Goal: Task Accomplishment & Management: Manage account settings

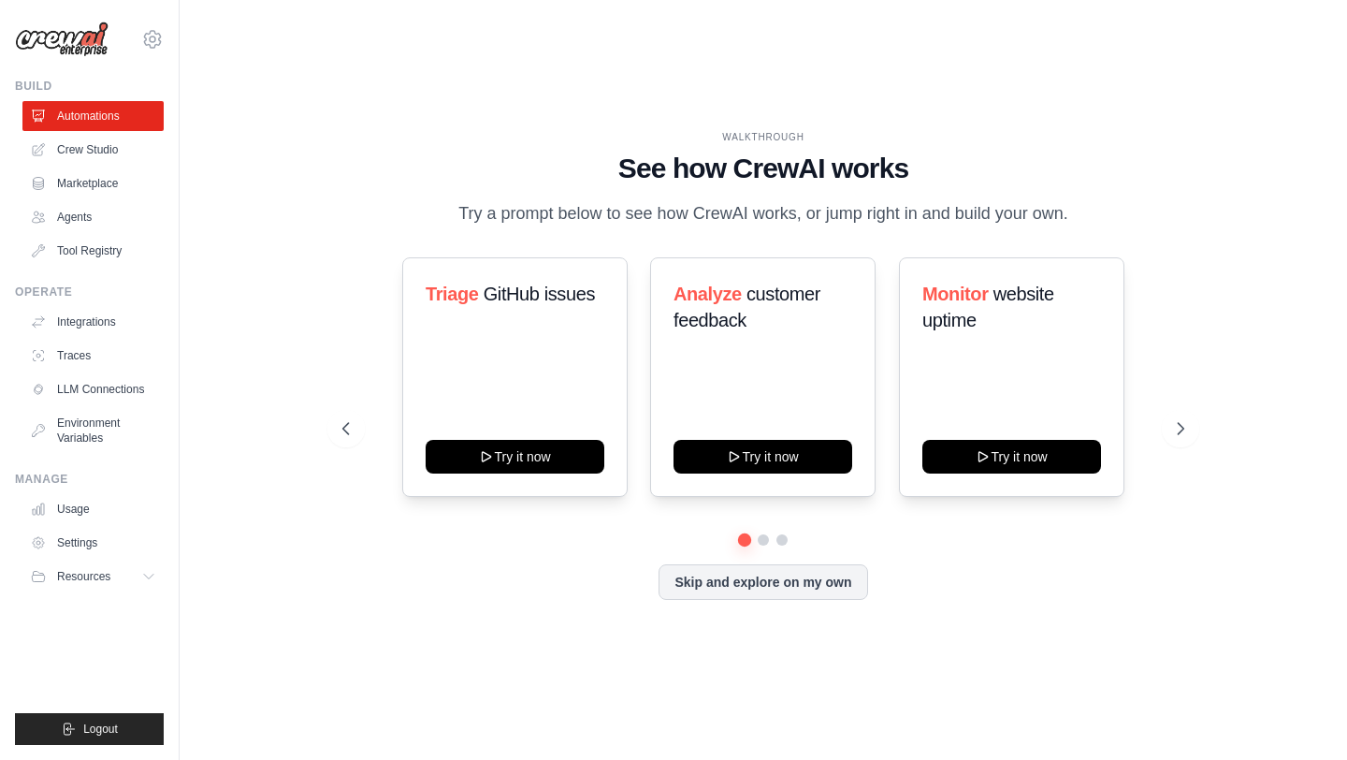
click at [642, 164] on h1 "See how CrewAI works" at bounding box center [762, 169] width 841 height 34
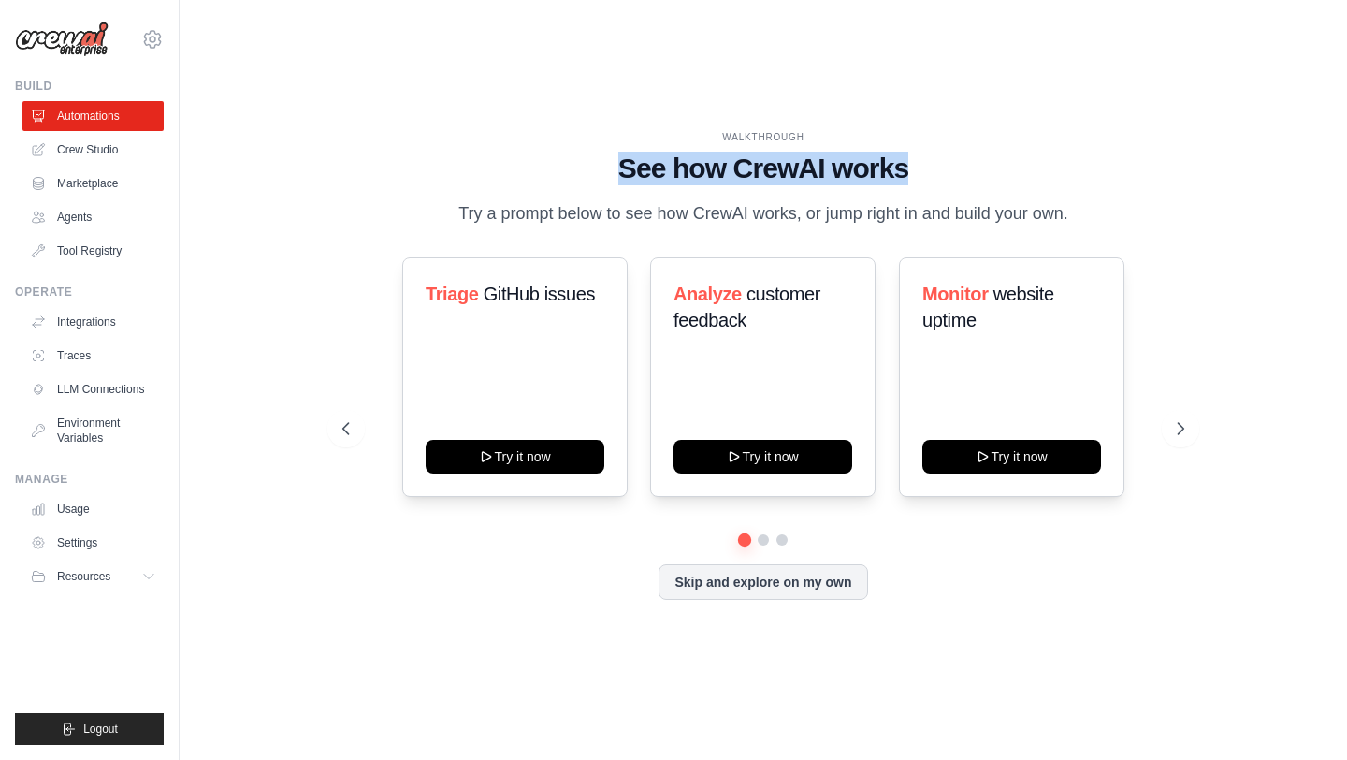
drag, startPoint x: 642, startPoint y: 164, endPoint x: 877, endPoint y: 164, distance: 234.8
click at [879, 166] on h1 "See how CrewAI works" at bounding box center [762, 169] width 841 height 34
click at [877, 164] on h1 "See how CrewAI works" at bounding box center [762, 169] width 841 height 34
drag, startPoint x: 877, startPoint y: 164, endPoint x: 642, endPoint y: 158, distance: 234.9
click at [646, 158] on h1 "See how CrewAI works" at bounding box center [762, 169] width 841 height 34
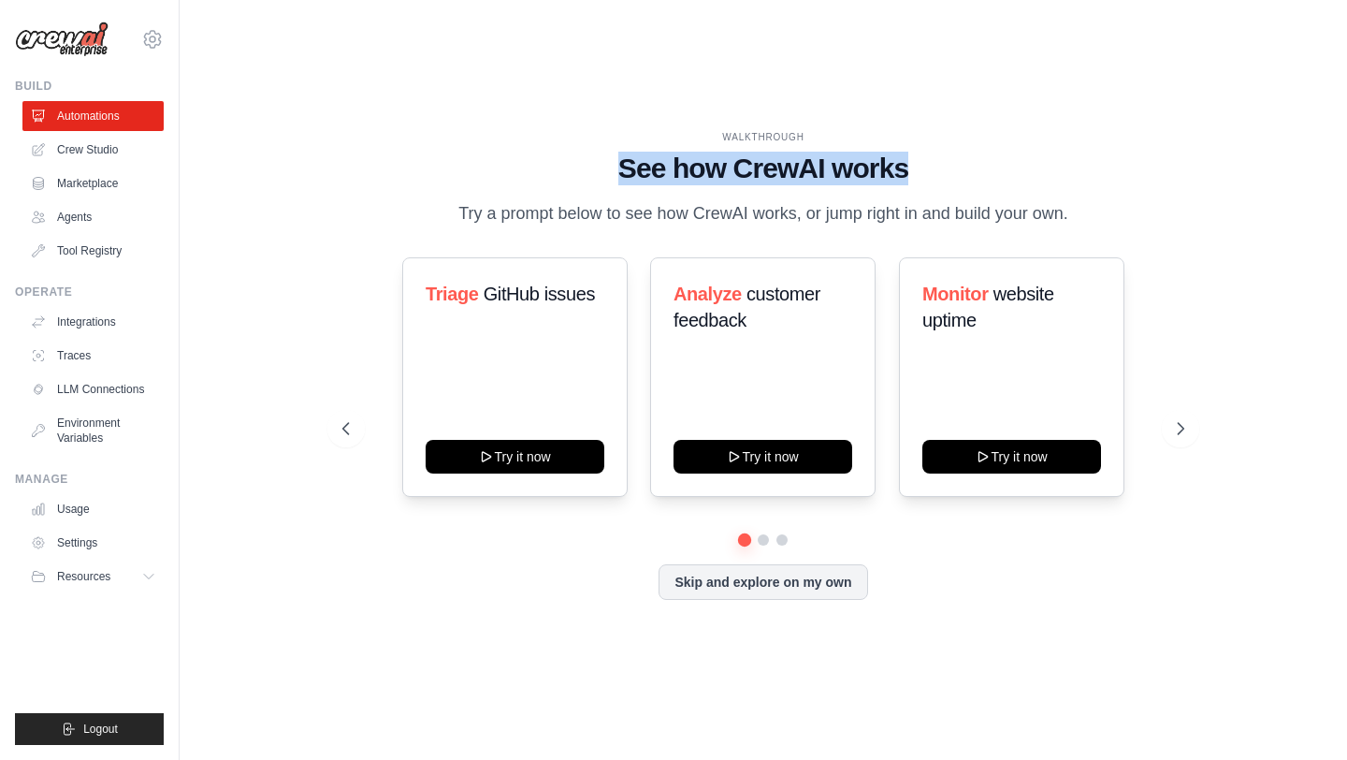
click at [642, 158] on h1 "See how CrewAI works" at bounding box center [762, 169] width 841 height 34
drag, startPoint x: 642, startPoint y: 158, endPoint x: 757, endPoint y: 159, distance: 115.1
click at [756, 159] on h1 "See how CrewAI works" at bounding box center [762, 169] width 841 height 34
click at [757, 159] on h1 "See how CrewAI works" at bounding box center [762, 169] width 841 height 34
drag, startPoint x: 757, startPoint y: 159, endPoint x: 850, endPoint y: 158, distance: 93.6
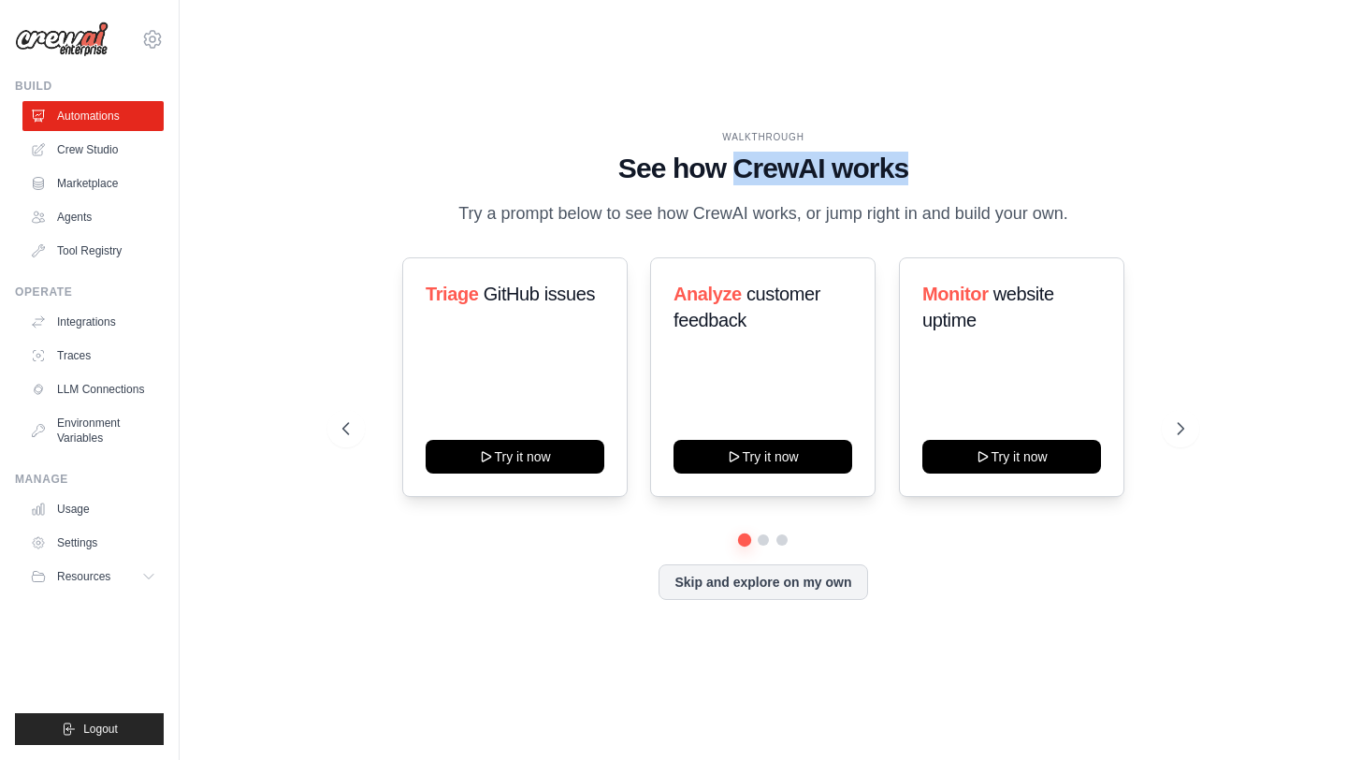
click at [850, 159] on h1 "See how CrewAI works" at bounding box center [762, 169] width 841 height 34
click at [850, 158] on h1 "See how CrewAI works" at bounding box center [762, 169] width 841 height 34
drag, startPoint x: 850, startPoint y: 158, endPoint x: 591, endPoint y: 158, distance: 259.2
click at [597, 158] on h1 "See how CrewAI works" at bounding box center [762, 169] width 841 height 34
click at [468, 215] on p "Try a prompt below to see how CrewAI works, or jump right in and build your own." at bounding box center [763, 213] width 629 height 27
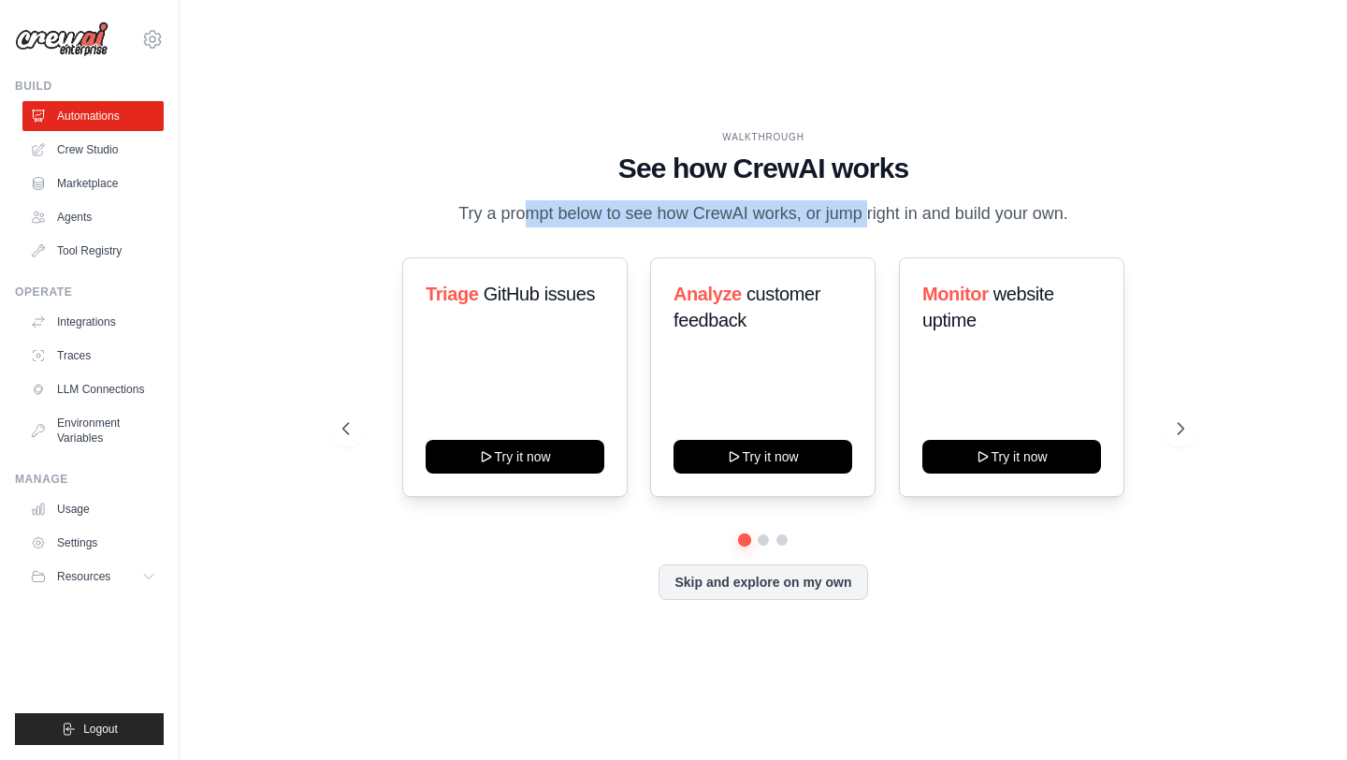
drag, startPoint x: 468, startPoint y: 215, endPoint x: 820, endPoint y: 213, distance: 351.8
click at [819, 213] on p "Try a prompt below to see how CrewAI works, or jump right in and build your own." at bounding box center [763, 213] width 629 height 27
click at [820, 213] on p "Try a prompt below to see how CrewAI works, or jump right in and build your own." at bounding box center [763, 213] width 629 height 27
drag, startPoint x: 820, startPoint y: 213, endPoint x: 1024, endPoint y: 219, distance: 204.0
click at [1024, 219] on p "Try a prompt below to see how CrewAI works, or jump right in and build your own." at bounding box center [763, 213] width 629 height 27
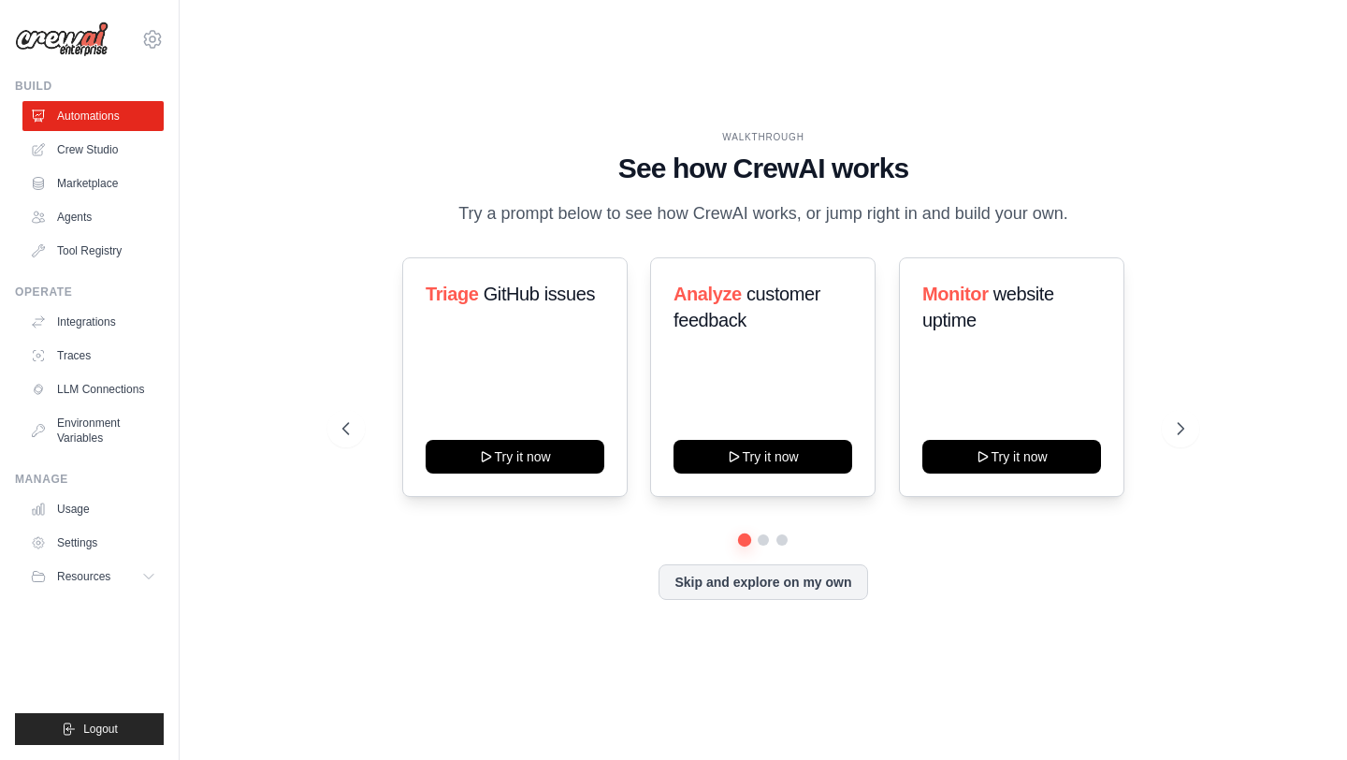
click at [1025, 218] on p "Try a prompt below to see how CrewAI works, or jump right in and build your own." at bounding box center [763, 213] width 629 height 27
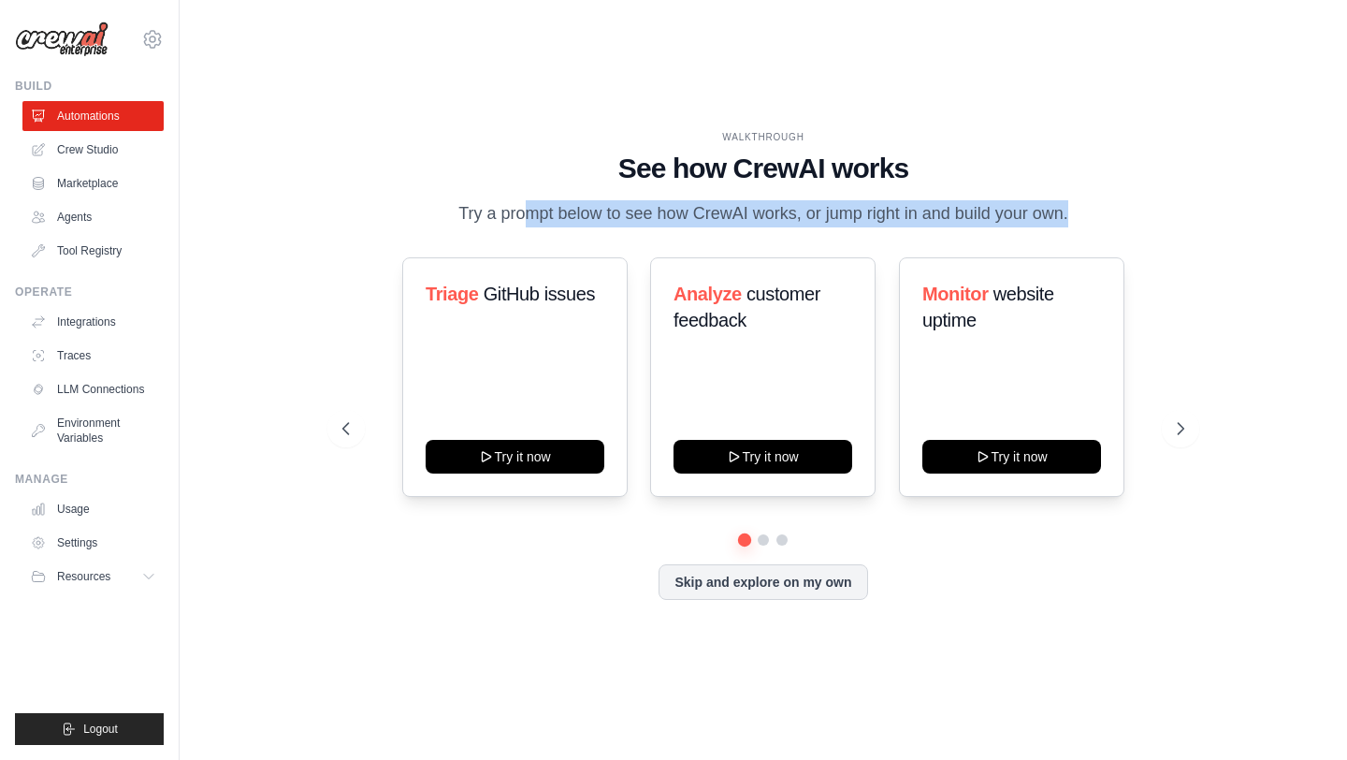
click at [1025, 218] on p "Try a prompt below to see how CrewAI works, or jump right in and build your own." at bounding box center [763, 213] width 629 height 27
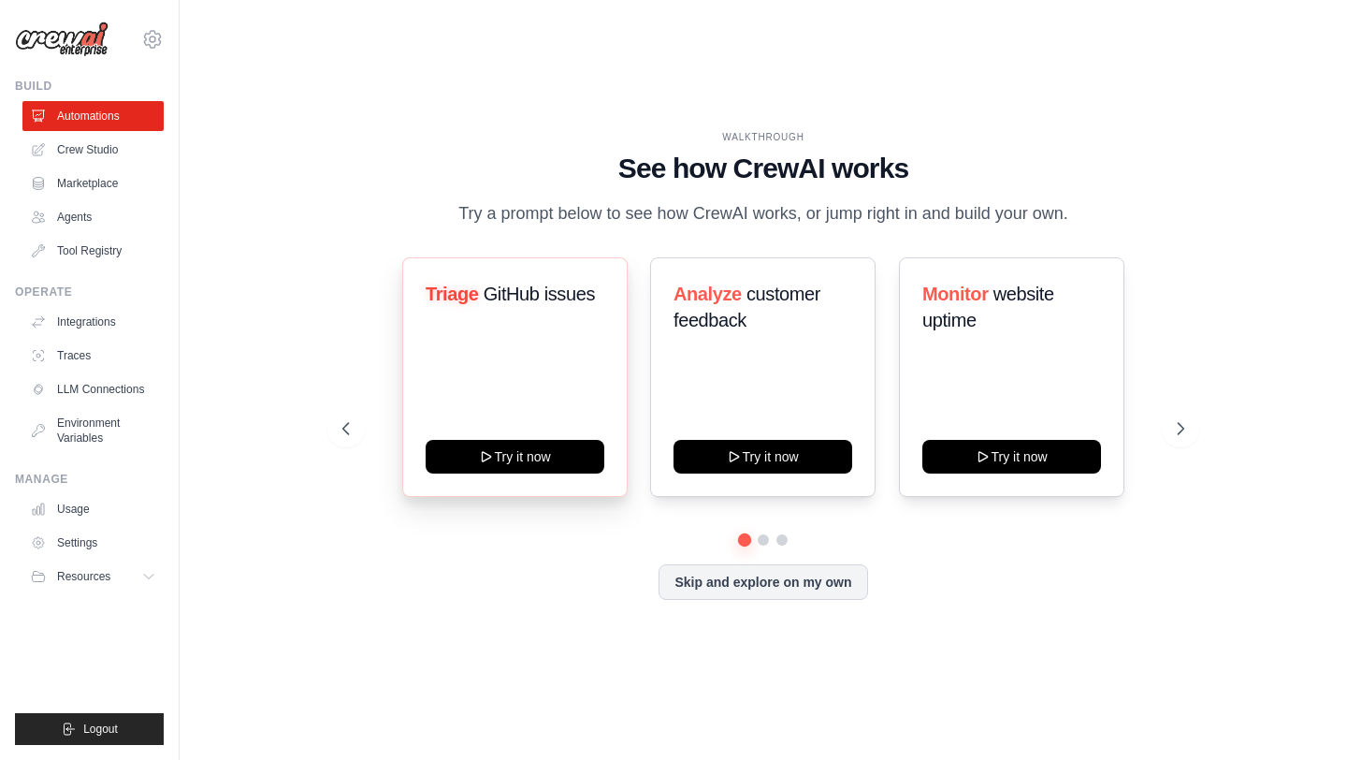
click at [451, 293] on span "Triage" at bounding box center [452, 293] width 53 height 21
drag, startPoint x: 451, startPoint y: 293, endPoint x: 593, endPoint y: 294, distance: 142.2
click at [593, 294] on h3 "Triage GitHub issues" at bounding box center [515, 294] width 179 height 26
click at [649, 153] on h1 "See how CrewAI works" at bounding box center [762, 169] width 841 height 34
drag, startPoint x: 649, startPoint y: 153, endPoint x: 1022, endPoint y: 211, distance: 376.9
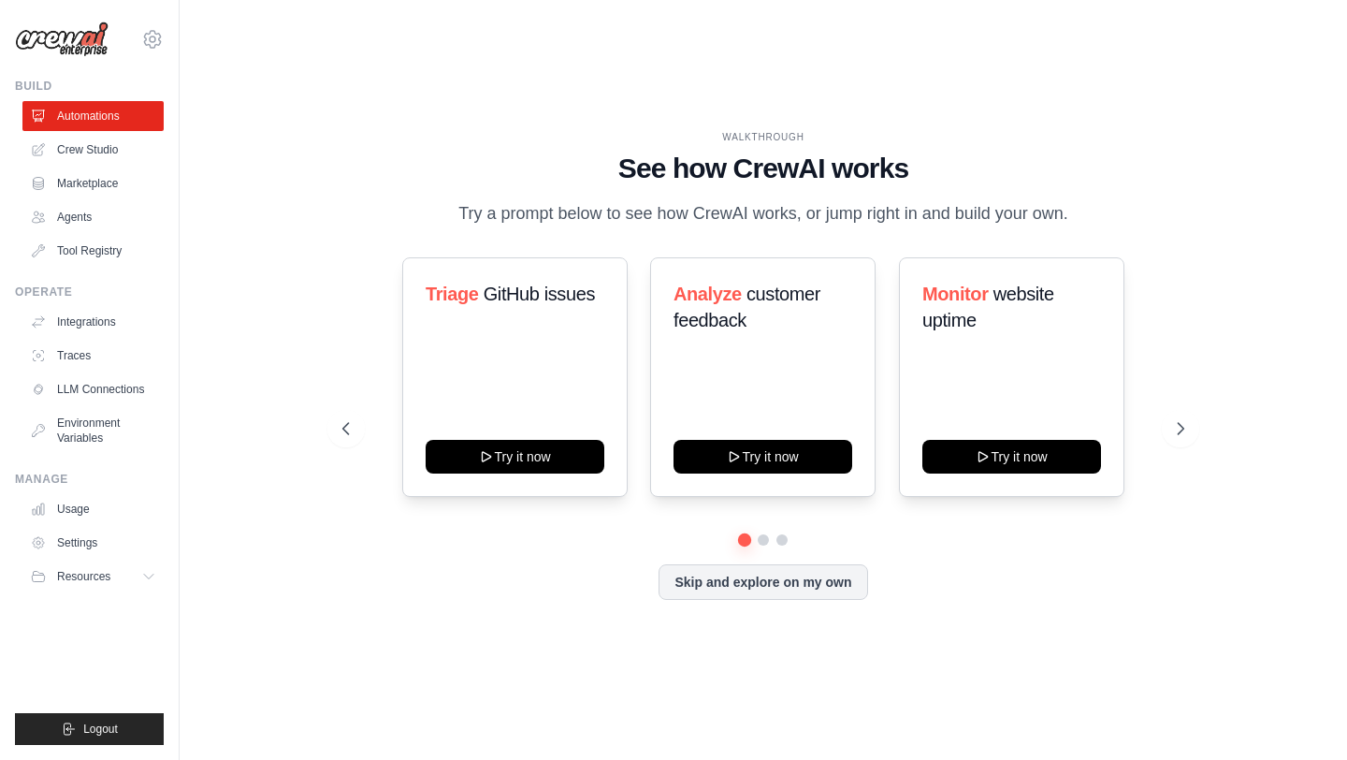
click at [1022, 211] on div "WALKTHROUGH See how CrewAI works Try a prompt below to see how CrewAI works, or…" at bounding box center [762, 178] width 841 height 97
click at [70, 218] on link "Agents" at bounding box center [94, 217] width 141 height 30
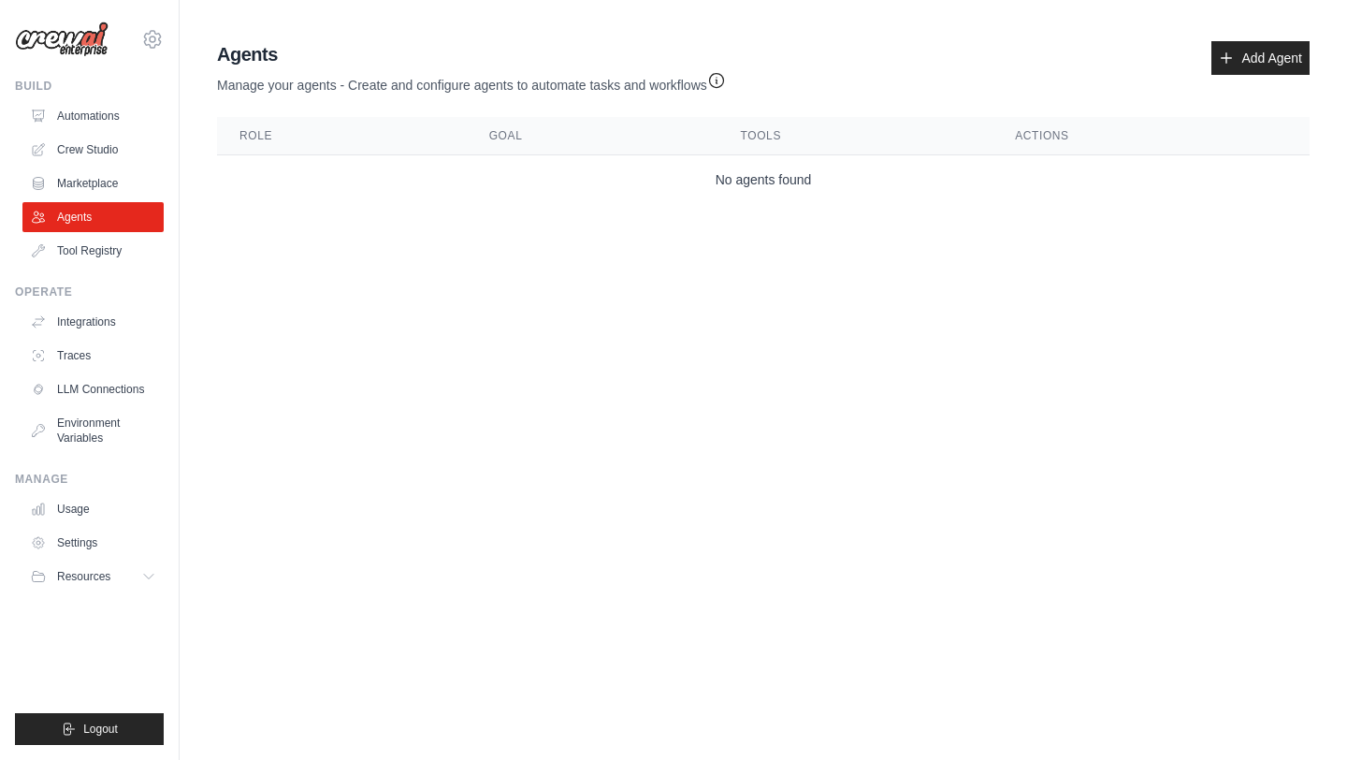
click at [251, 132] on th "Role" at bounding box center [342, 136] width 250 height 38
click at [498, 126] on th "Goal" at bounding box center [593, 136] width 252 height 38
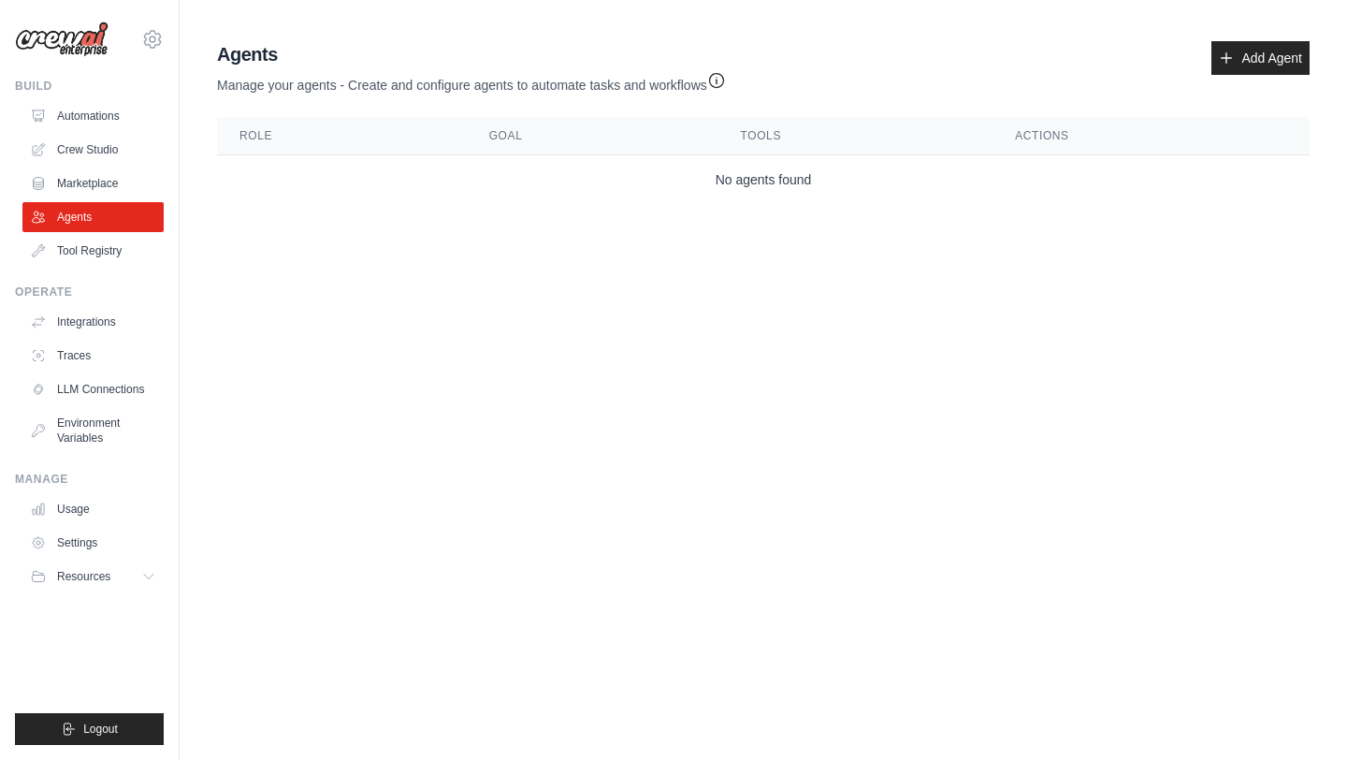
click at [770, 143] on th "Tools" at bounding box center [856, 136] width 275 height 38
click at [775, 138] on th "Tools" at bounding box center [856, 136] width 275 height 38
click at [1263, 53] on link "Add Agent" at bounding box center [1261, 58] width 98 height 34
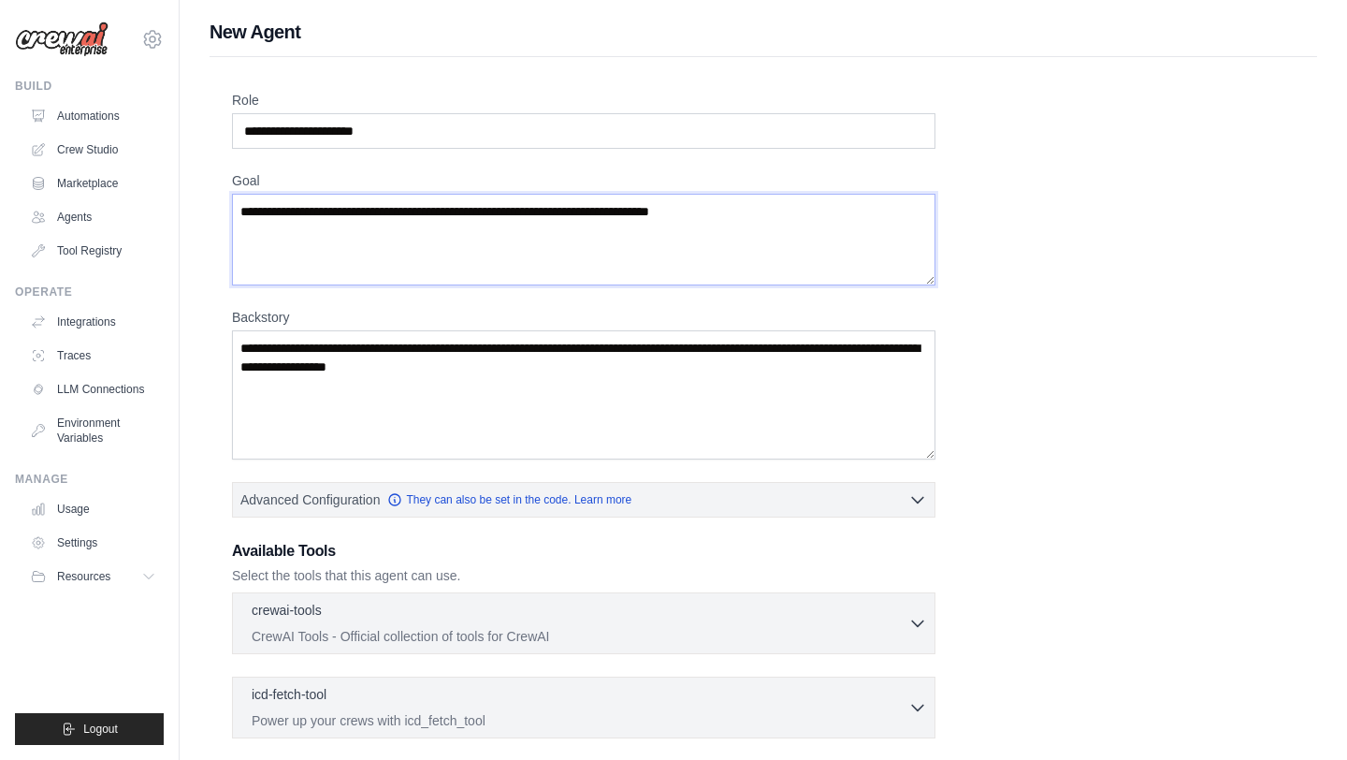
click at [254, 216] on textarea "Goal" at bounding box center [584, 240] width 704 height 92
drag, startPoint x: 254, startPoint y: 216, endPoint x: 532, endPoint y: 216, distance: 277.9
click at [532, 216] on textarea "Goal" at bounding box center [584, 240] width 704 height 92
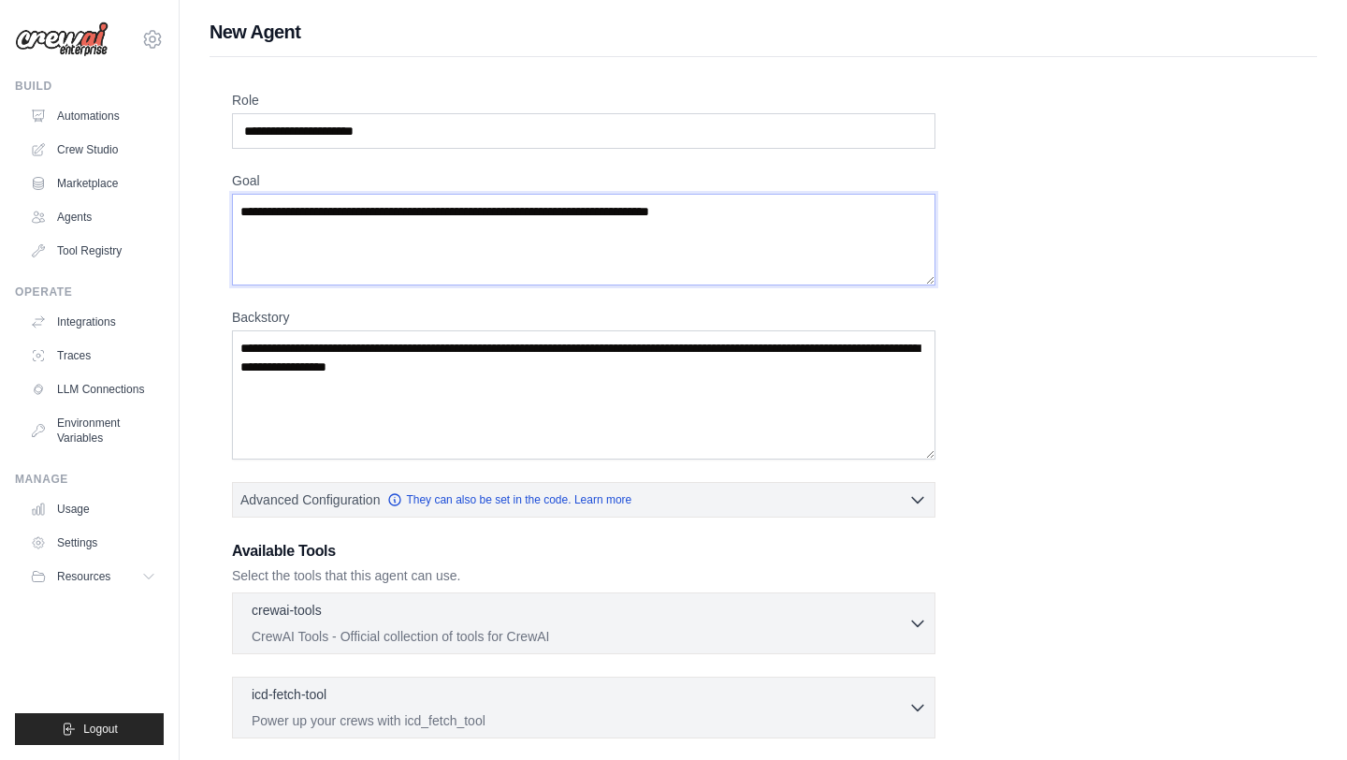
click at [532, 216] on textarea "Goal" at bounding box center [584, 240] width 704 height 92
click at [262, 123] on input "Role" at bounding box center [584, 131] width 704 height 36
click at [350, 128] on input "Role" at bounding box center [584, 131] width 704 height 36
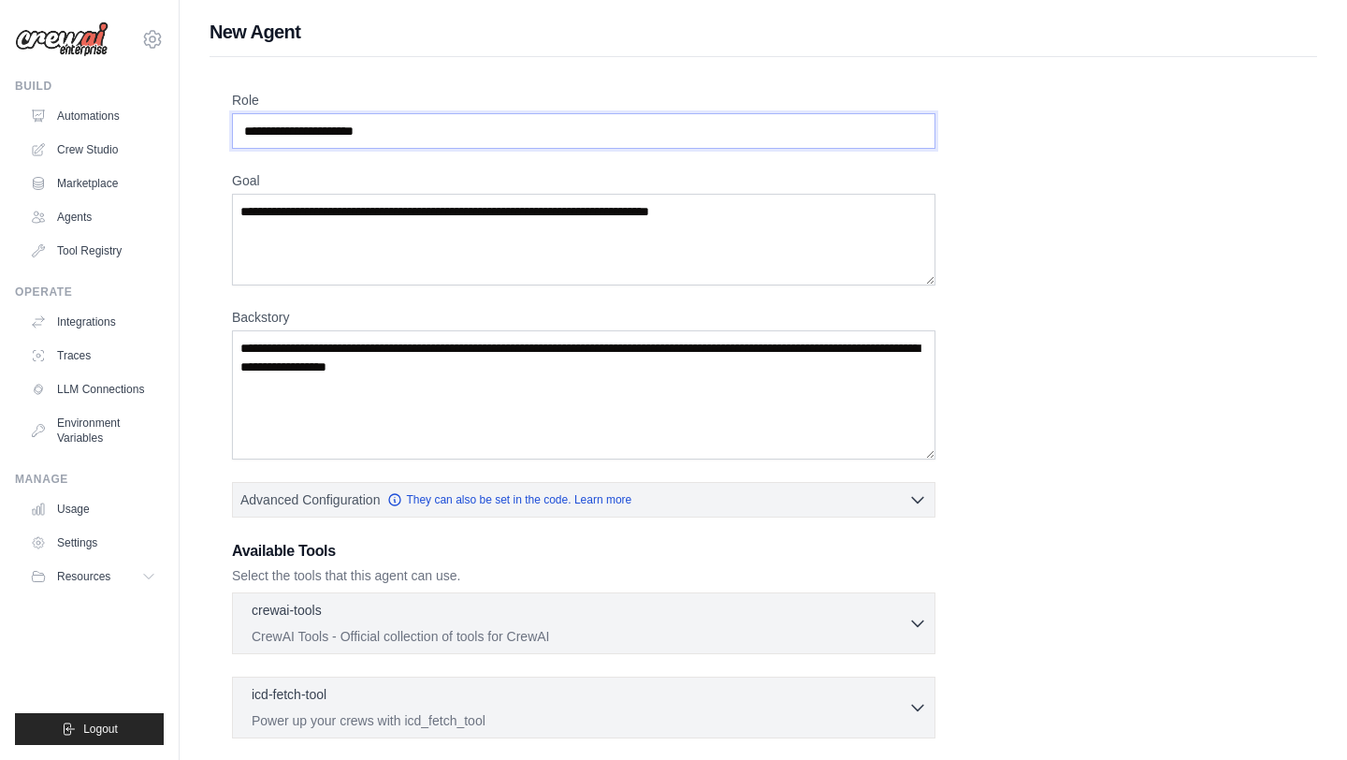
click at [350, 128] on input "Role" at bounding box center [584, 131] width 704 height 36
click at [366, 128] on input "Role" at bounding box center [584, 131] width 704 height 36
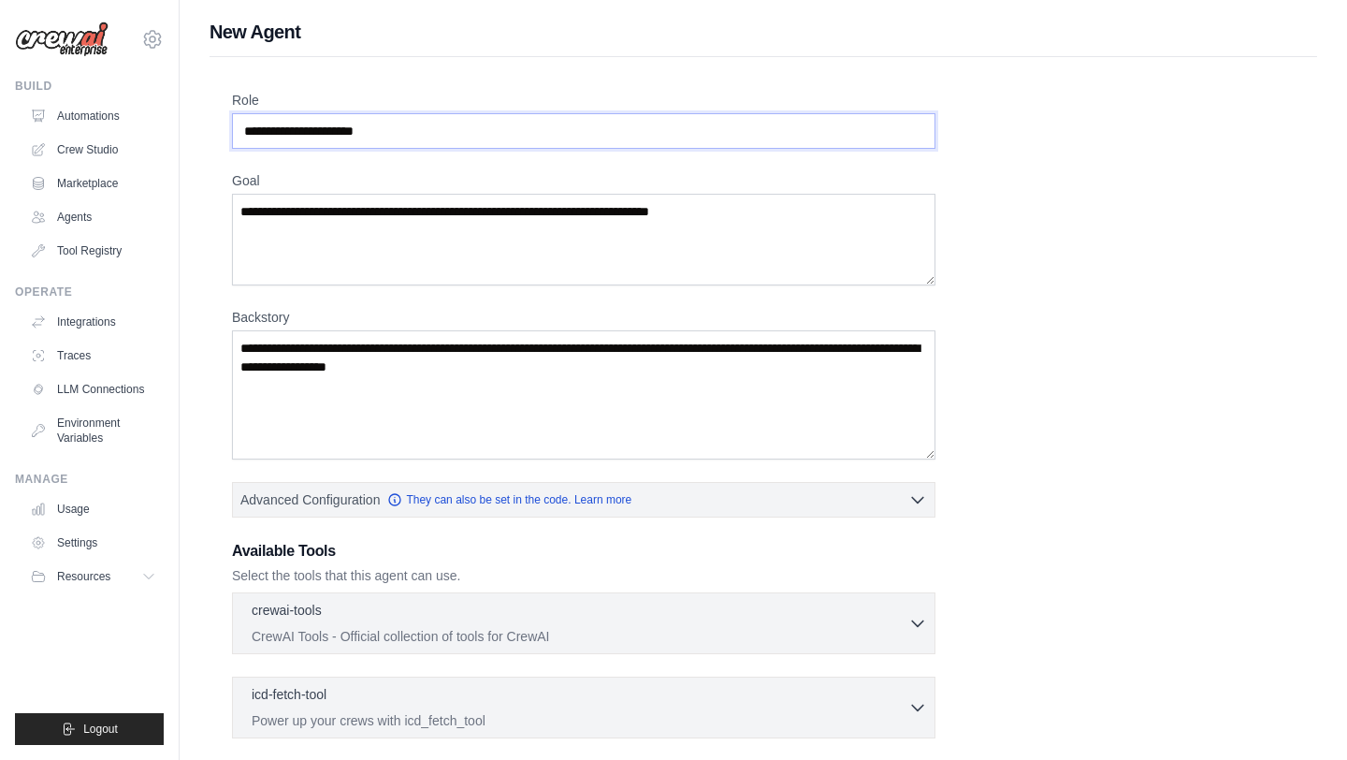
type input "*"
click at [333, 212] on textarea "Goal" at bounding box center [584, 240] width 704 height 92
drag, startPoint x: 333, startPoint y: 212, endPoint x: 555, endPoint y: 217, distance: 221.8
click at [555, 217] on textarea "Goal" at bounding box center [584, 240] width 704 height 92
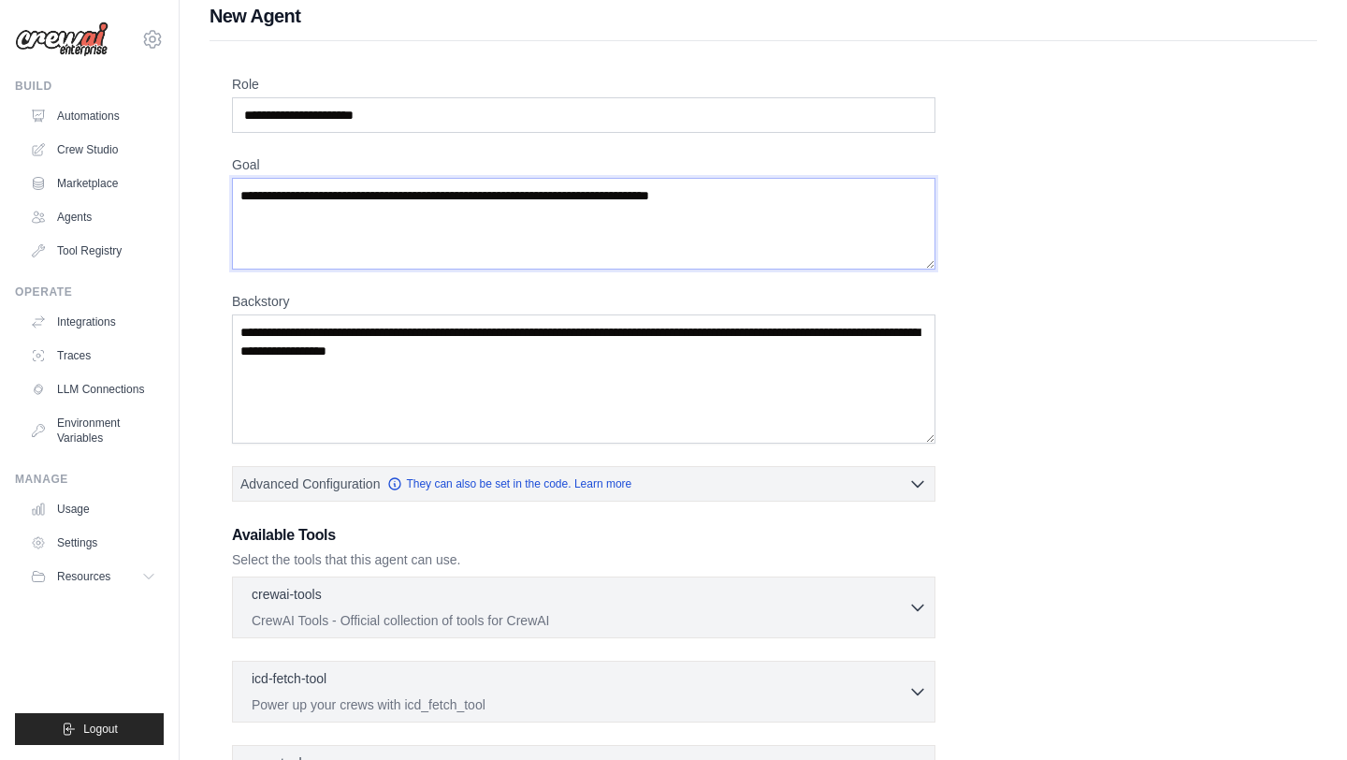
scroll to position [19, 0]
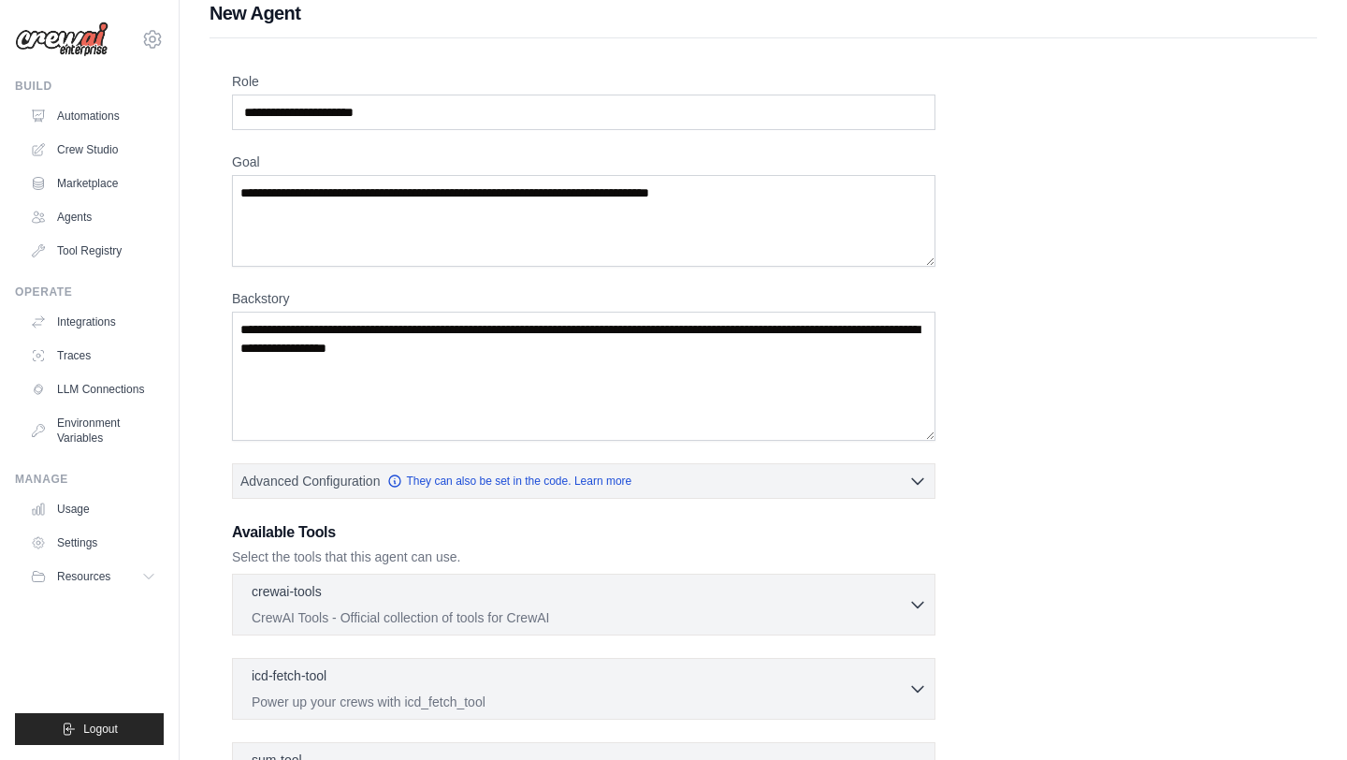
click at [254, 295] on label "Backstory" at bounding box center [584, 298] width 704 height 19
click at [254, 312] on textarea "Backstory" at bounding box center [584, 376] width 704 height 129
click at [254, 295] on label "Backstory" at bounding box center [584, 298] width 704 height 19
click at [254, 312] on textarea "Backstory" at bounding box center [584, 376] width 704 height 129
click at [254, 323] on textarea "Backstory" at bounding box center [584, 376] width 704 height 129
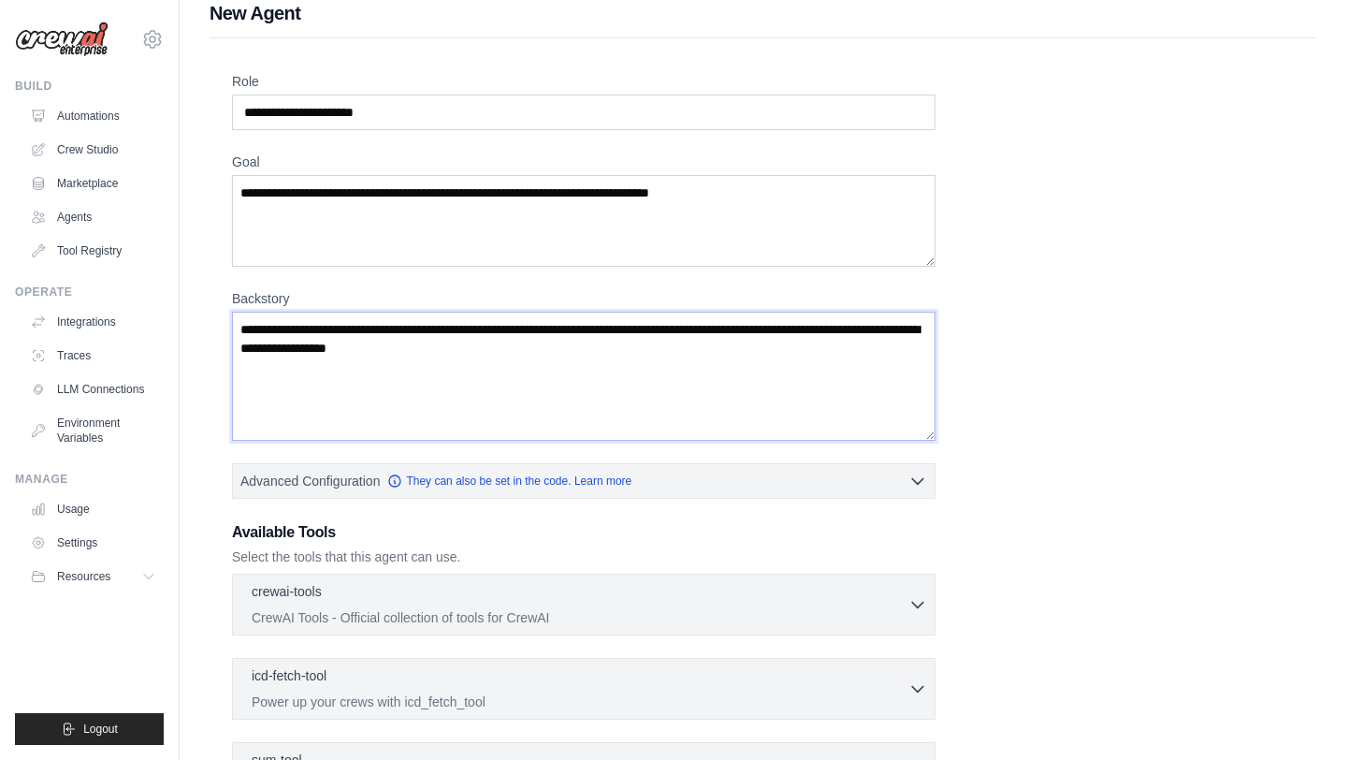
drag, startPoint x: 254, startPoint y: 323, endPoint x: 544, endPoint y: 325, distance: 289.1
click at [543, 325] on textarea "Backstory" at bounding box center [584, 376] width 704 height 129
drag, startPoint x: 519, startPoint y: 351, endPoint x: 445, endPoint y: 338, distance: 75.1
click at [445, 338] on textarea "Backstory" at bounding box center [584, 376] width 704 height 129
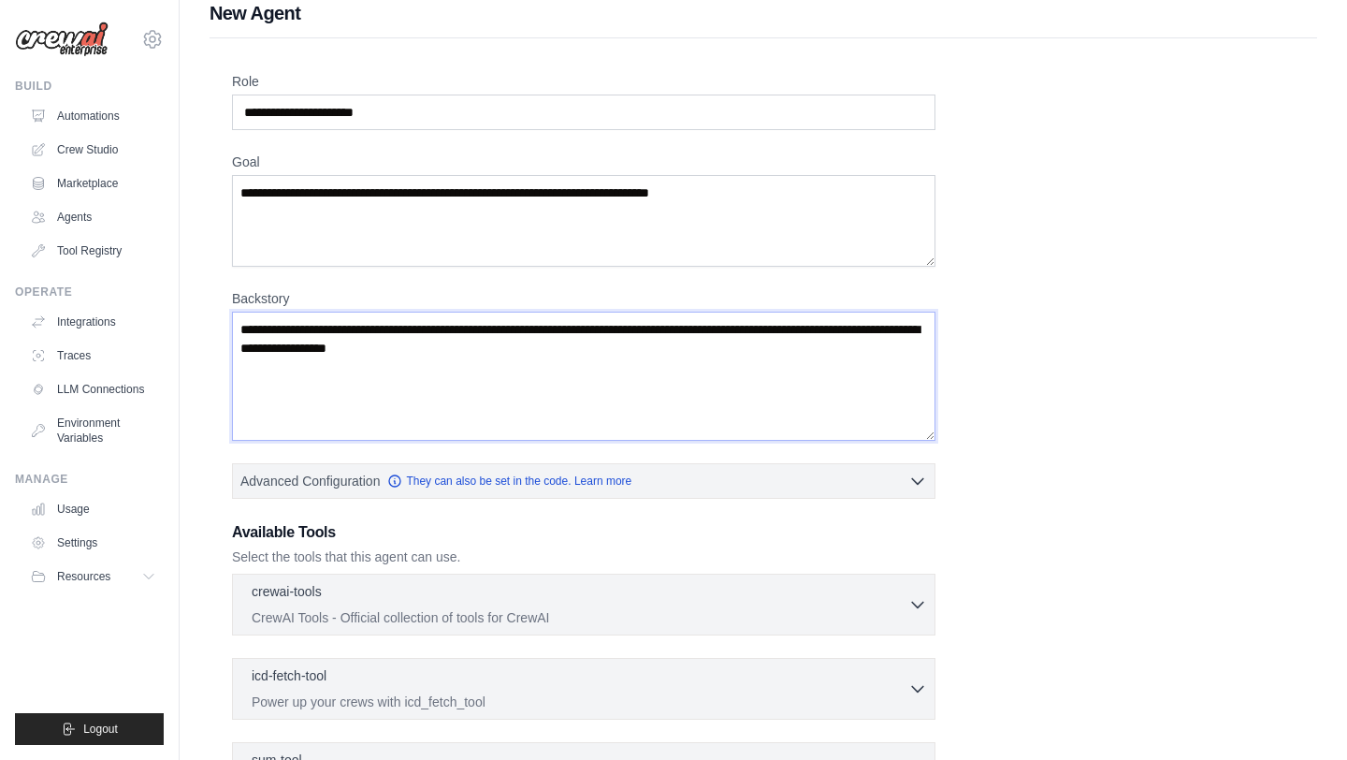
click at [445, 338] on textarea "Backstory" at bounding box center [584, 376] width 704 height 129
type textarea "*"
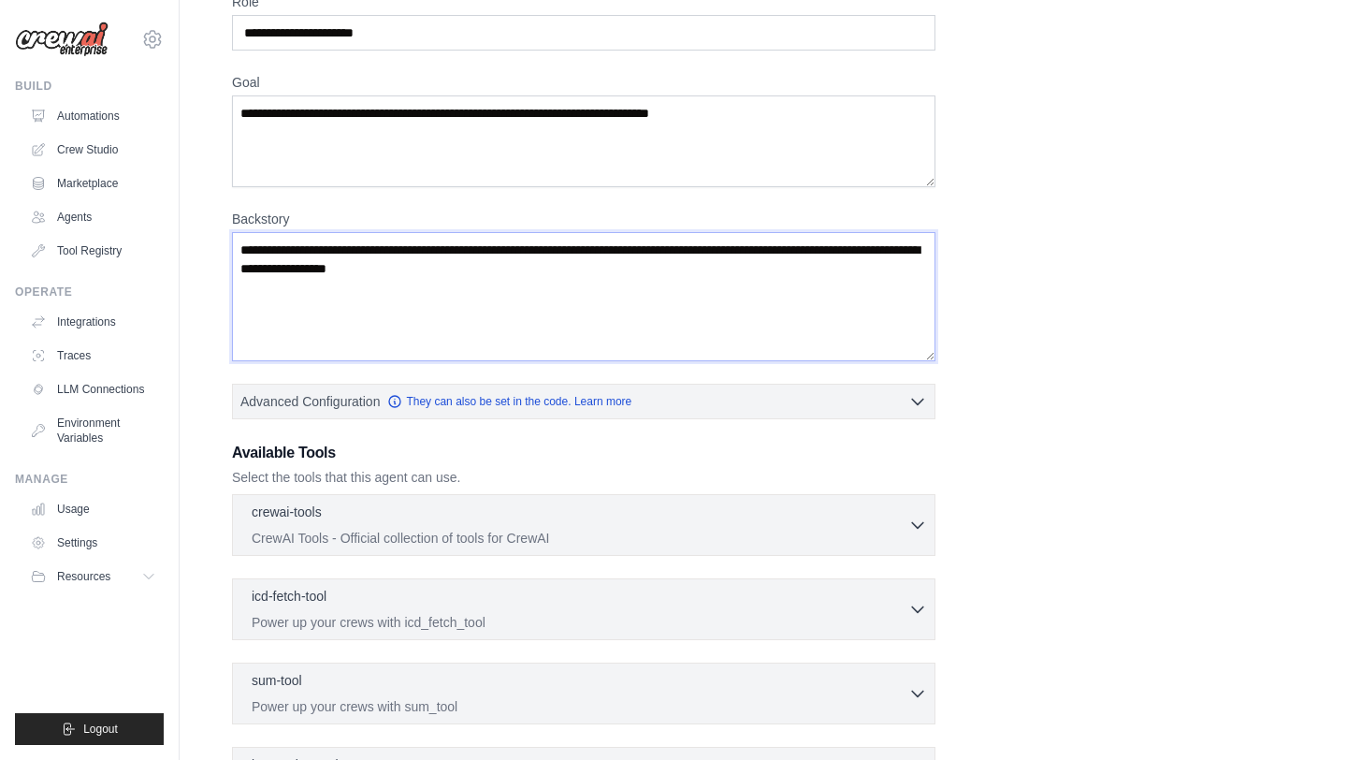
scroll to position [126, 0]
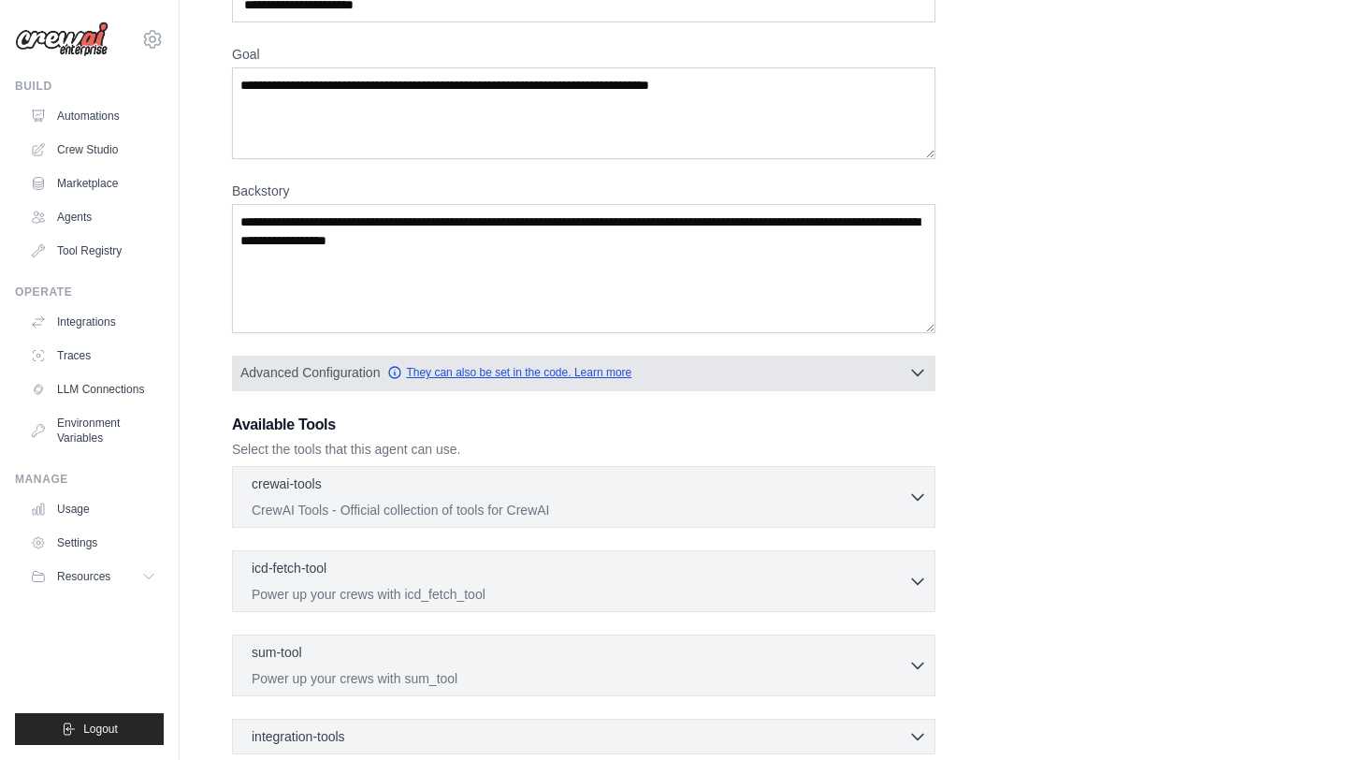
click at [602, 374] on link "They can also be set in the code. Learn more" at bounding box center [509, 372] width 244 height 15
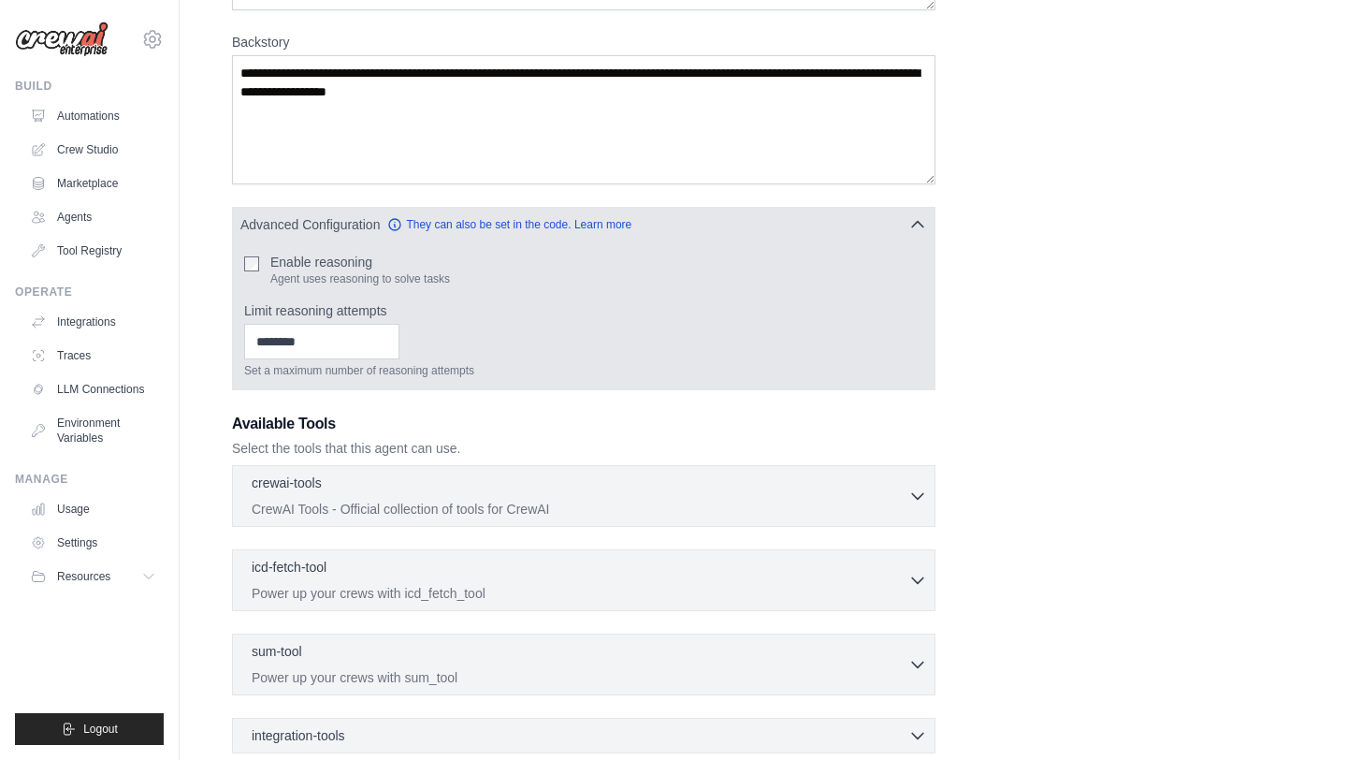
scroll to position [315, 0]
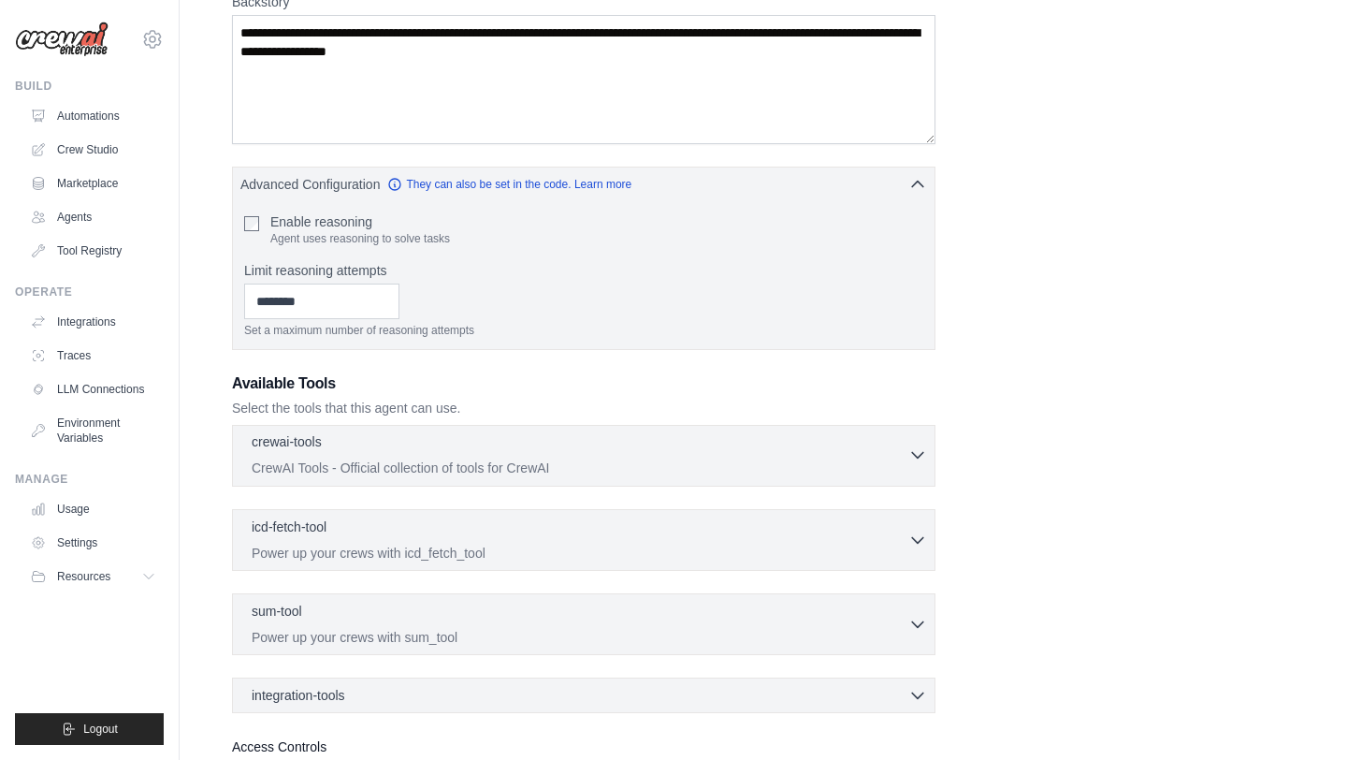
click at [909, 458] on icon "button" at bounding box center [917, 454] width 19 height 19
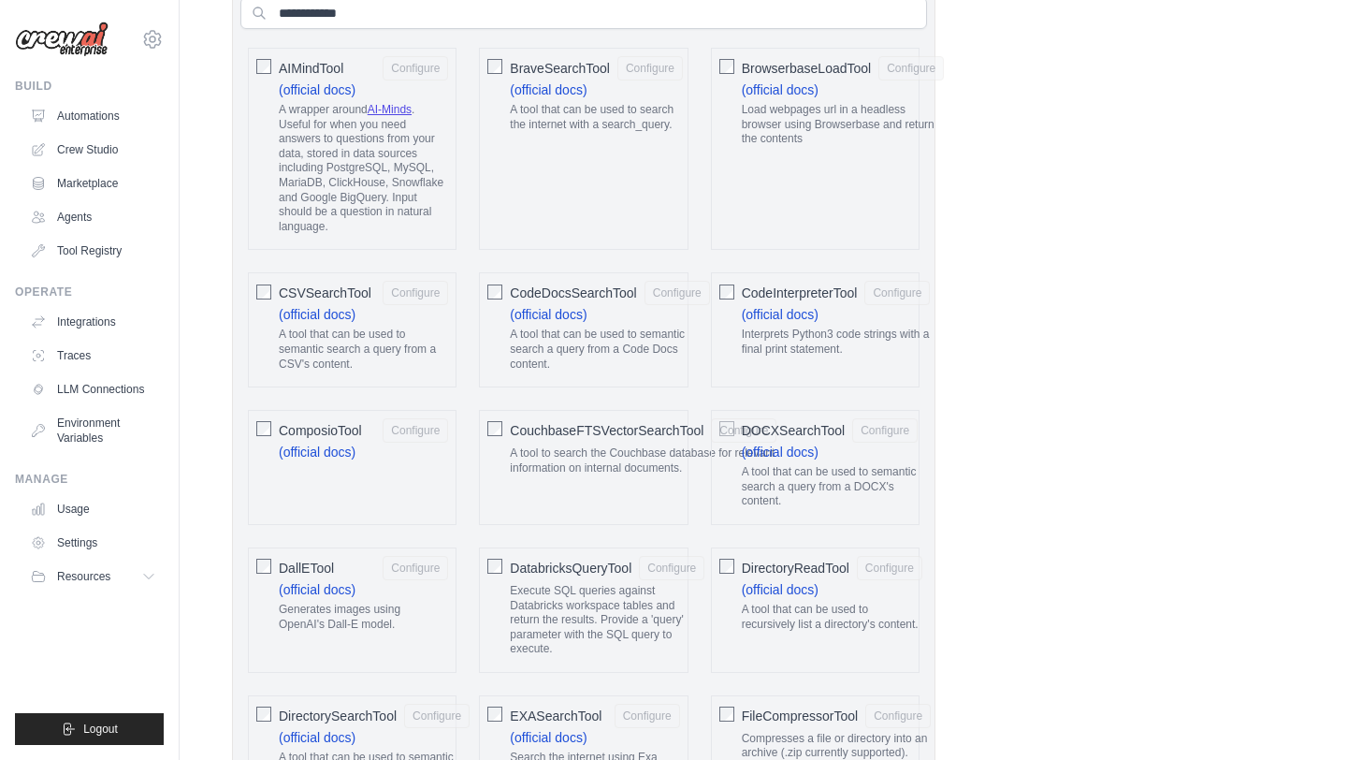
scroll to position [783, 0]
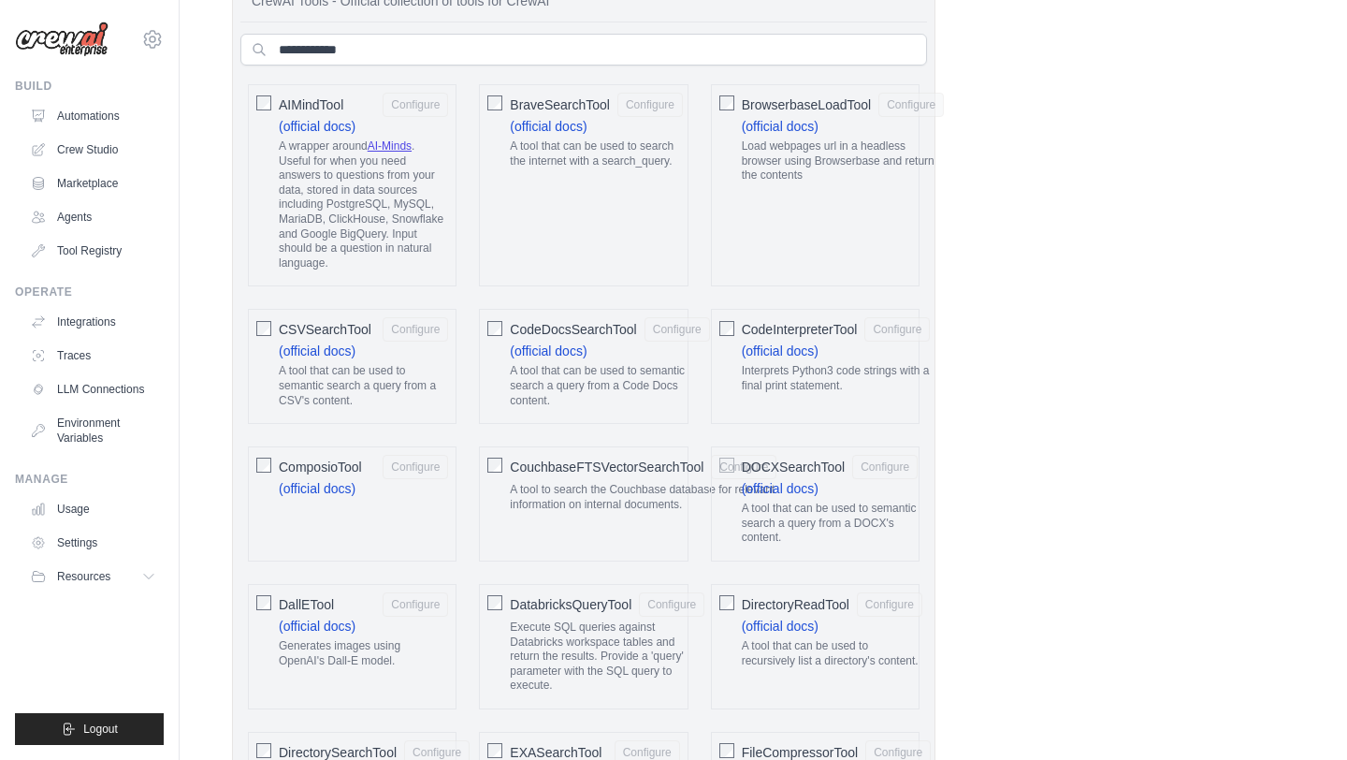
click at [321, 326] on span "CSVSearchTool" at bounding box center [325, 329] width 93 height 19
drag, startPoint x: 321, startPoint y: 326, endPoint x: 354, endPoint y: 395, distance: 76.6
click at [354, 395] on label "CSVSearchTool Configure (official docs) A tool that can be used to semantic sea…" at bounding box center [363, 366] width 169 height 98
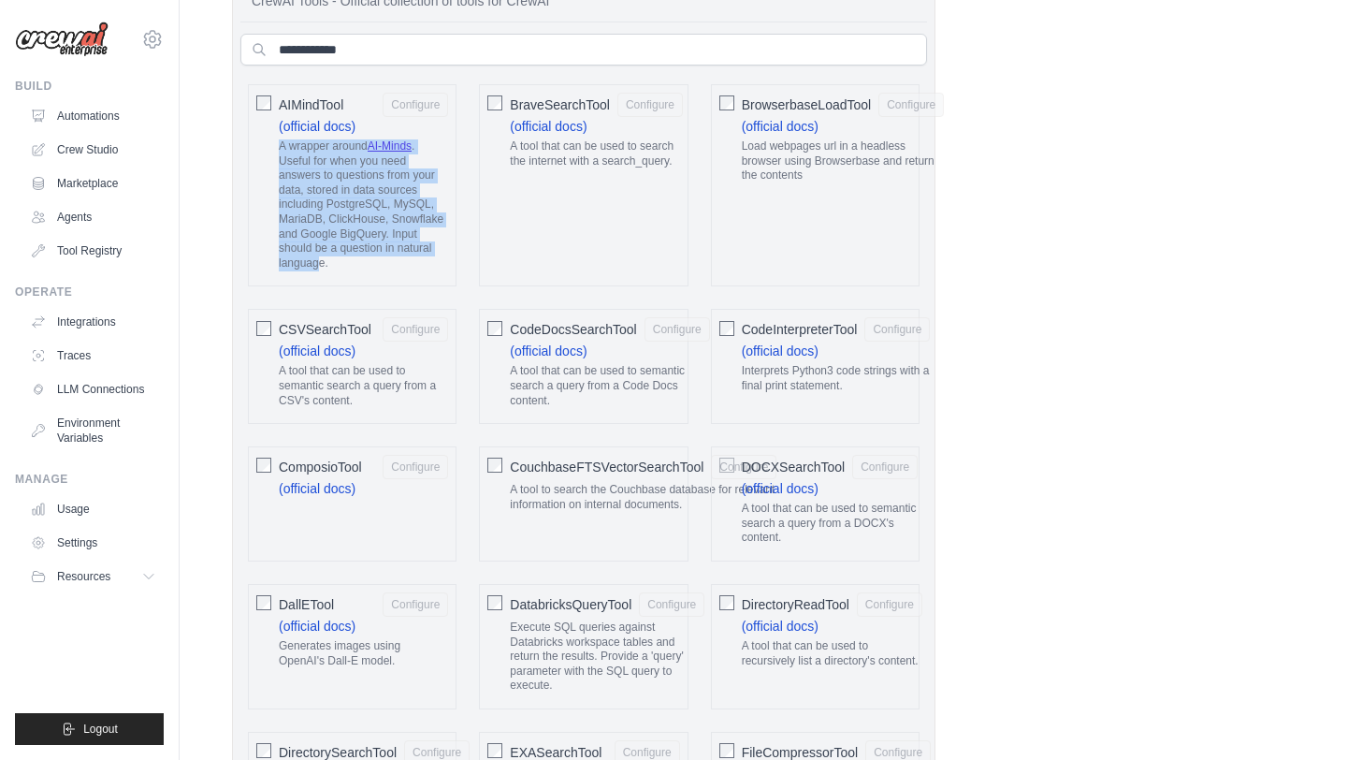
drag, startPoint x: 275, startPoint y: 147, endPoint x: 321, endPoint y: 264, distance: 125.6
click at [321, 264] on div "AIMindTool Configure (official docs) A wrapper around AI-Minds . Useful for whe…" at bounding box center [352, 185] width 209 height 202
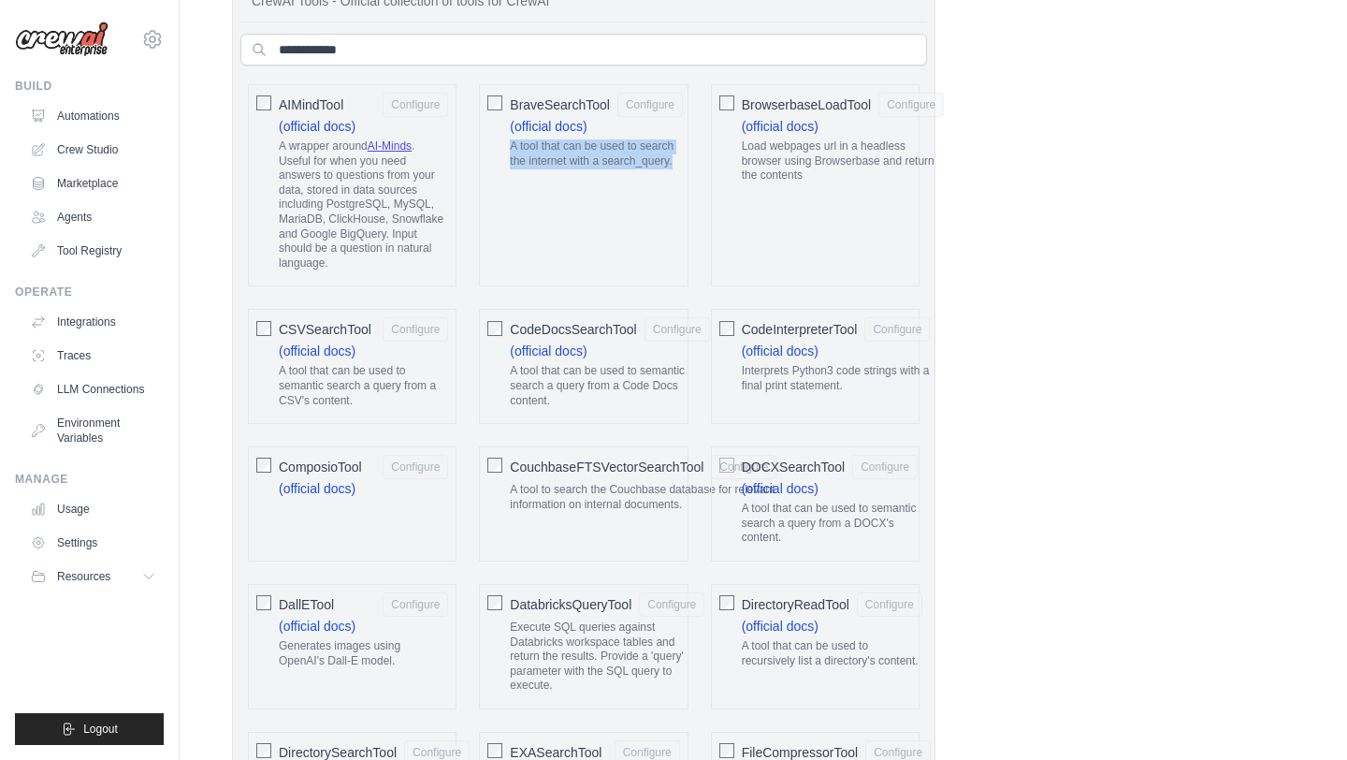
drag, startPoint x: 512, startPoint y: 144, endPoint x: 678, endPoint y: 164, distance: 167.7
click at [678, 164] on p "A tool that can be used to search the internet with a search_query." at bounding box center [596, 153] width 173 height 29
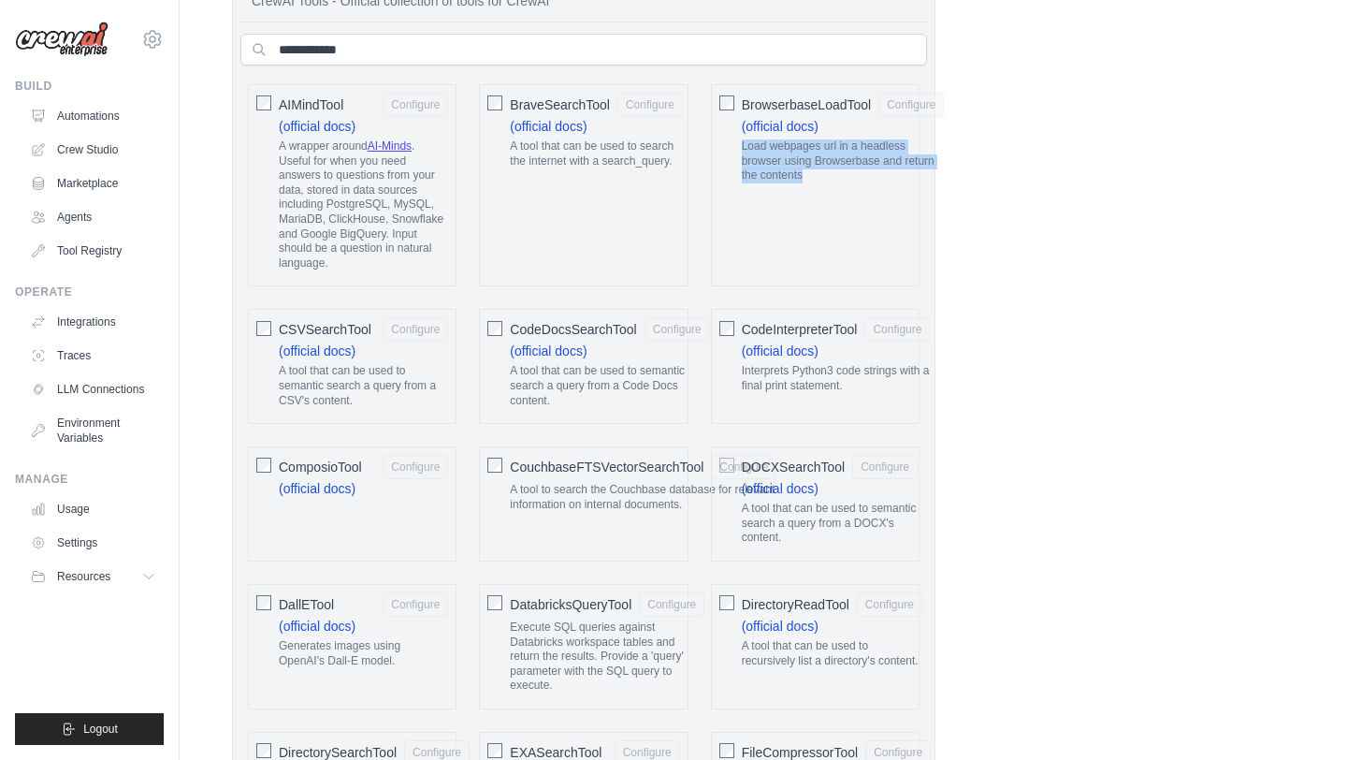
drag, startPoint x: 739, startPoint y: 143, endPoint x: 818, endPoint y: 183, distance: 88.3
click at [818, 183] on div "BrowserbaseLoadTool Configure (official docs) Load webpages url in a headless b…" at bounding box center [815, 185] width 209 height 202
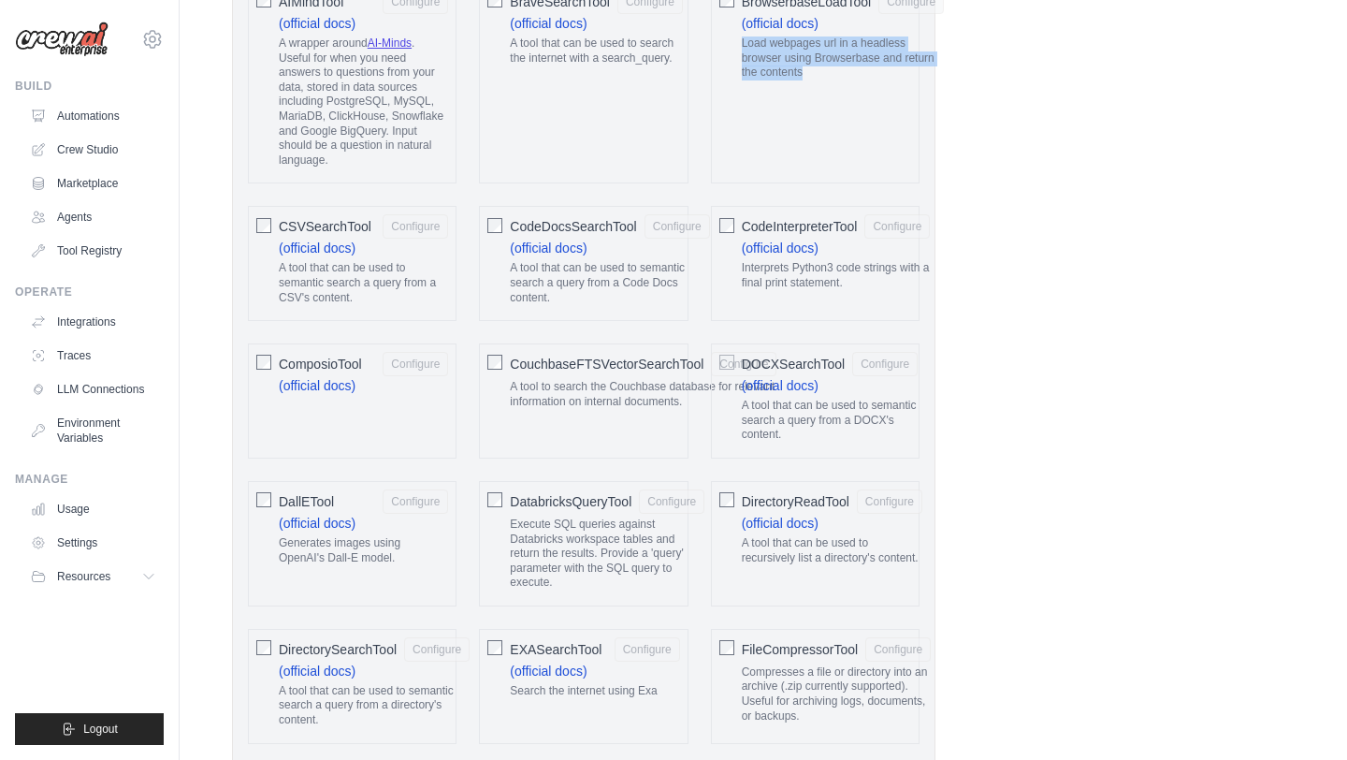
scroll to position [893, 0]
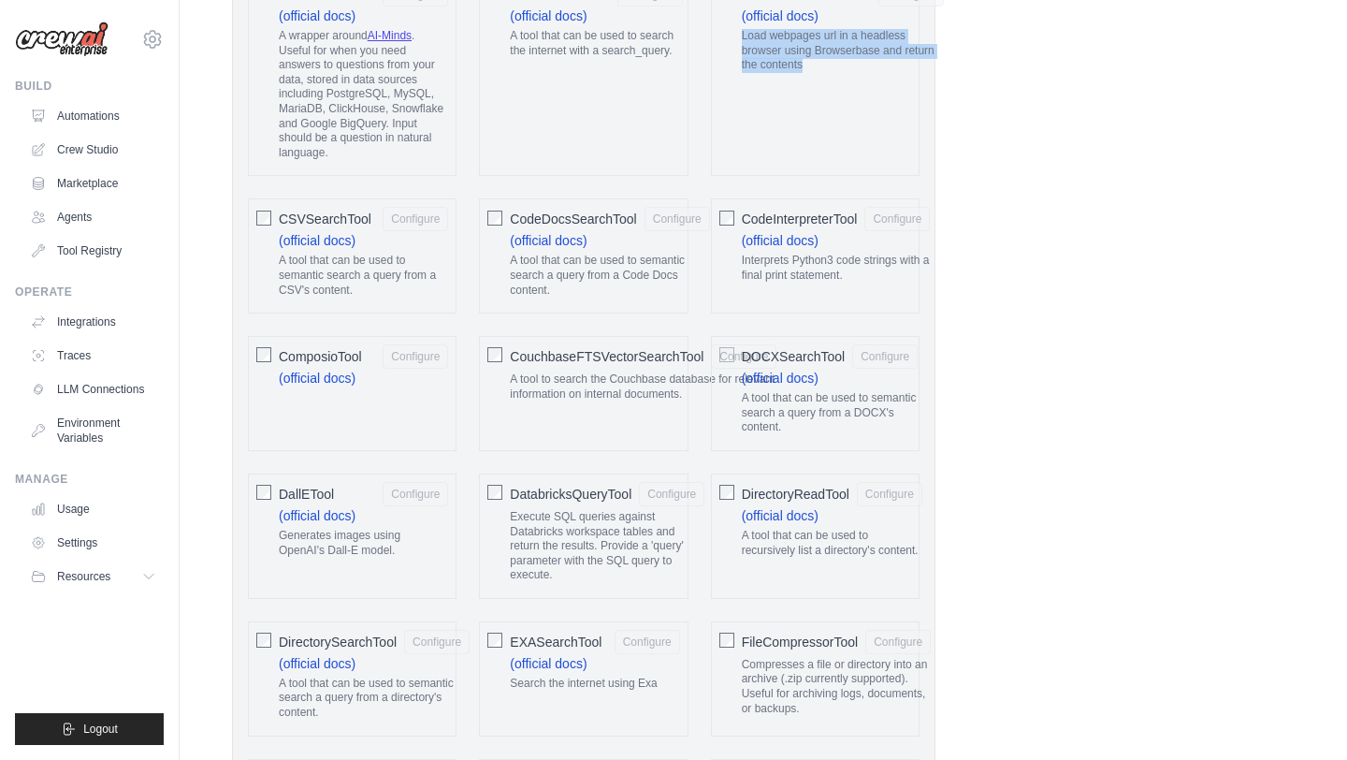
click at [570, 215] on span "CodeDocsSearchTool" at bounding box center [573, 219] width 126 height 19
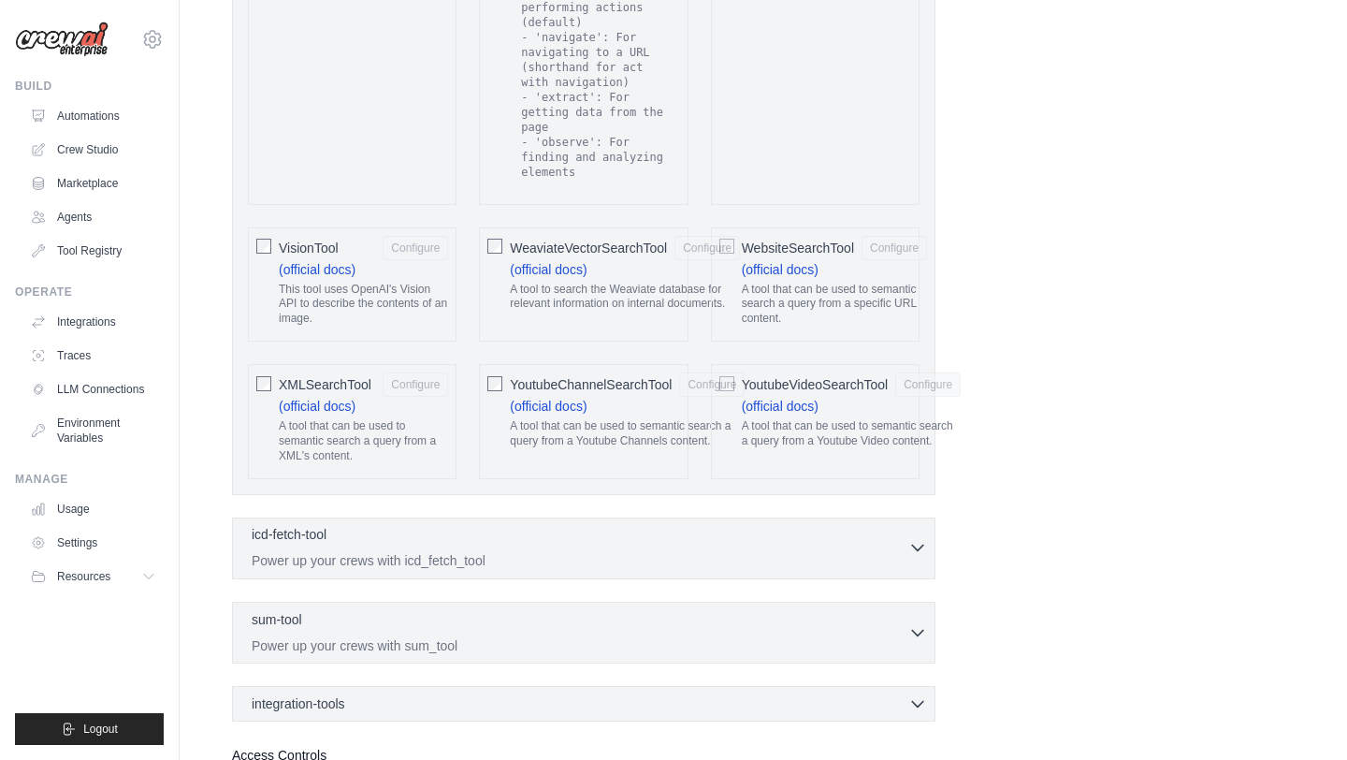
scroll to position [4055, 0]
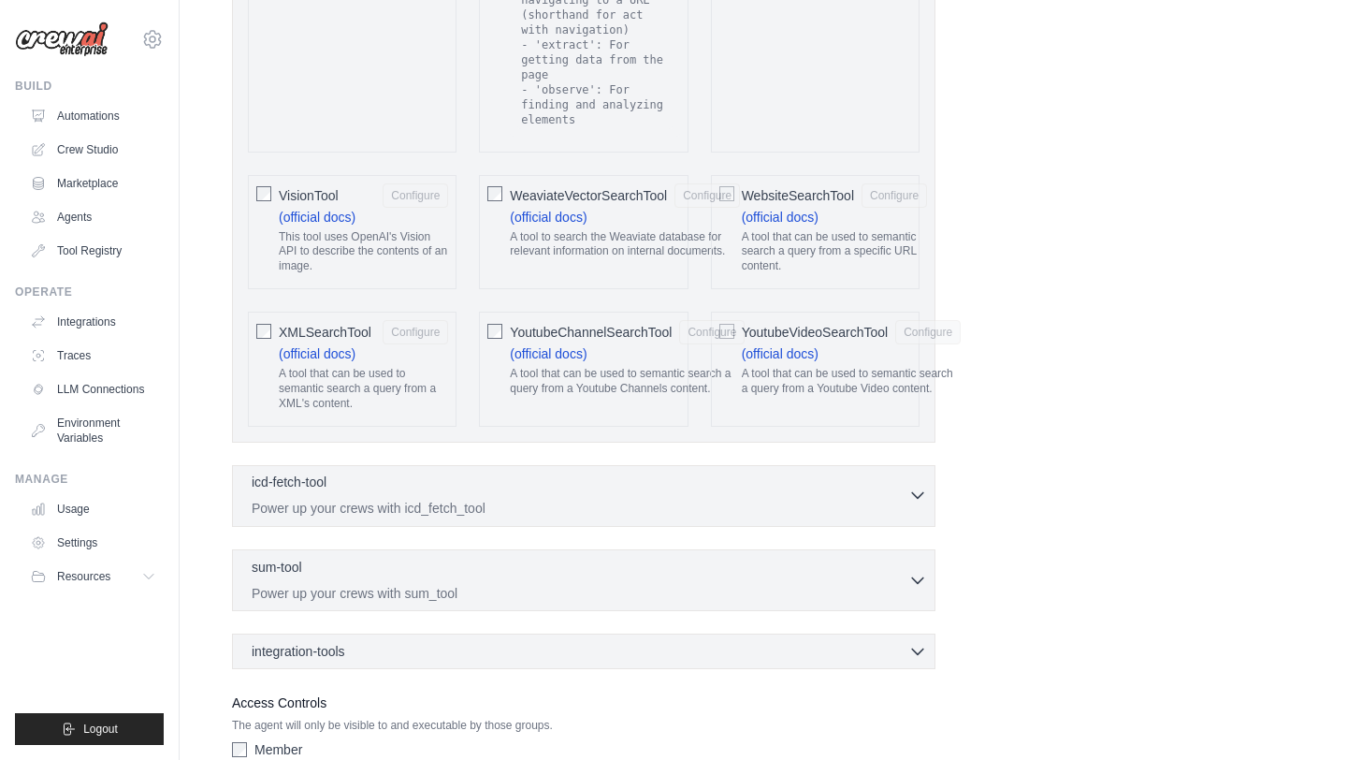
click at [914, 486] on icon "button" at bounding box center [917, 495] width 19 height 19
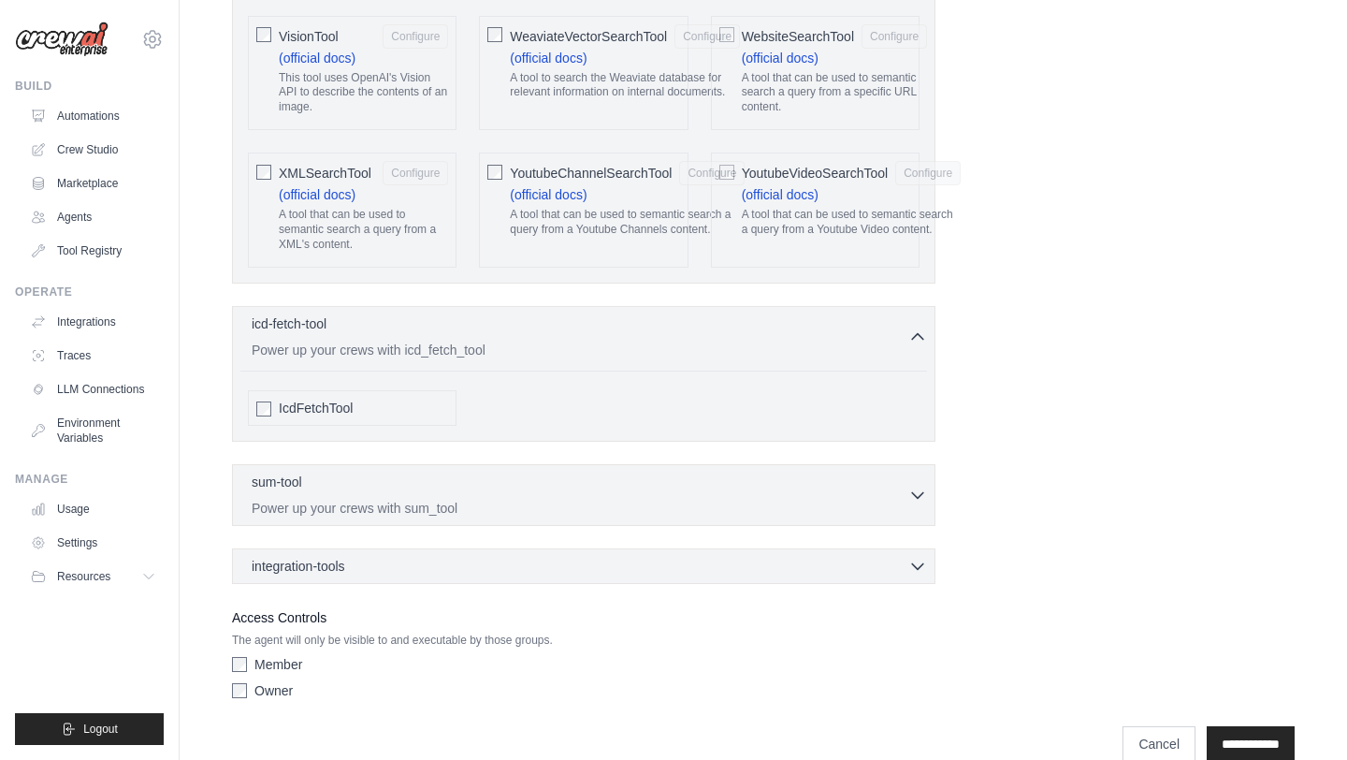
scroll to position [4231, 0]
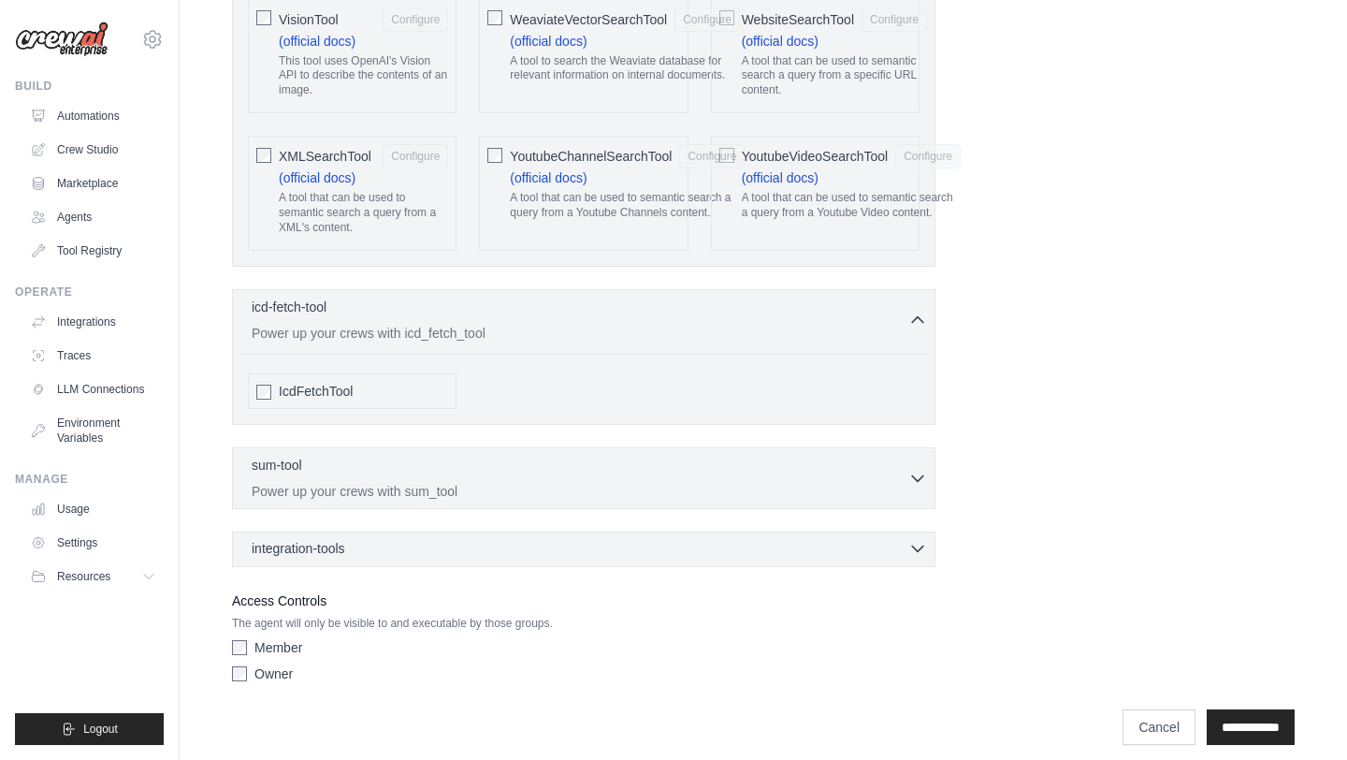
click at [374, 539] on div "integration-tools 0 selected" at bounding box center [589, 548] width 675 height 19
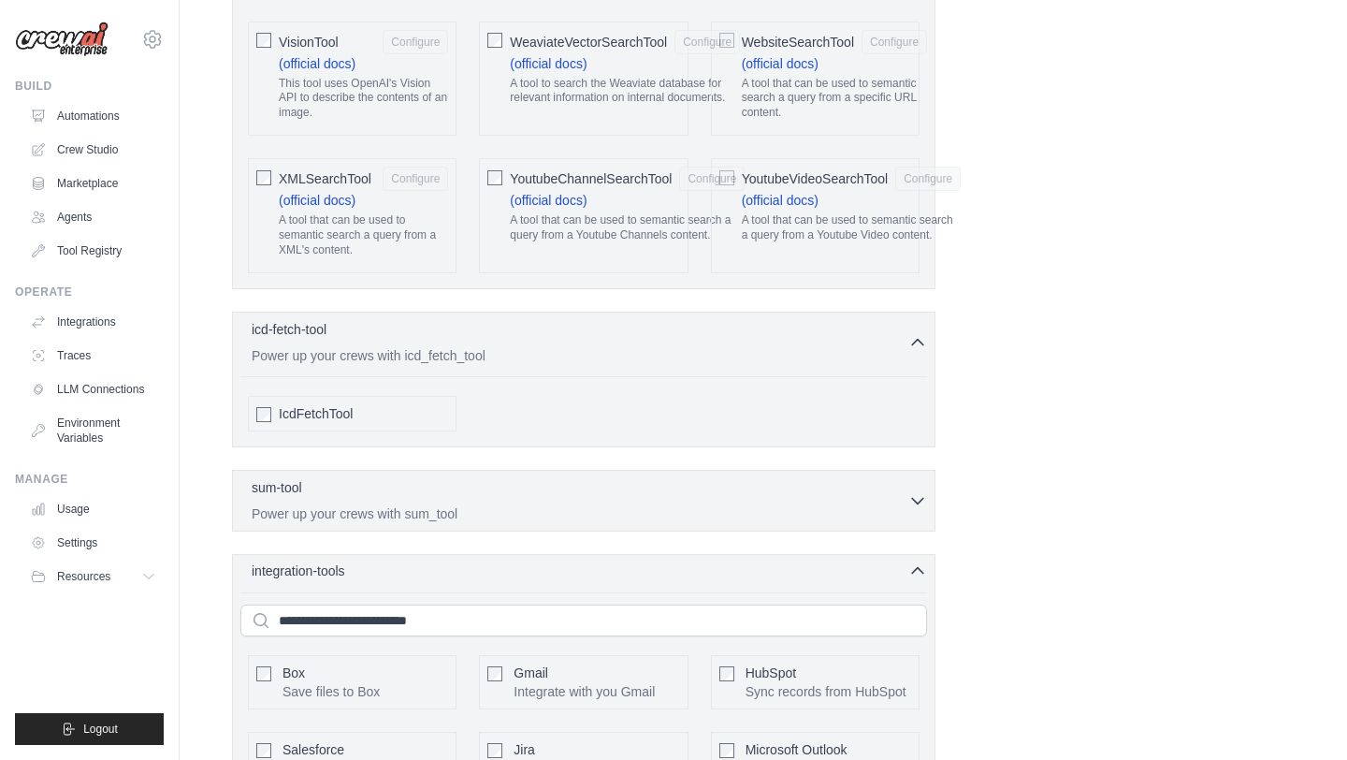
scroll to position [4199, 0]
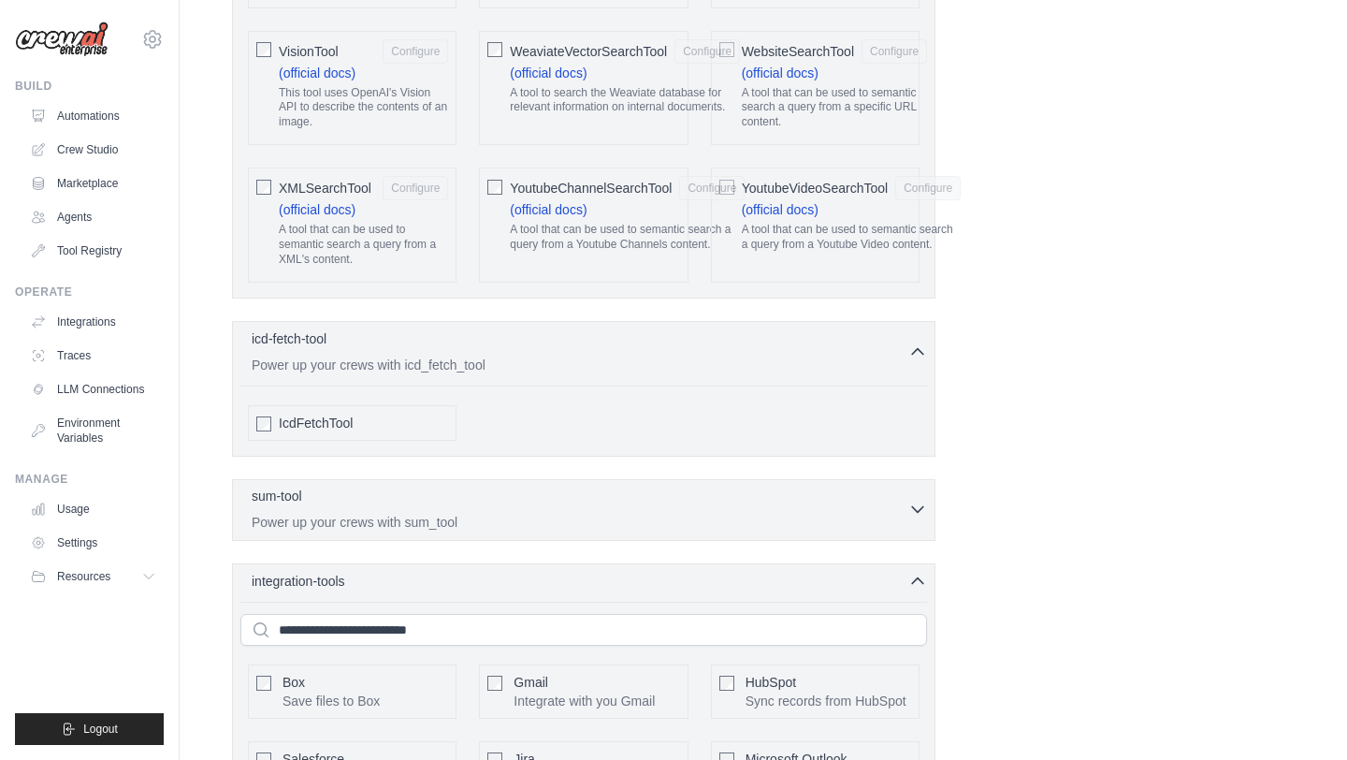
click at [379, 487] on div "sum-tool 0 selected" at bounding box center [580, 498] width 657 height 22
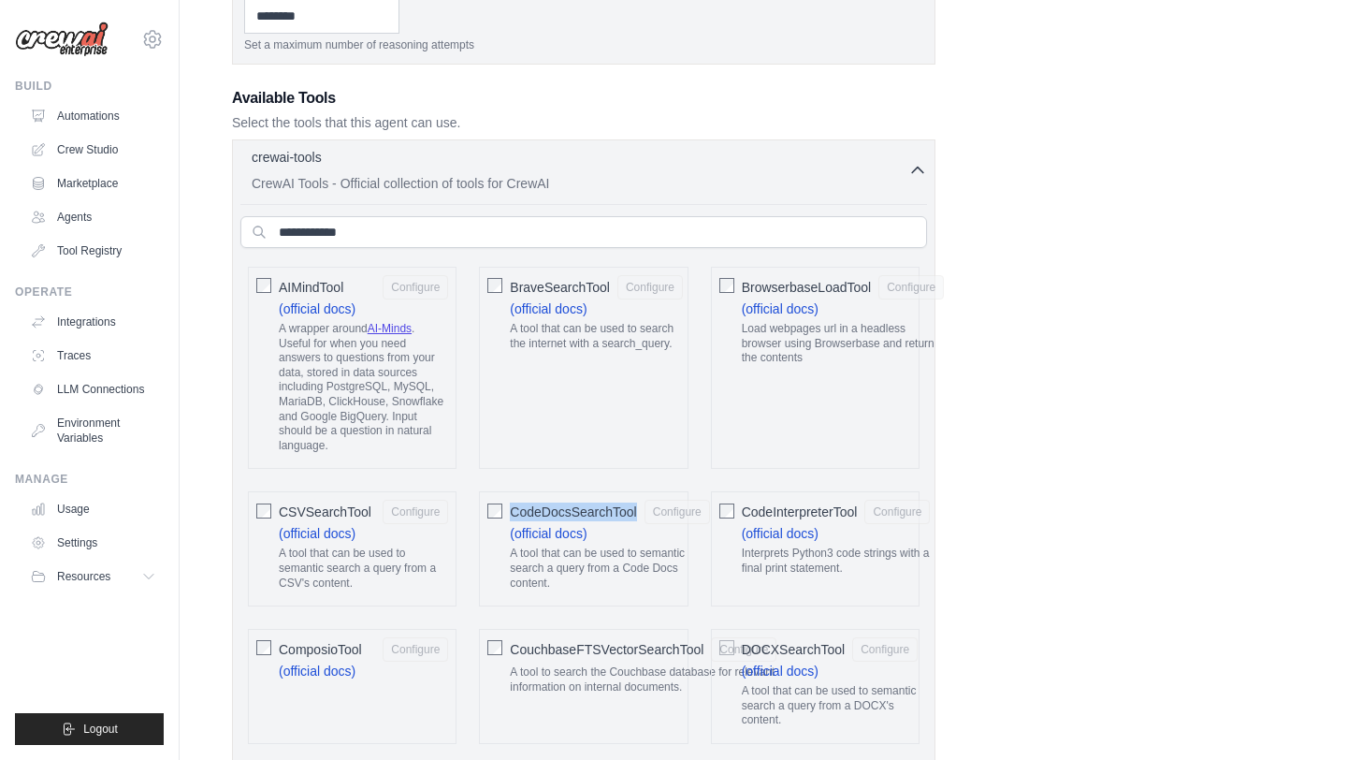
scroll to position [0, 0]
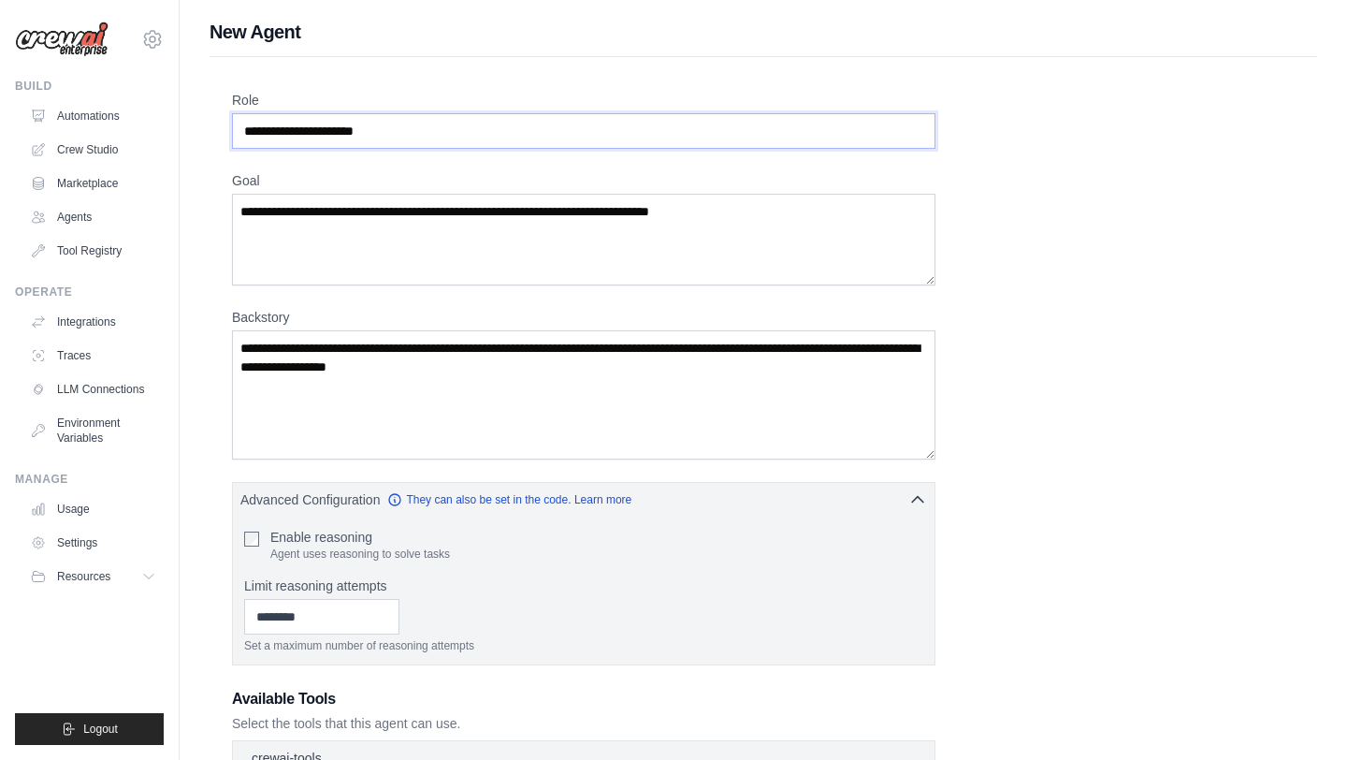
click at [320, 135] on input "Role" at bounding box center [584, 131] width 704 height 36
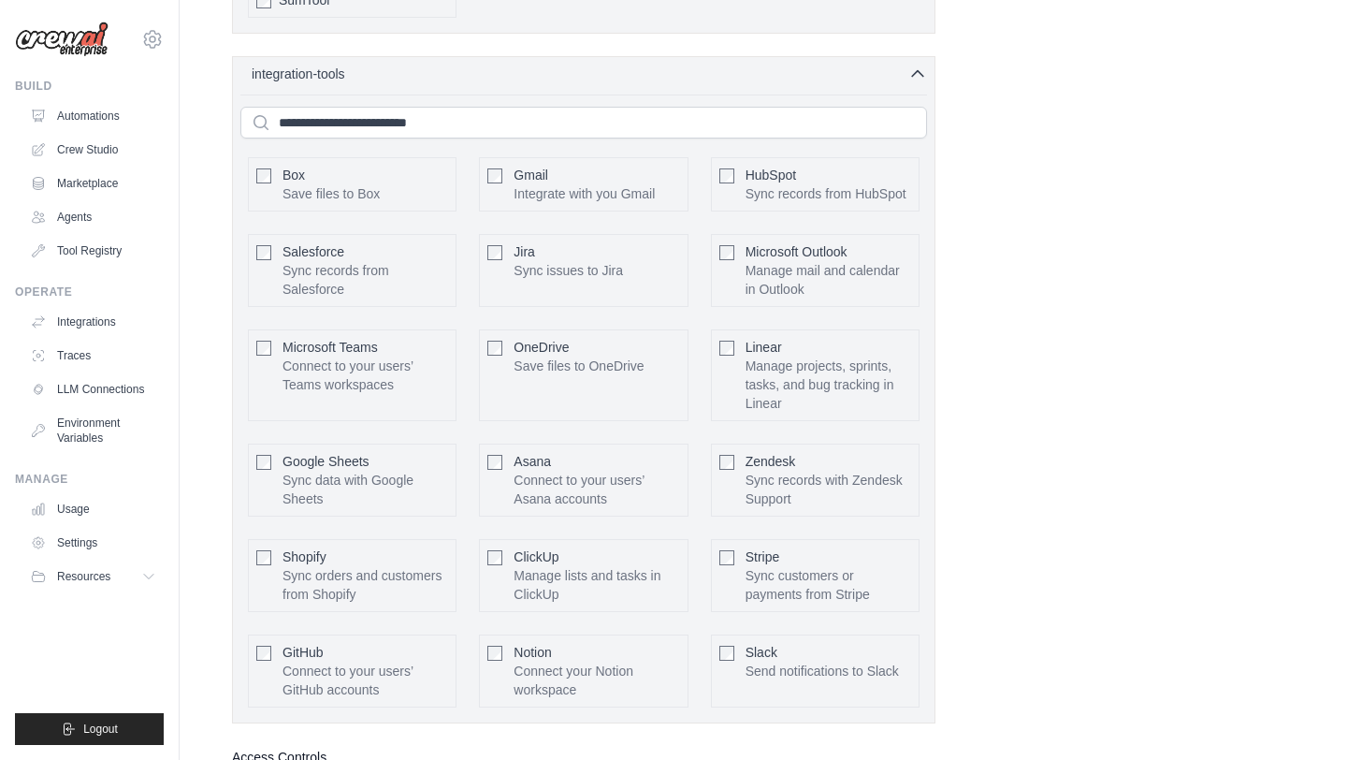
scroll to position [4936, 0]
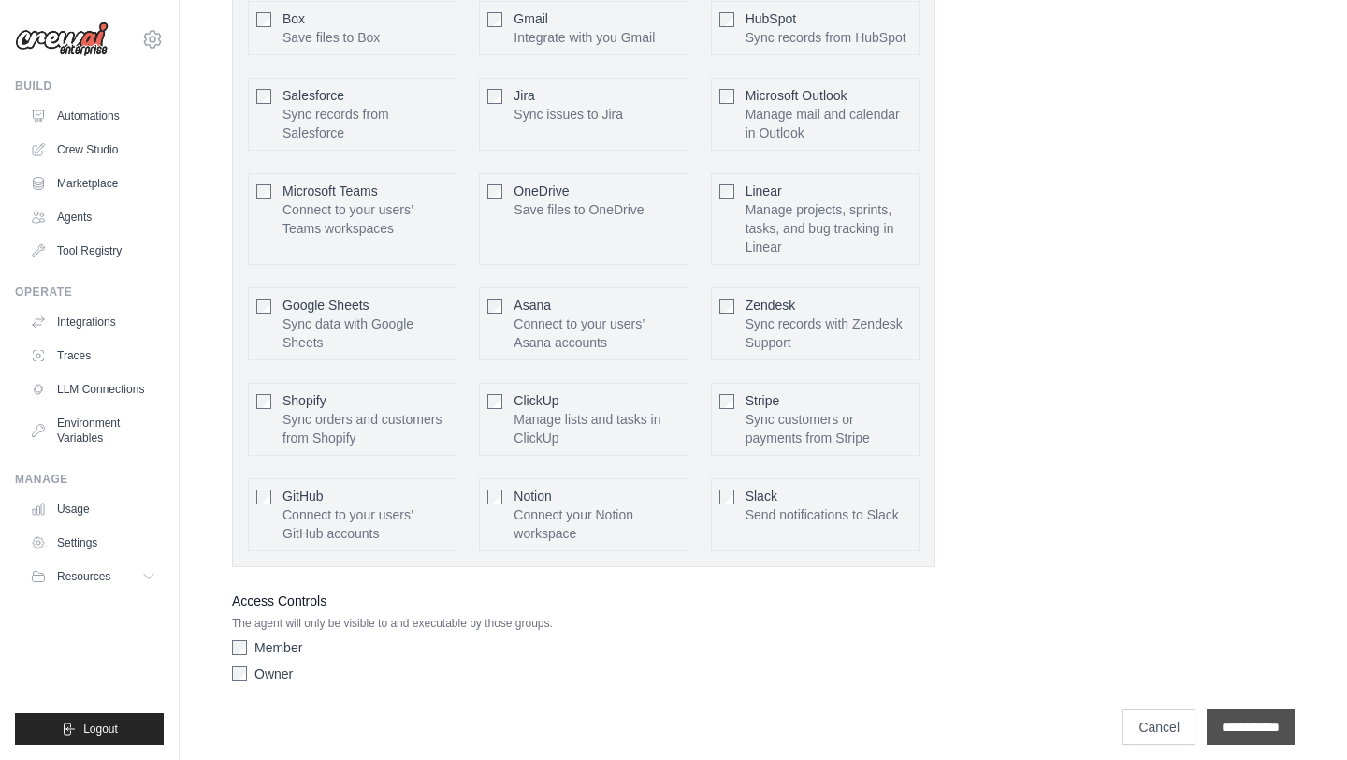
click at [1242, 711] on input "**********" at bounding box center [1251, 727] width 88 height 36
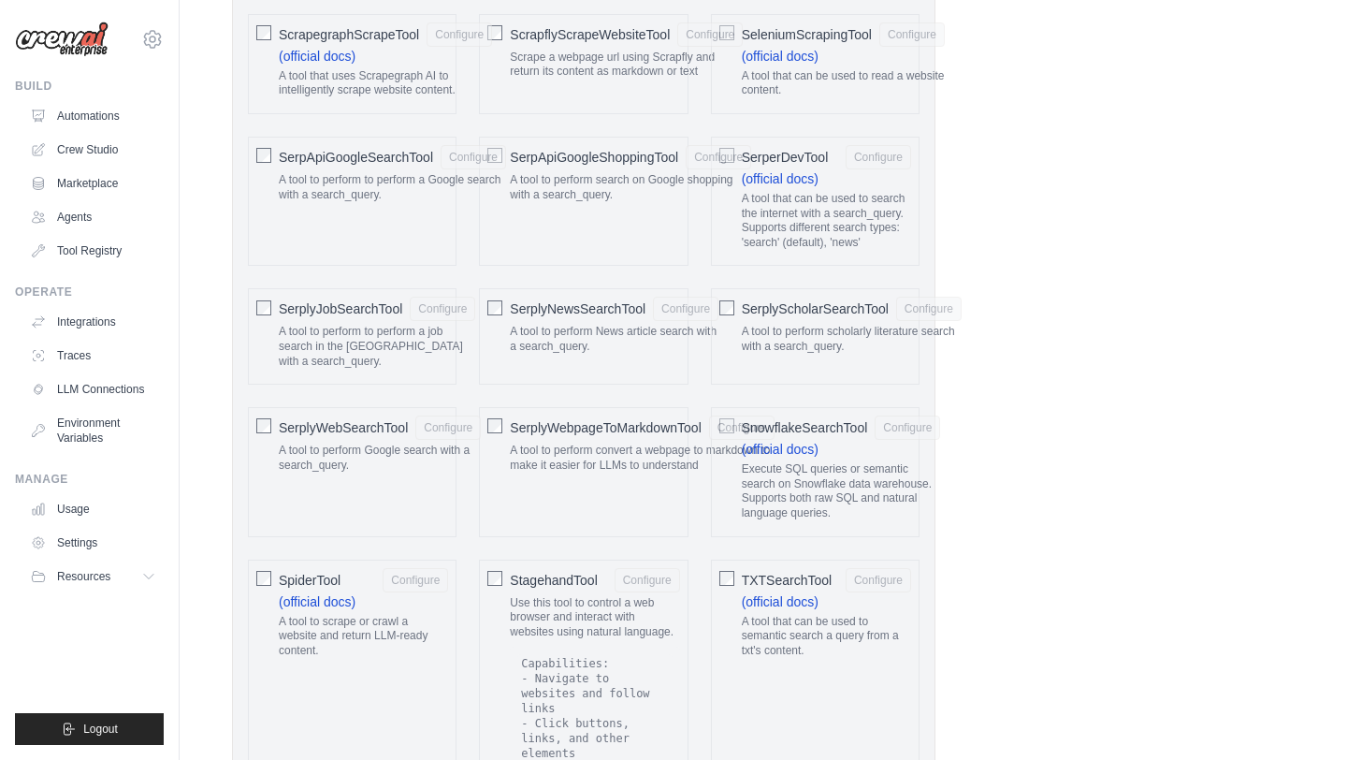
scroll to position [0, 0]
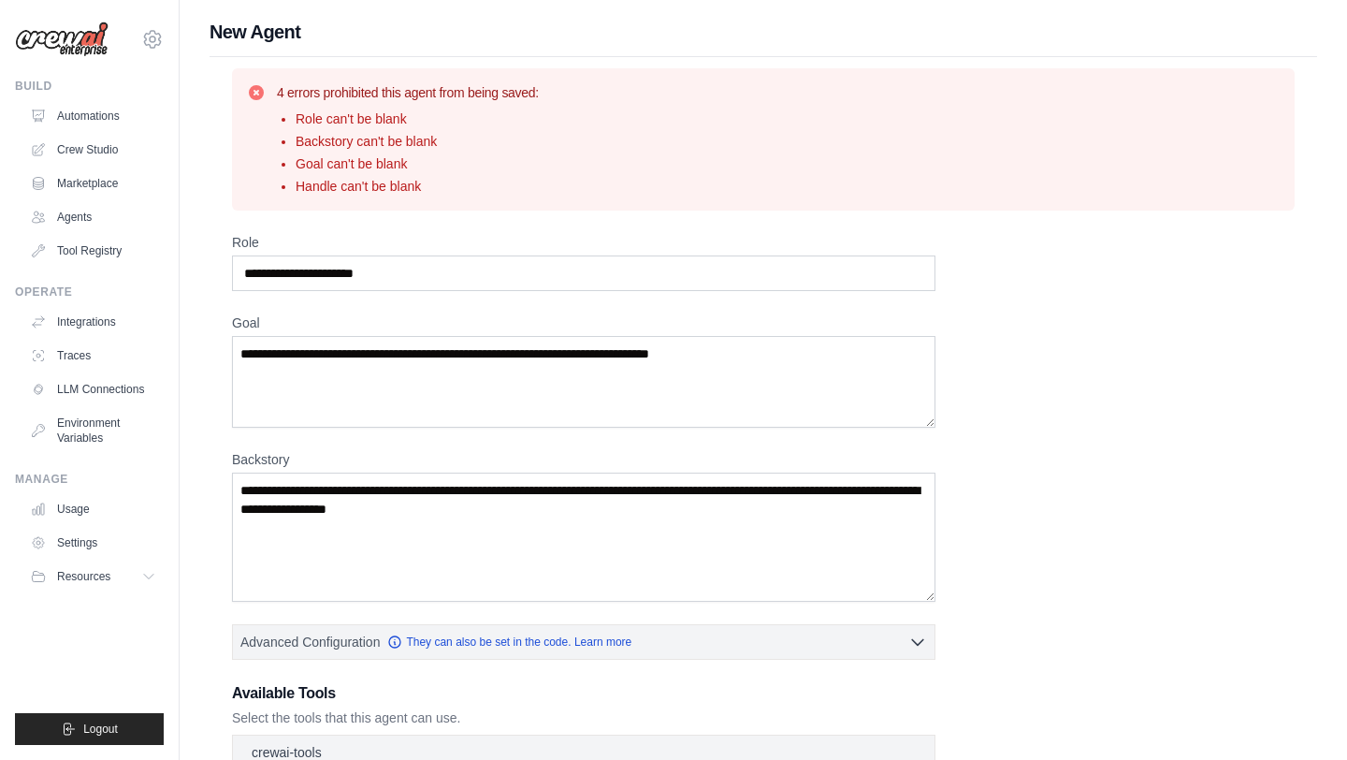
click at [312, 122] on li "Role can't be blank" at bounding box center [417, 118] width 243 height 19
drag, startPoint x: 312, startPoint y: 122, endPoint x: 414, endPoint y: 122, distance: 102.0
click at [414, 122] on li "Role can't be blank" at bounding box center [417, 118] width 243 height 19
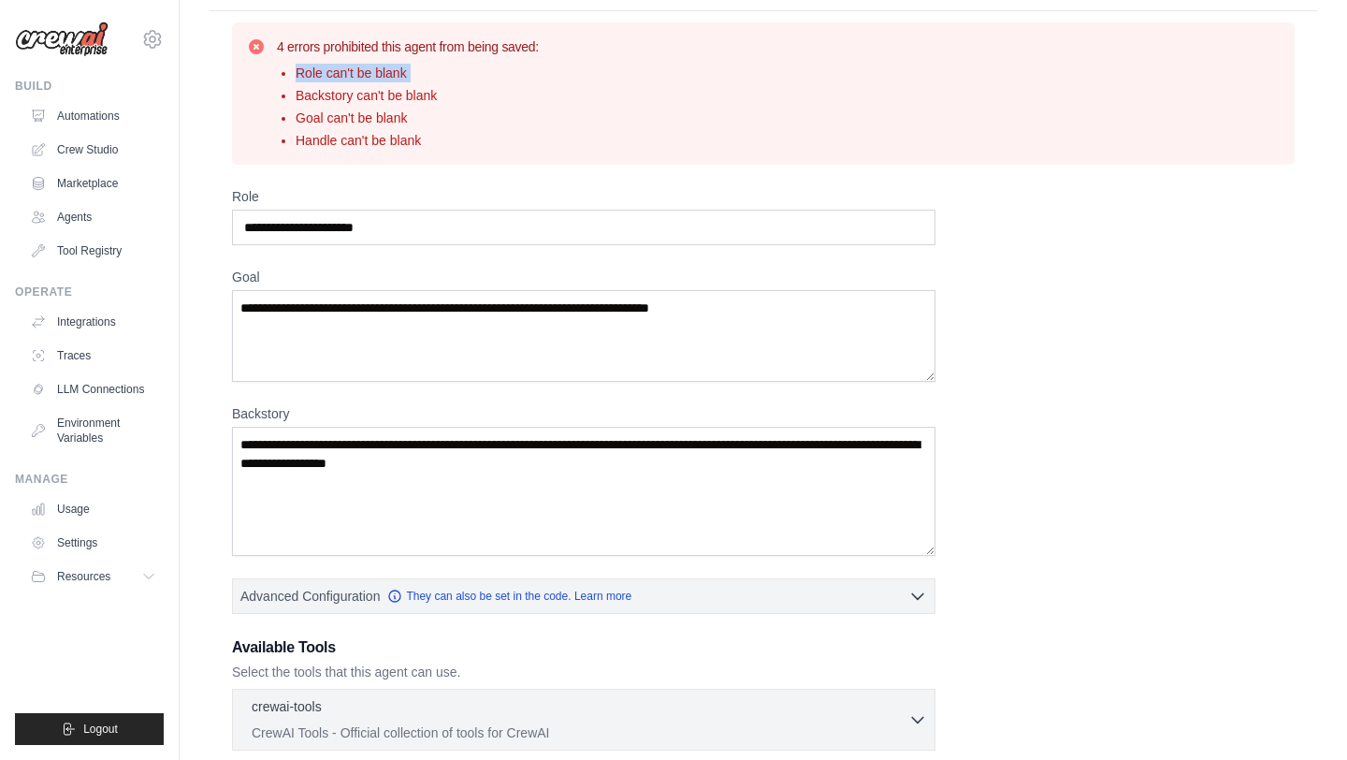
scroll to position [48, 0]
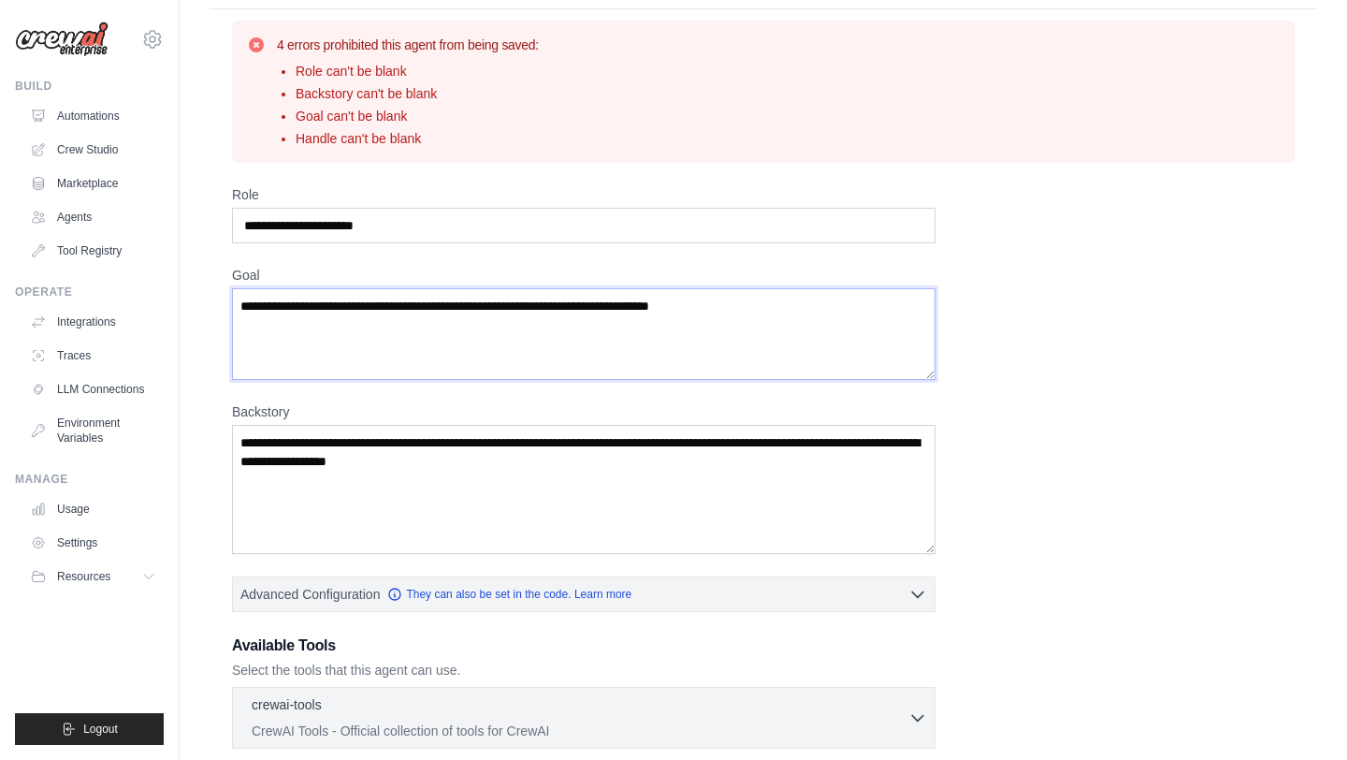
click at [289, 311] on textarea "Goal" at bounding box center [584, 334] width 704 height 92
click at [410, 235] on input "Role" at bounding box center [584, 226] width 704 height 36
click at [333, 216] on input "Role" at bounding box center [584, 226] width 704 height 36
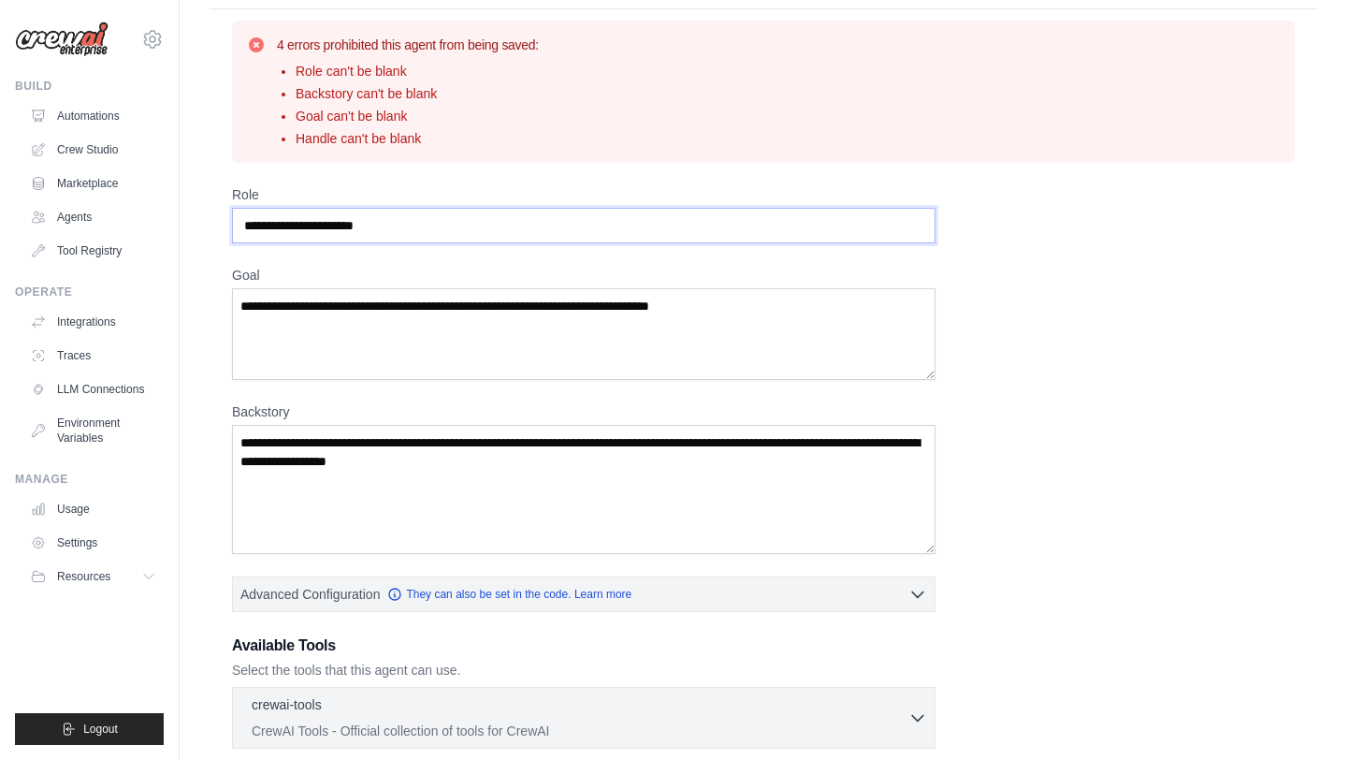
click at [333, 216] on input "Role" at bounding box center [584, 226] width 704 height 36
paste input "**********"
type input "**********"
click at [334, 299] on textarea "Goal" at bounding box center [584, 334] width 704 height 92
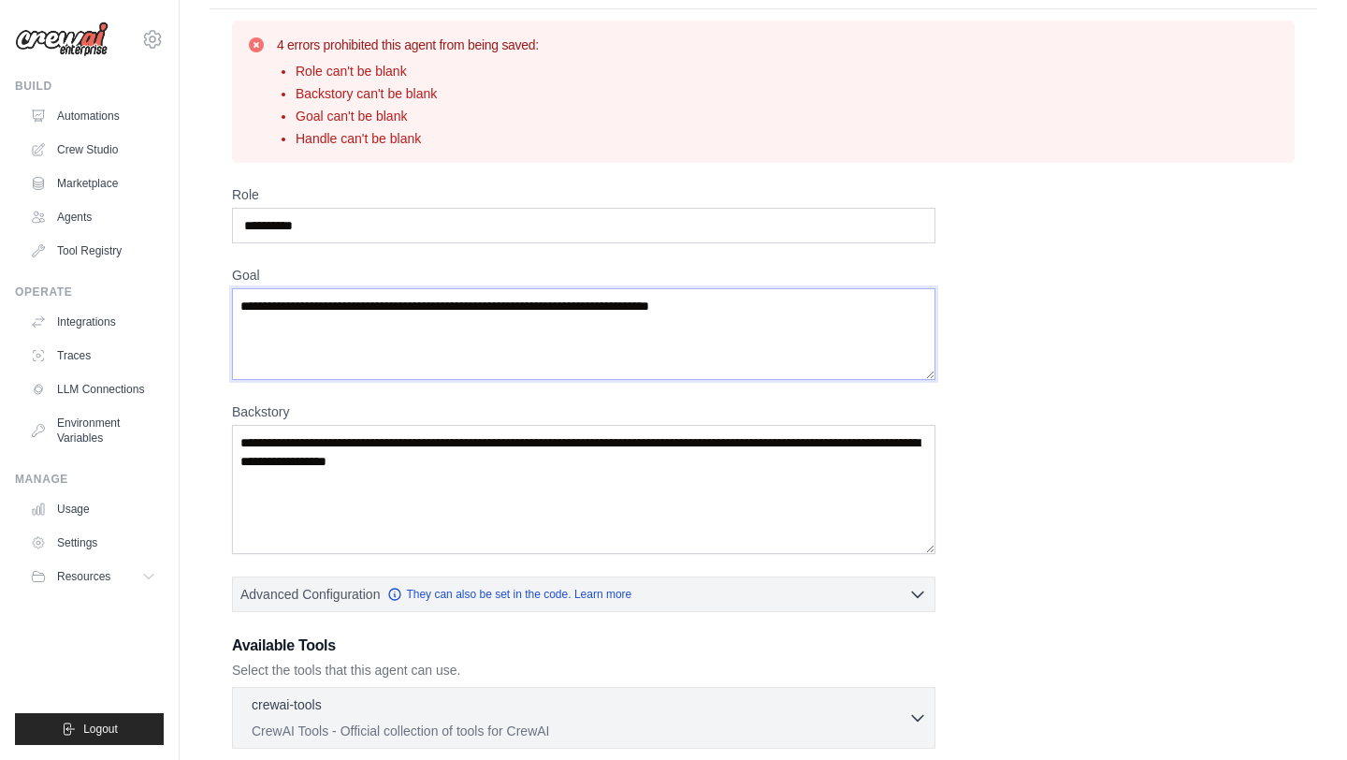
click at [334, 299] on textarea "Goal" at bounding box center [584, 334] width 704 height 92
click at [334, 311] on textarea "Goal" at bounding box center [584, 334] width 704 height 92
paste textarea "**********"
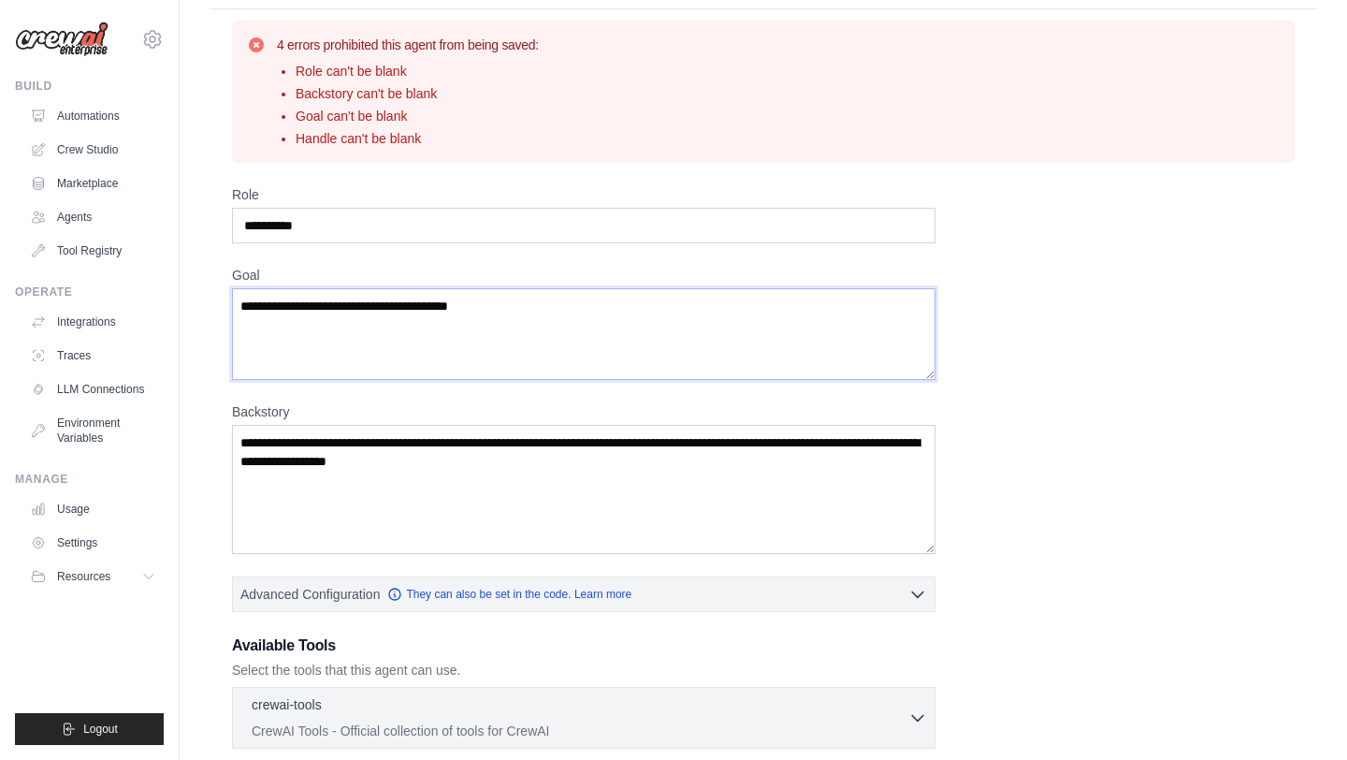
type textarea "**********"
click at [300, 467] on textarea "Backstory" at bounding box center [584, 489] width 704 height 129
drag, startPoint x: 504, startPoint y: 460, endPoint x: 227, endPoint y: 443, distance: 277.4
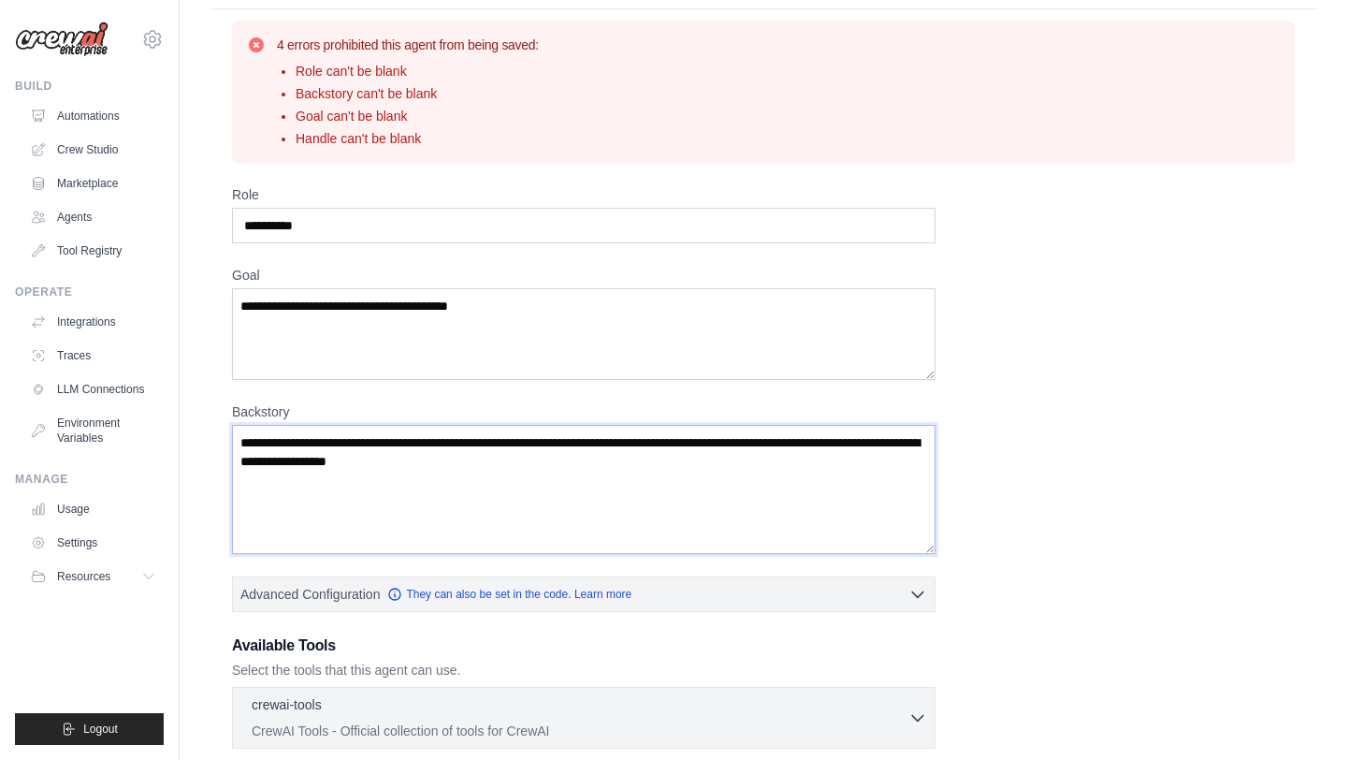
click at [227, 443] on div "**********" at bounding box center [764, 586] width 1108 height 1155
paste textarea "**********"
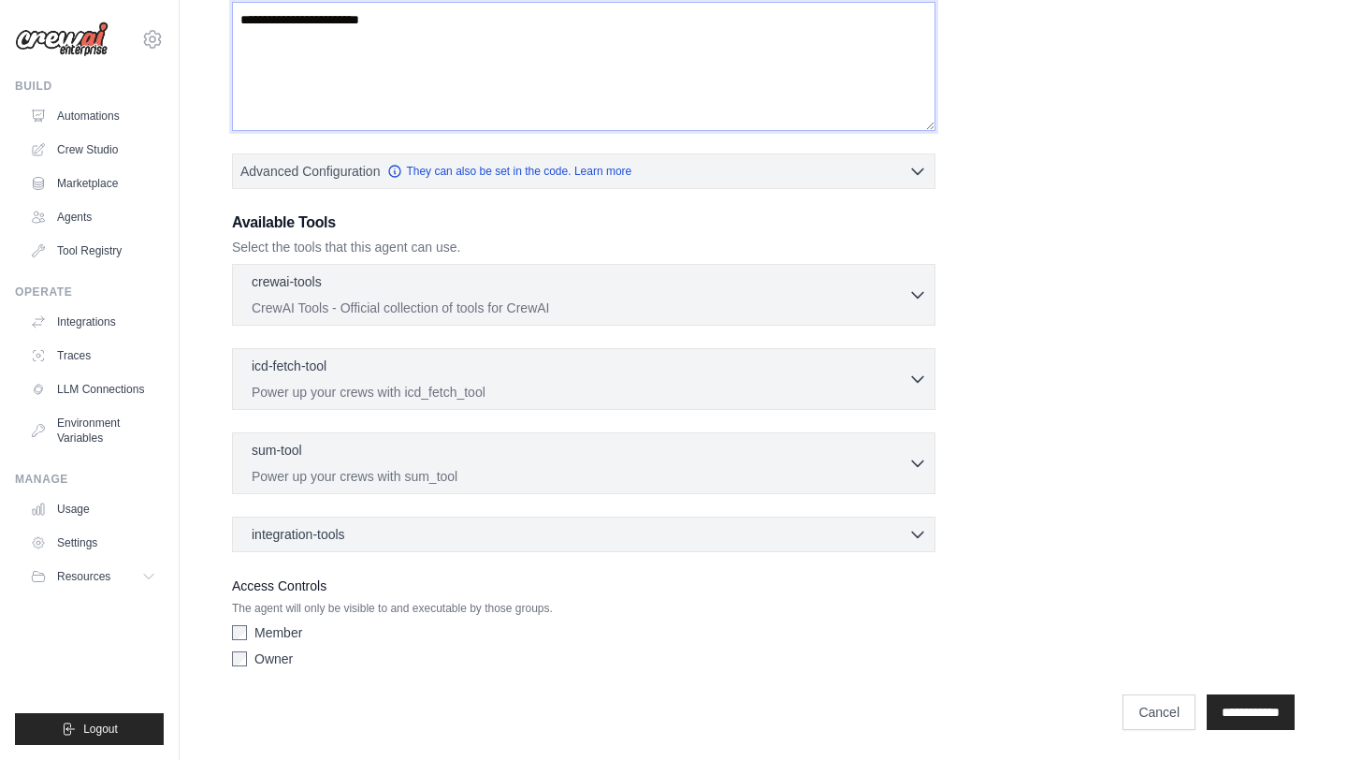
scroll to position [431, 0]
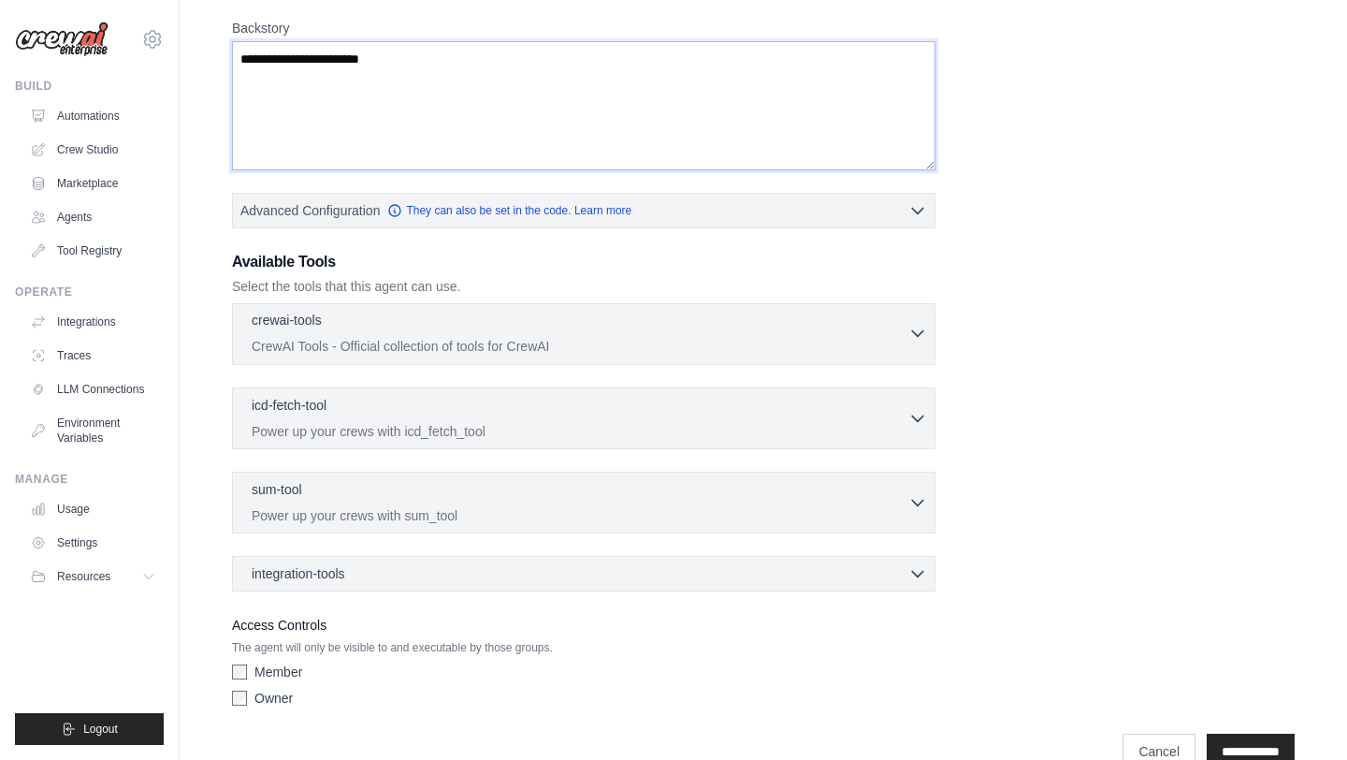
type textarea "**********"
click at [910, 339] on icon "button" at bounding box center [917, 333] width 19 height 19
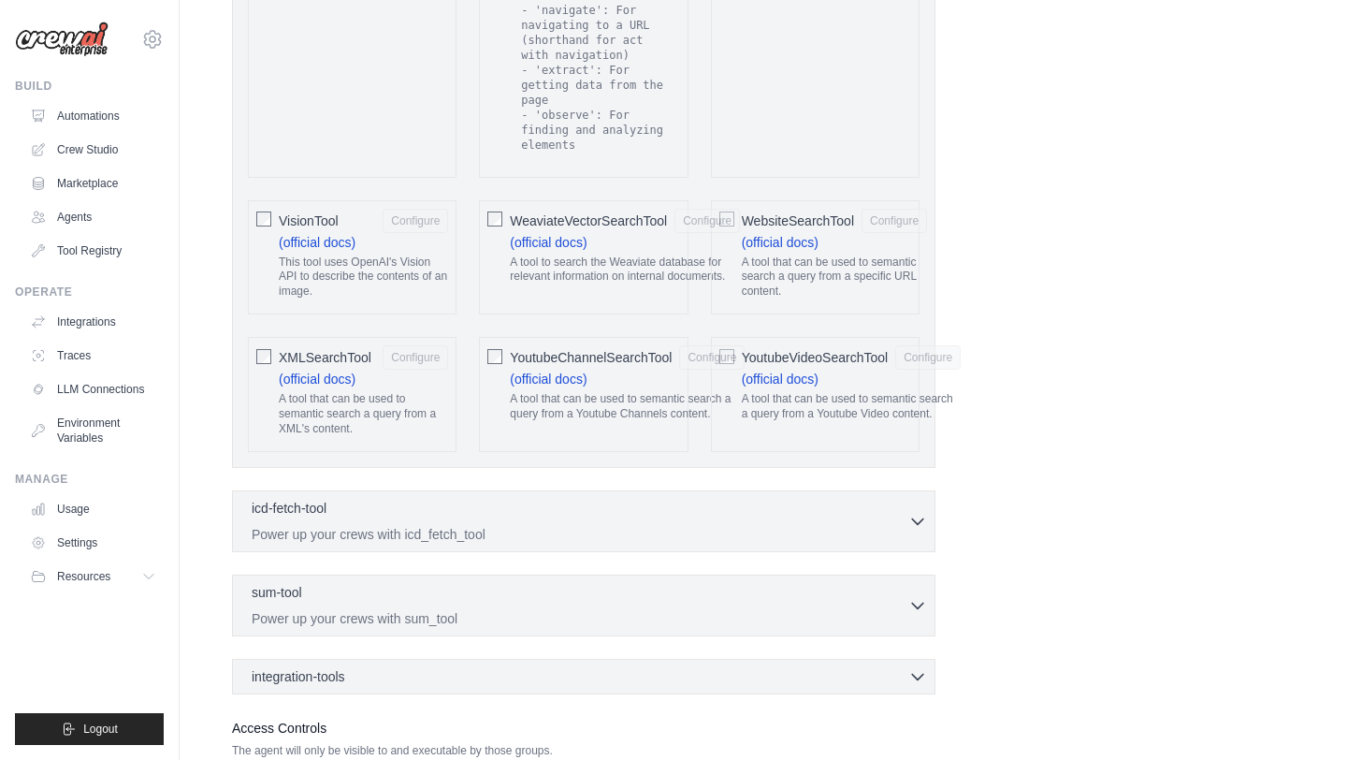
scroll to position [4151, 0]
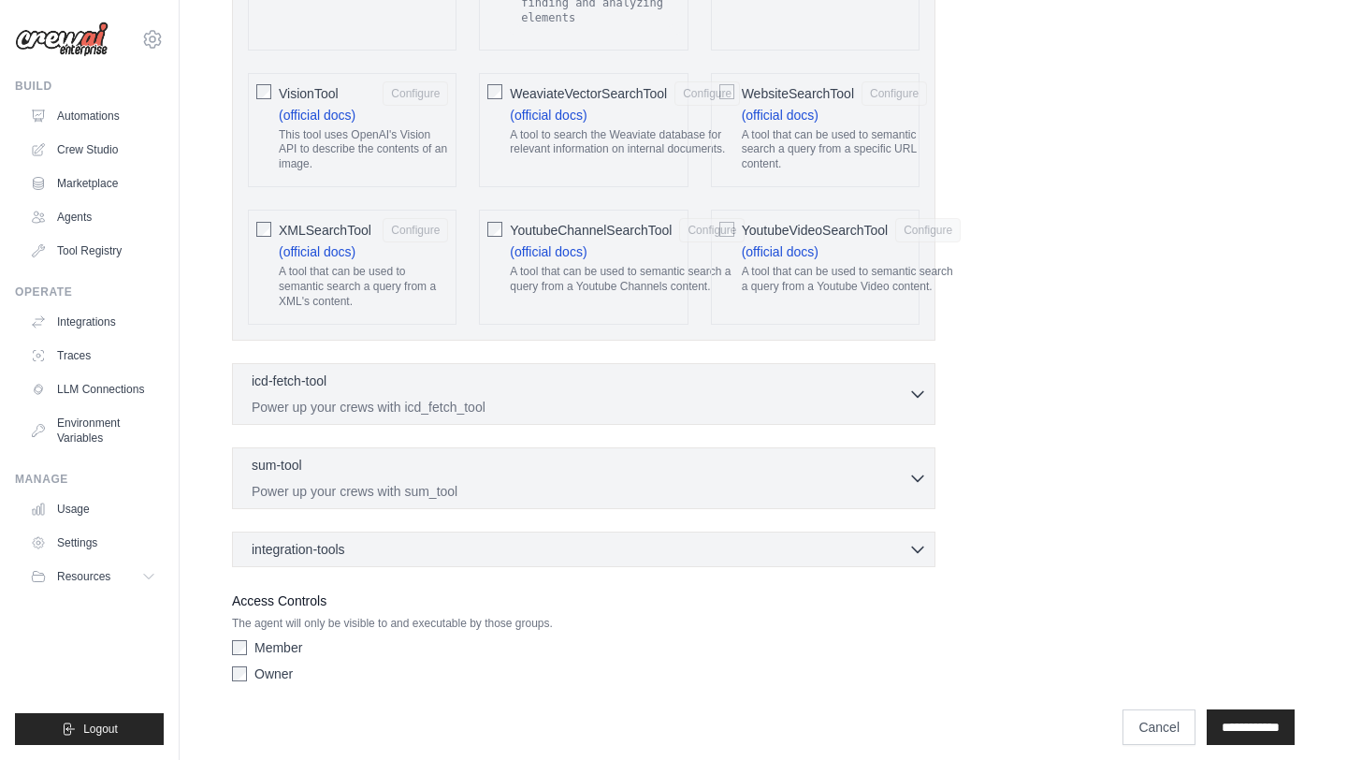
click at [243, 664] on div "Owner" at bounding box center [584, 673] width 704 height 19
click at [1256, 713] on input "**********" at bounding box center [1251, 727] width 88 height 36
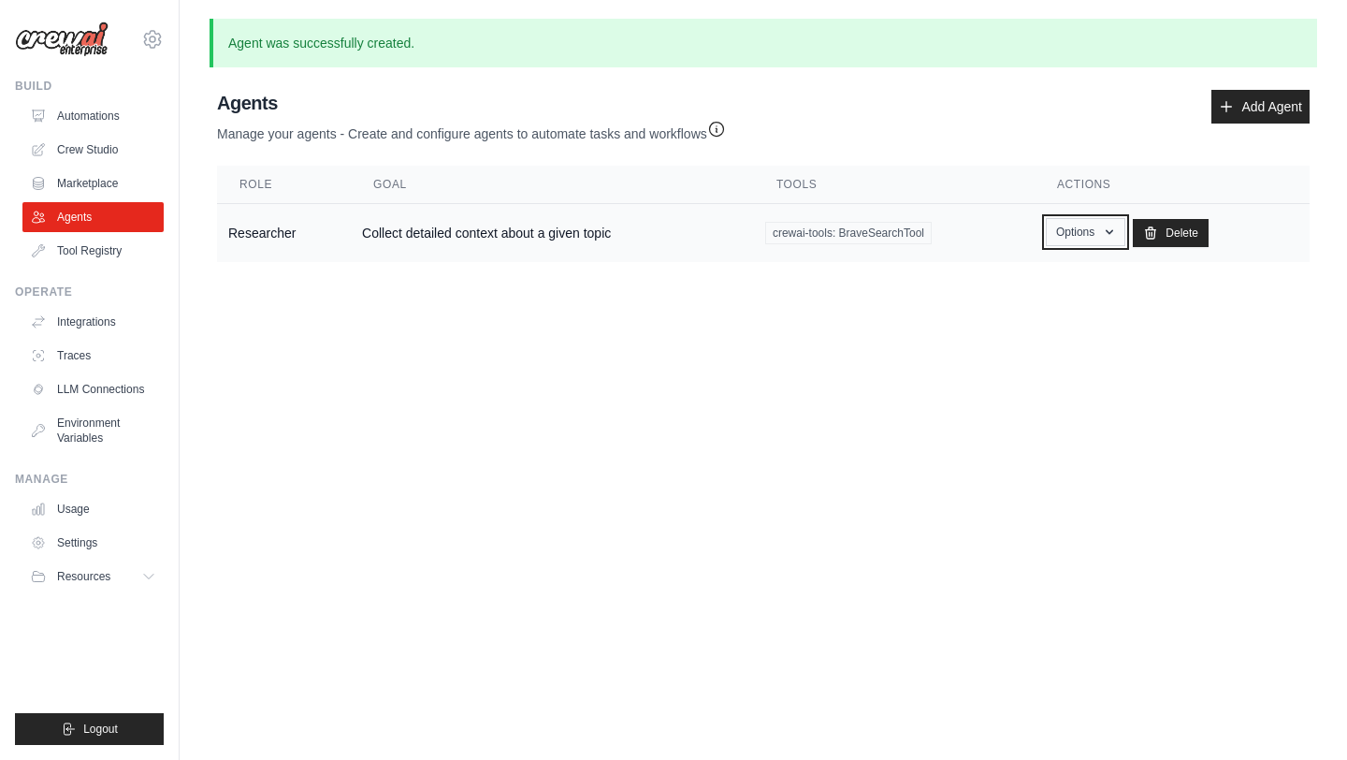
click at [1102, 240] on button "Options" at bounding box center [1086, 232] width 80 height 28
click at [878, 328] on body "lalit.g@goldeneagle.ai Settings Build Automations Crew Studio" at bounding box center [673, 380] width 1347 height 760
click at [85, 182] on link "Marketplace" at bounding box center [94, 183] width 141 height 30
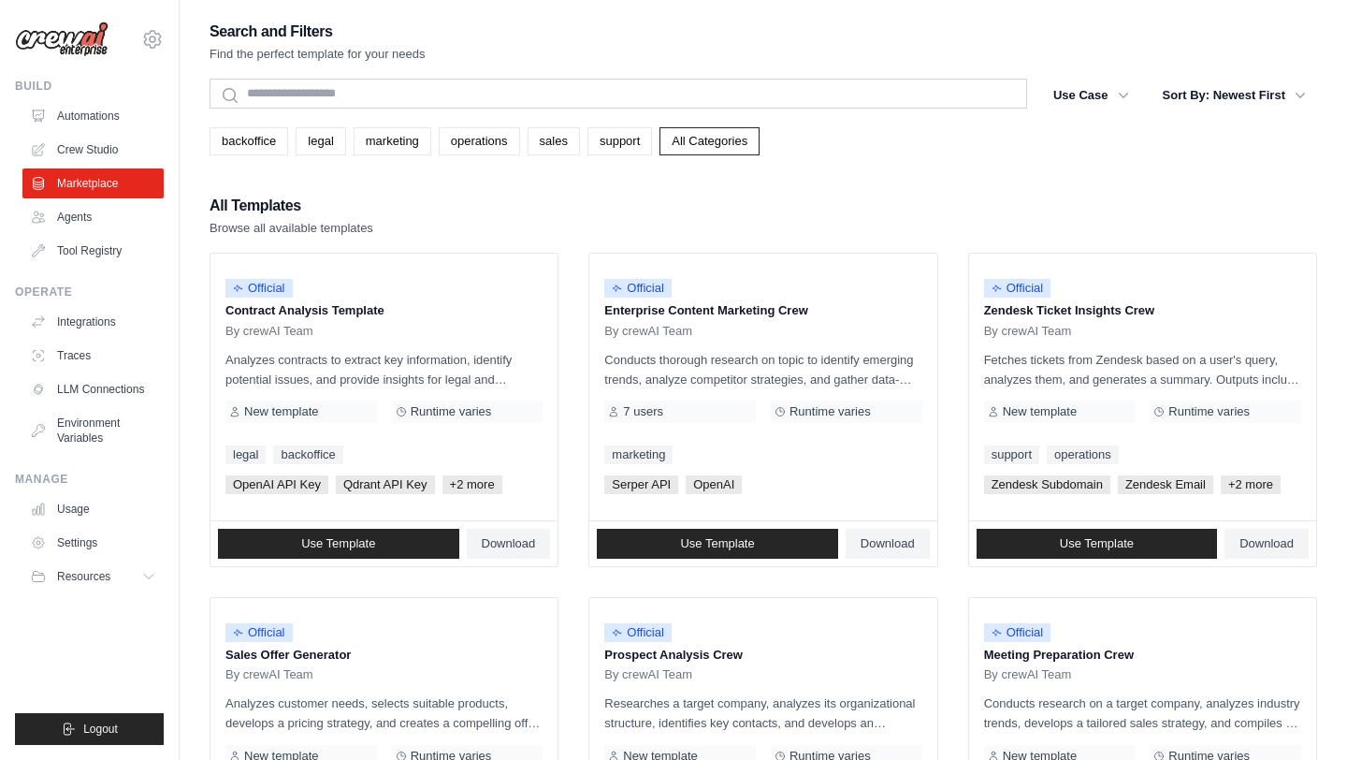
click at [386, 53] on p "Find the perfect template for your needs" at bounding box center [318, 54] width 216 height 19
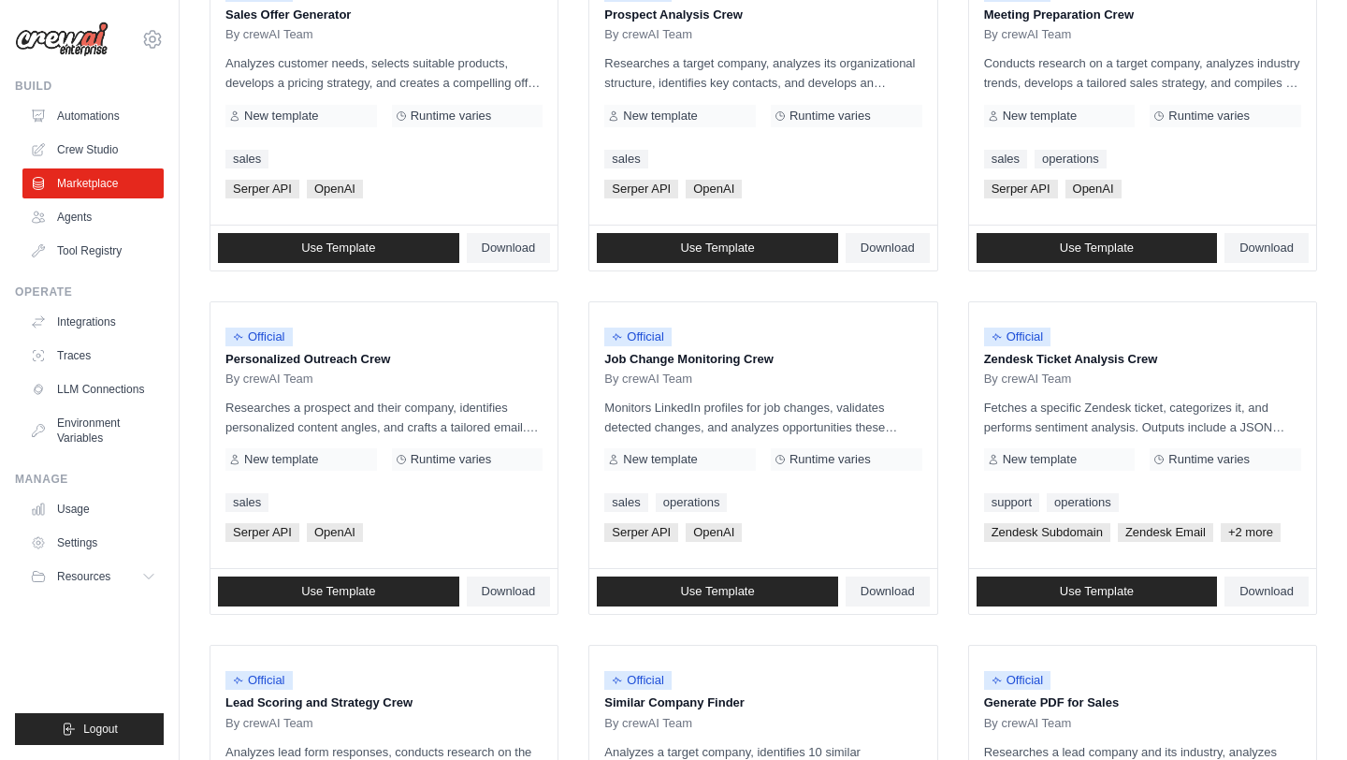
scroll to position [497, 0]
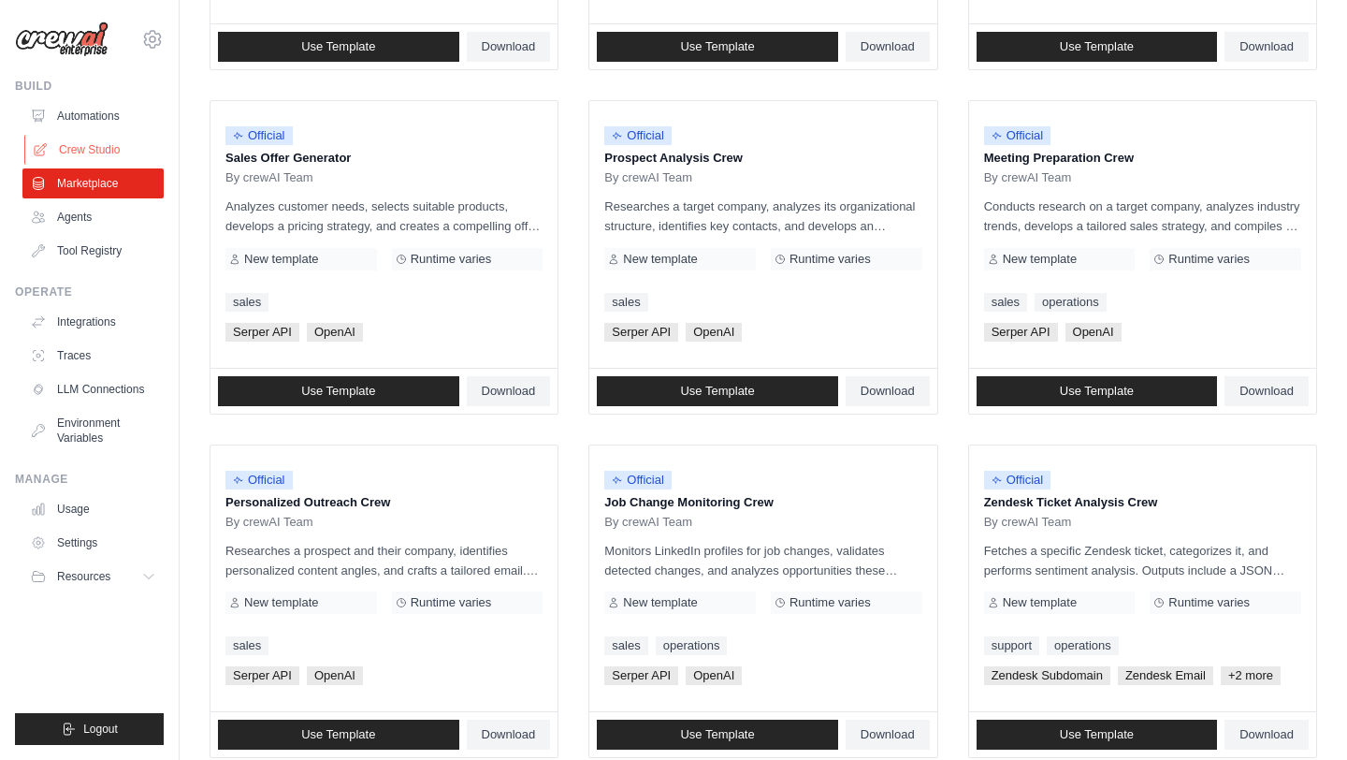
click at [81, 143] on link "Crew Studio" at bounding box center [94, 150] width 141 height 30
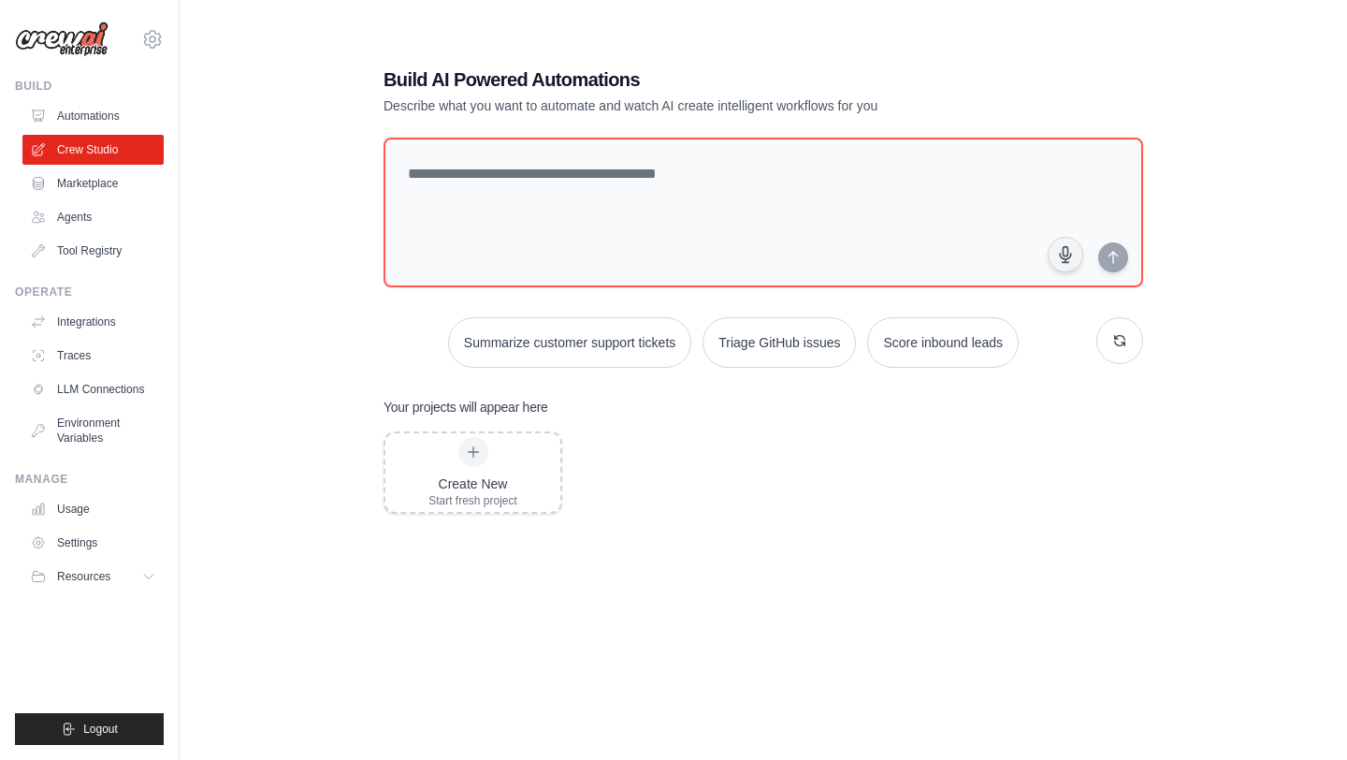
click at [405, 80] on h1 "Build AI Powered Automations" at bounding box center [698, 79] width 629 height 26
drag, startPoint x: 0, startPoint y: 0, endPoint x: 626, endPoint y: 79, distance: 630.8
click at [626, 79] on h1 "Build AI Powered Automations" at bounding box center [698, 79] width 629 height 26
click at [414, 111] on p "Describe what you want to automate and watch AI create intelligent workflows fo…" at bounding box center [698, 105] width 629 height 19
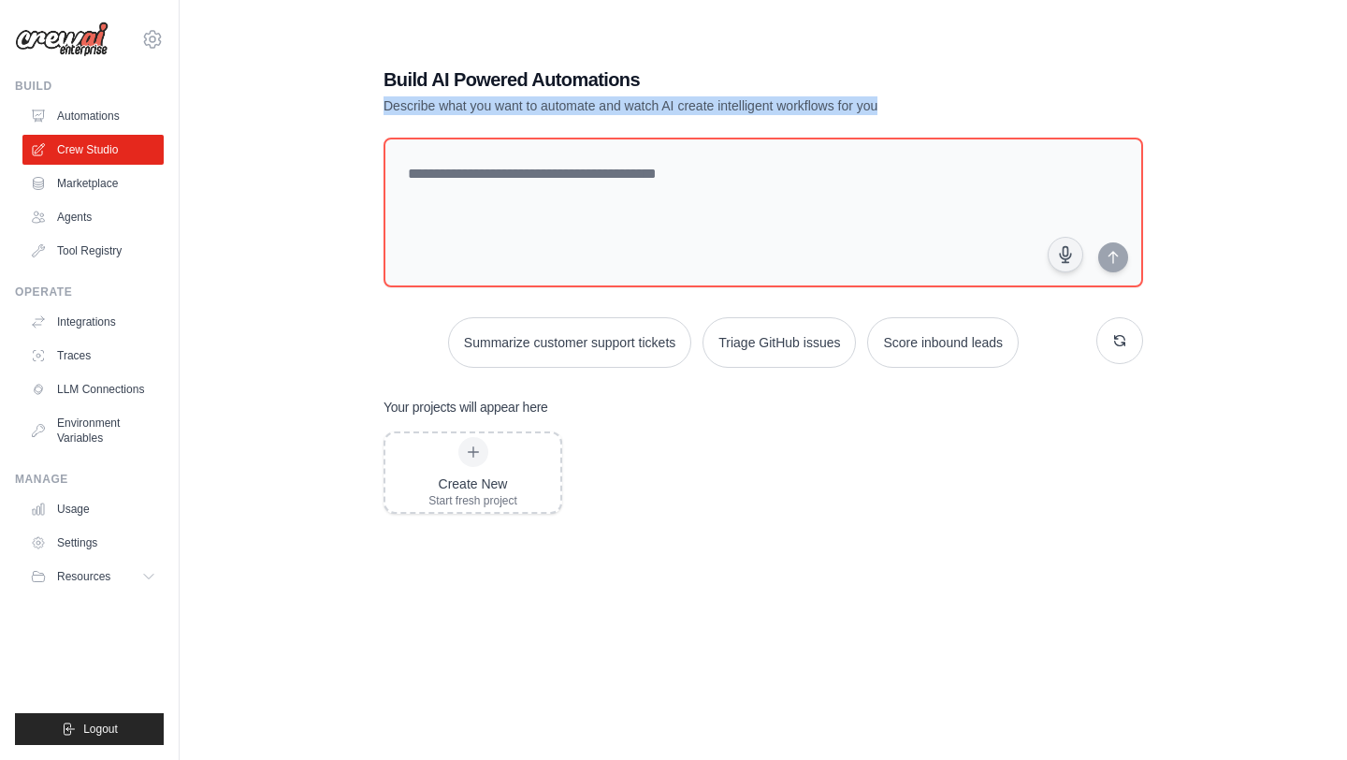
click at [414, 111] on p "Describe what you want to automate and watch AI create intelligent workflows fo…" at bounding box center [698, 105] width 629 height 19
click at [78, 327] on link "Integrations" at bounding box center [94, 322] width 141 height 30
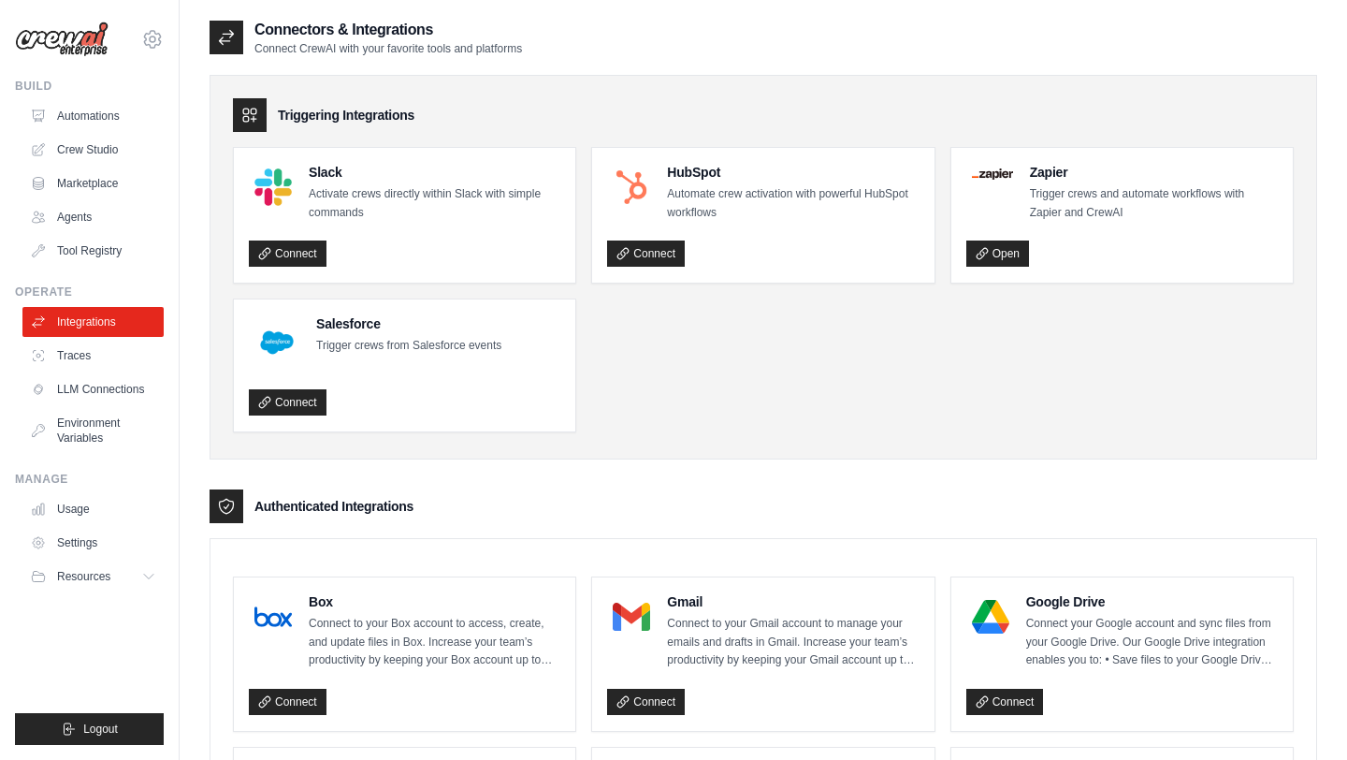
click at [384, 110] on h3 "Triggering Integrations" at bounding box center [346, 115] width 137 height 19
drag, startPoint x: 384, startPoint y: 110, endPoint x: 305, endPoint y: 108, distance: 78.6
click at [305, 108] on h3 "Triggering Integrations" at bounding box center [346, 115] width 137 height 19
drag, startPoint x: 305, startPoint y: 108, endPoint x: 401, endPoint y: 109, distance: 96.4
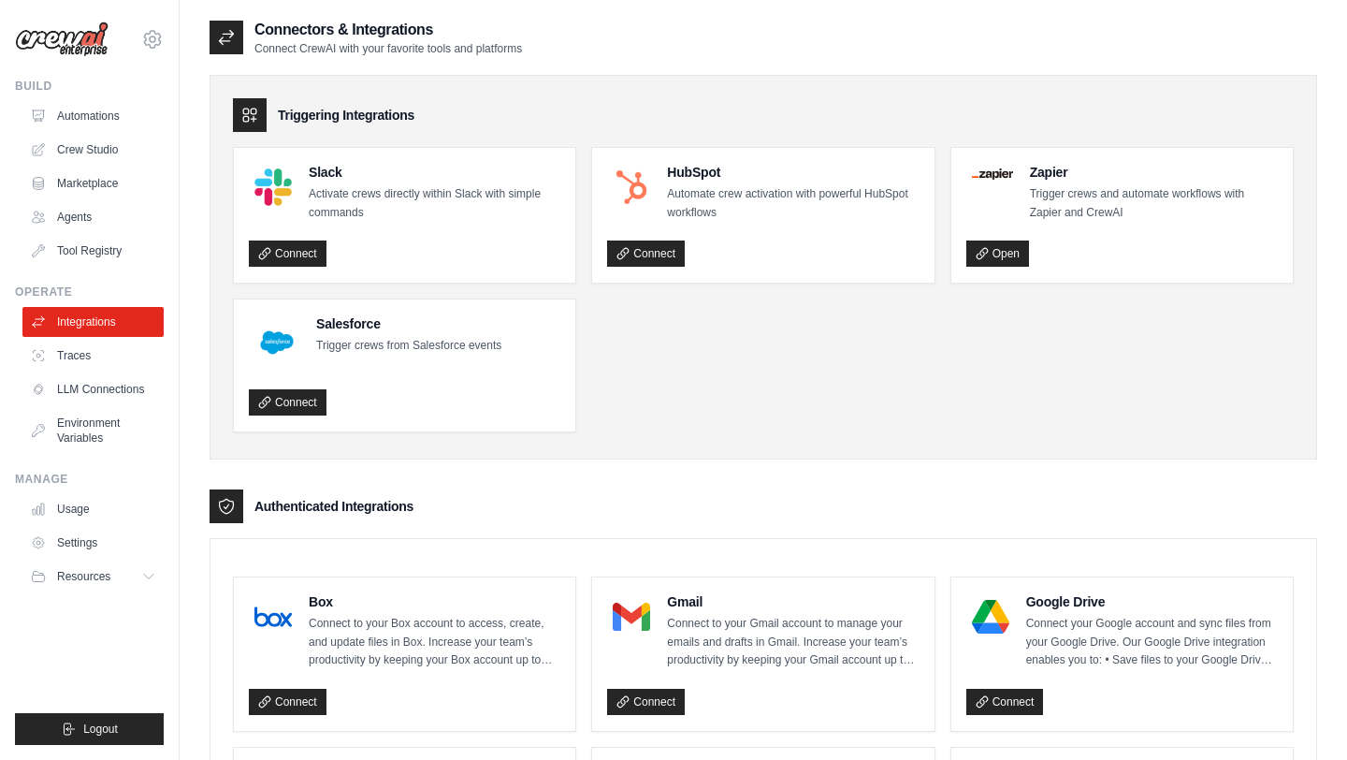
click at [400, 109] on h3 "Triggering Integrations" at bounding box center [346, 115] width 137 height 19
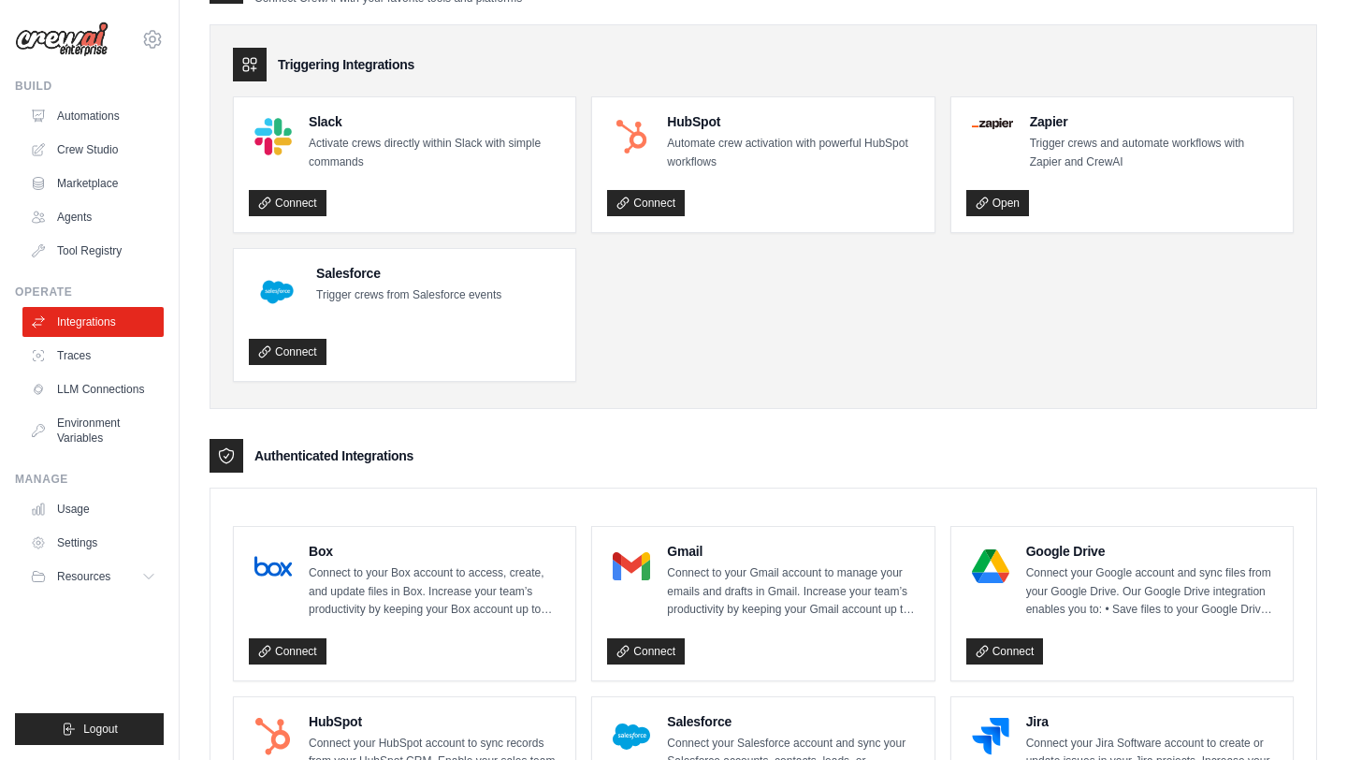
scroll to position [53, 0]
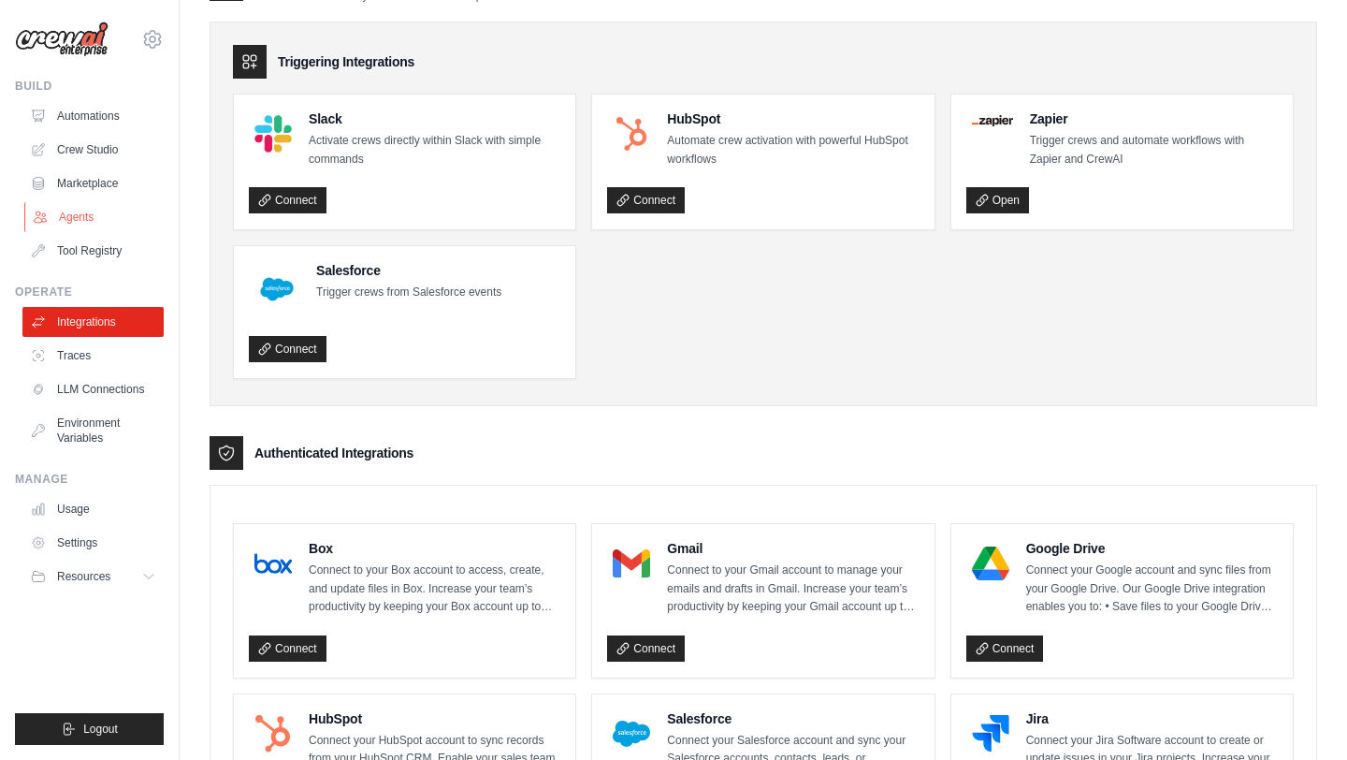
click at [80, 221] on link "Agents" at bounding box center [94, 217] width 141 height 30
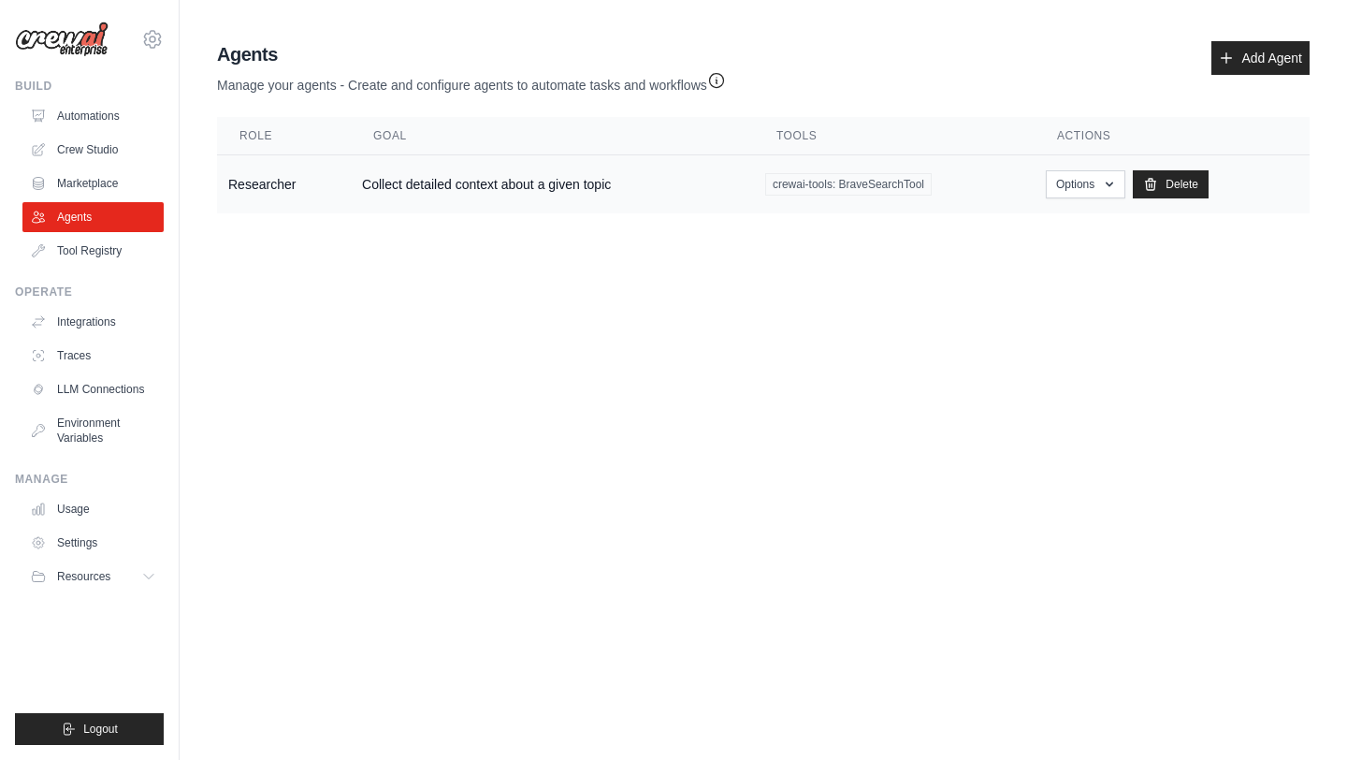
click at [900, 188] on span "crewai-tools: BraveSearchTool" at bounding box center [848, 184] width 167 height 22
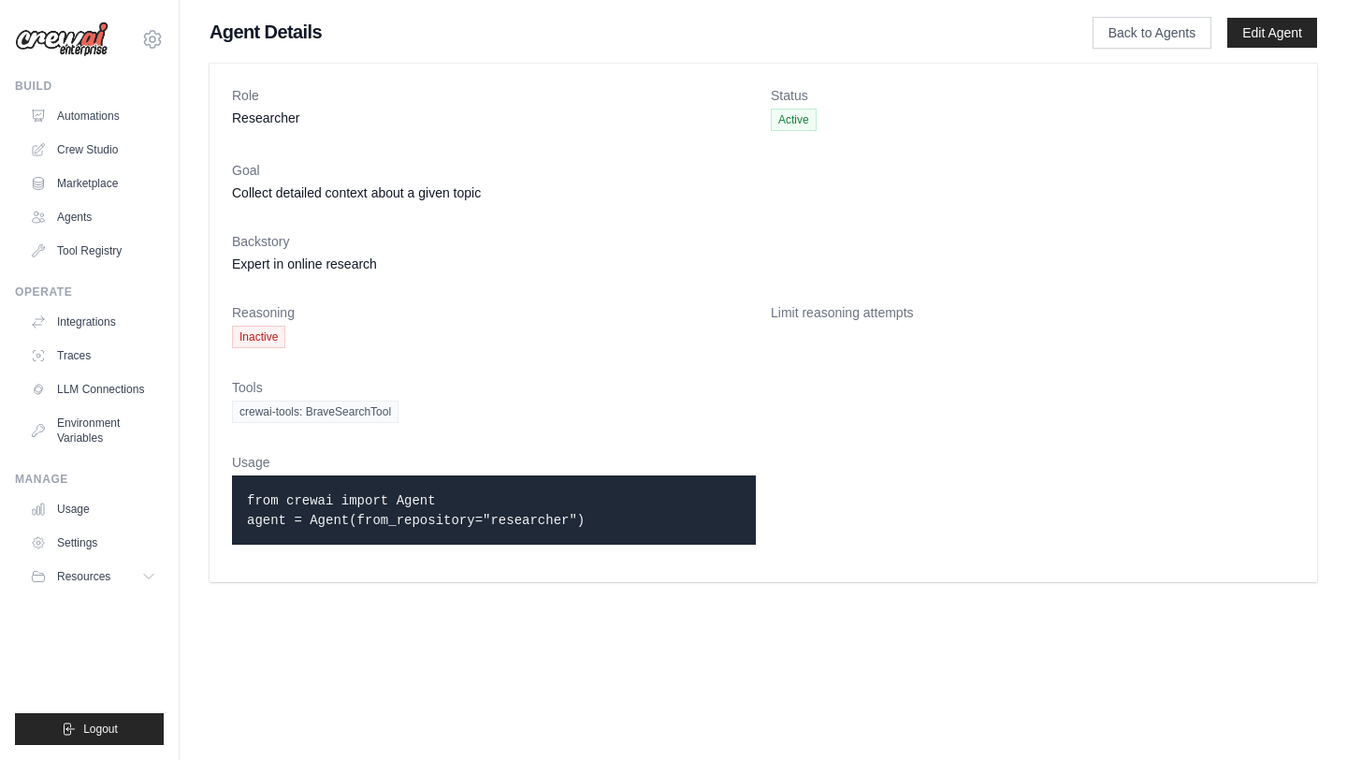
click at [552, 518] on code "from crewai import Agent agent = Agent(from_repository="researcher")" at bounding box center [416, 510] width 338 height 35
click at [580, 517] on code "from crewai import Agent agent = Agent(from_repository="researcher")" at bounding box center [416, 510] width 338 height 35
click at [79, 384] on link "LLM Connections" at bounding box center [94, 389] width 141 height 30
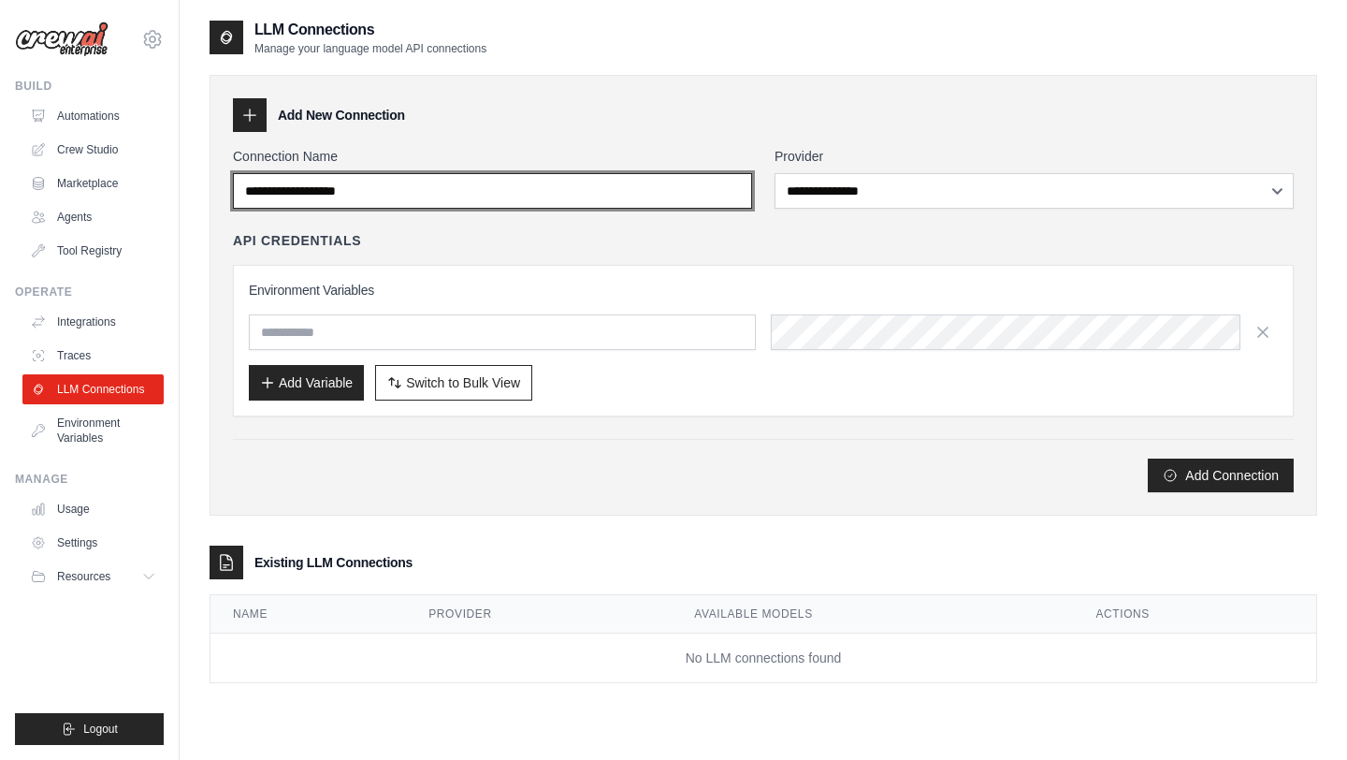
click at [336, 193] on input "Connection Name" at bounding box center [492, 191] width 519 height 36
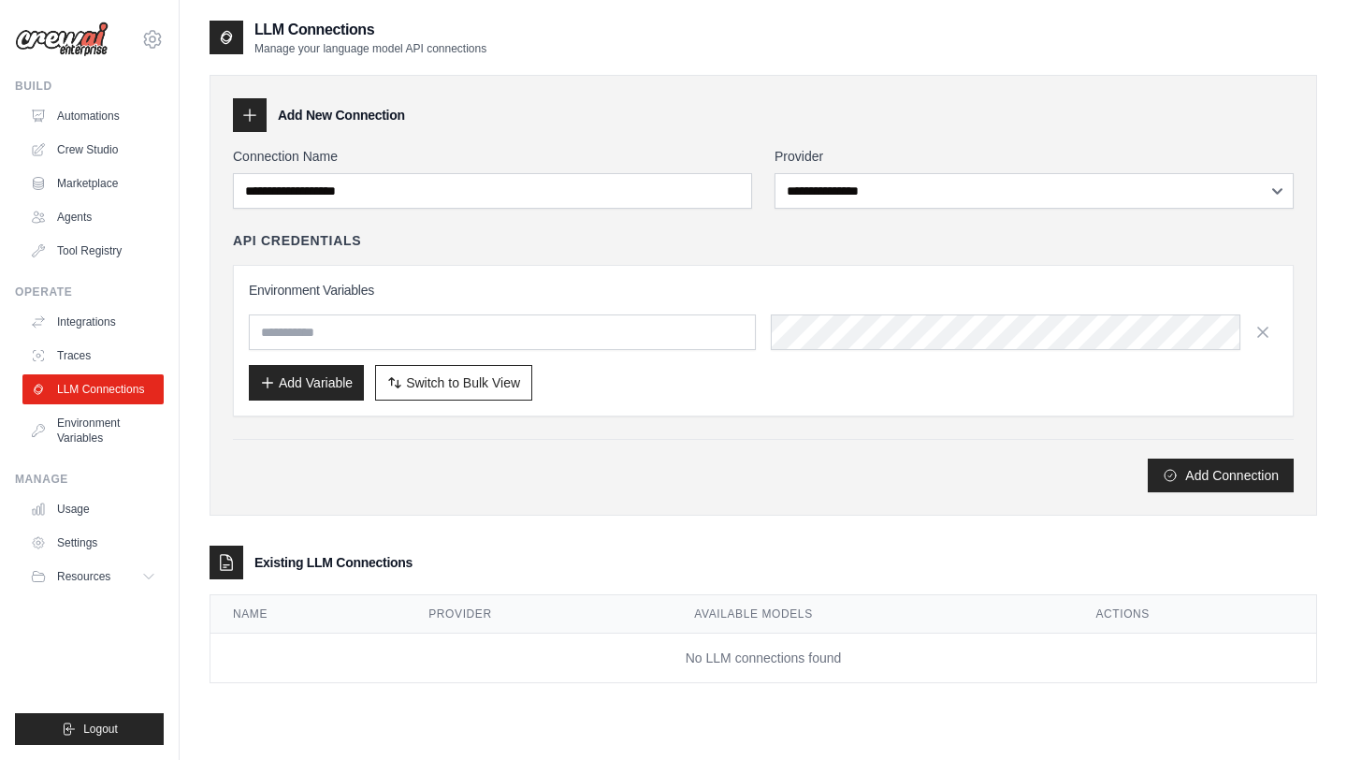
click at [425, 51] on p "Manage your language model API connections" at bounding box center [370, 48] width 232 height 15
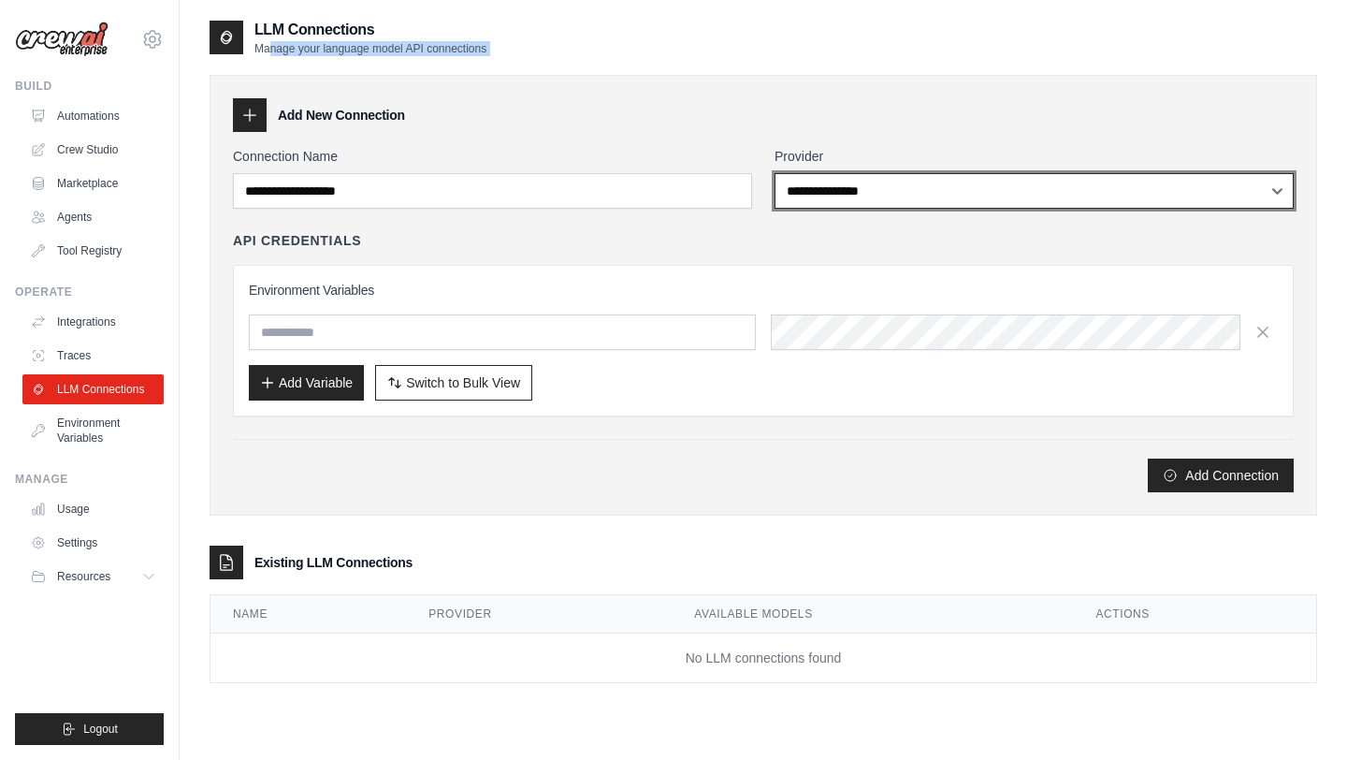
click at [833, 194] on select "**********" at bounding box center [1034, 191] width 519 height 36
click at [775, 173] on select "**********" at bounding box center [1034, 191] width 519 height 36
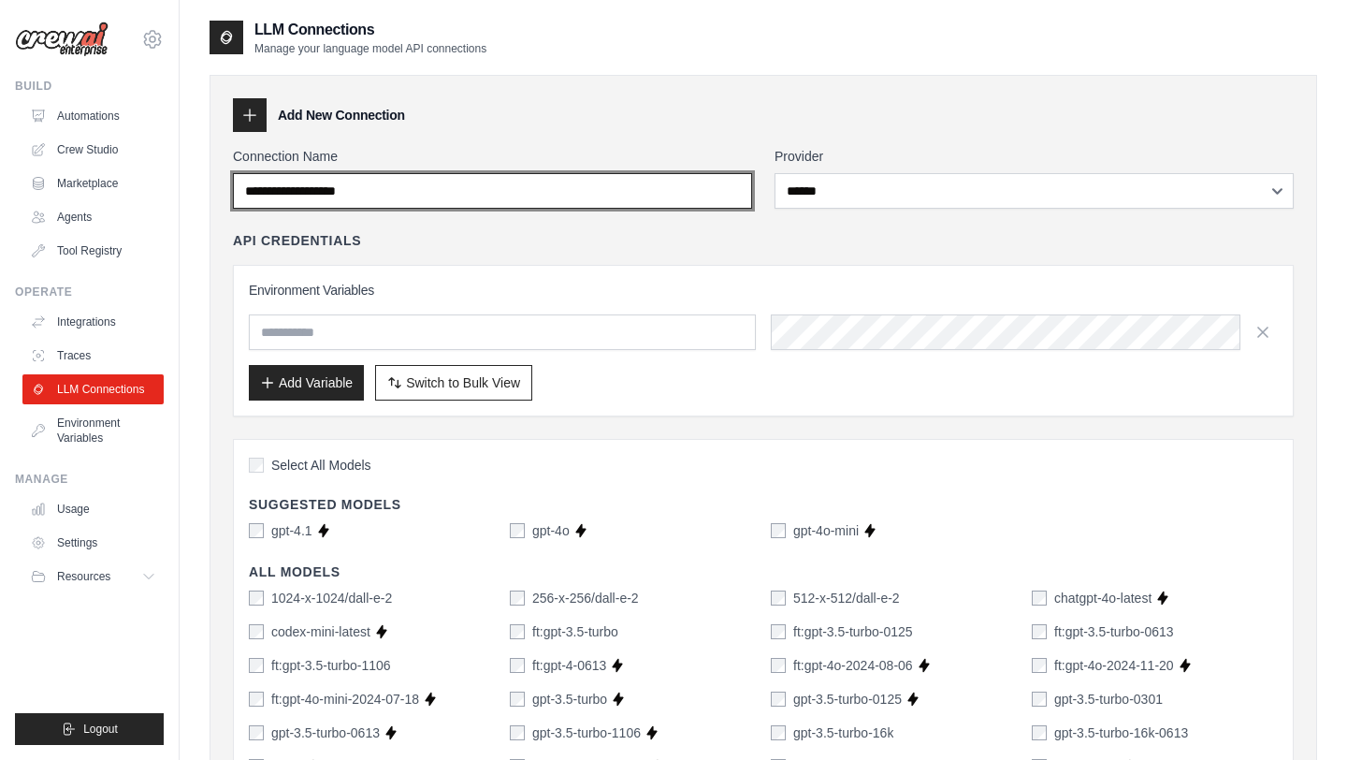
click at [665, 192] on input "Connection Name" at bounding box center [492, 191] width 519 height 36
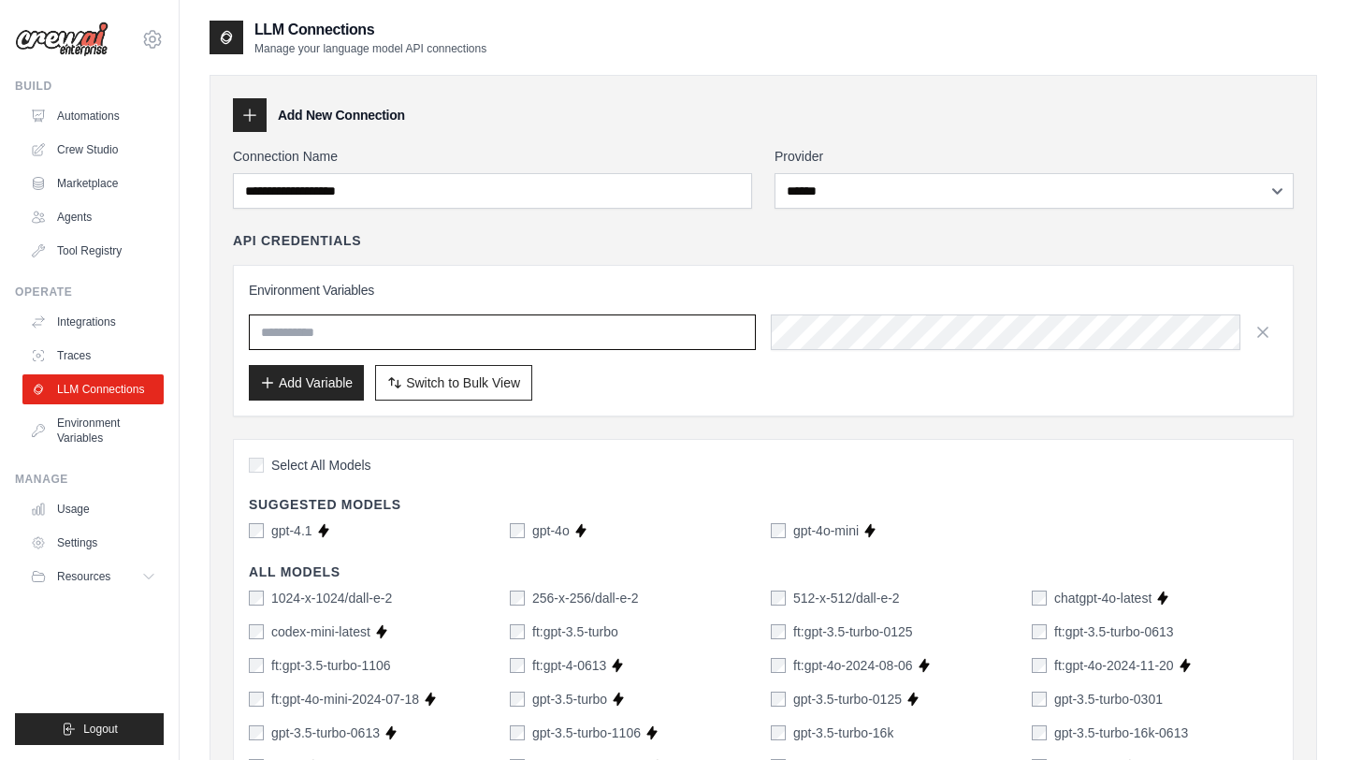
click at [622, 330] on input "text" at bounding box center [502, 332] width 507 height 36
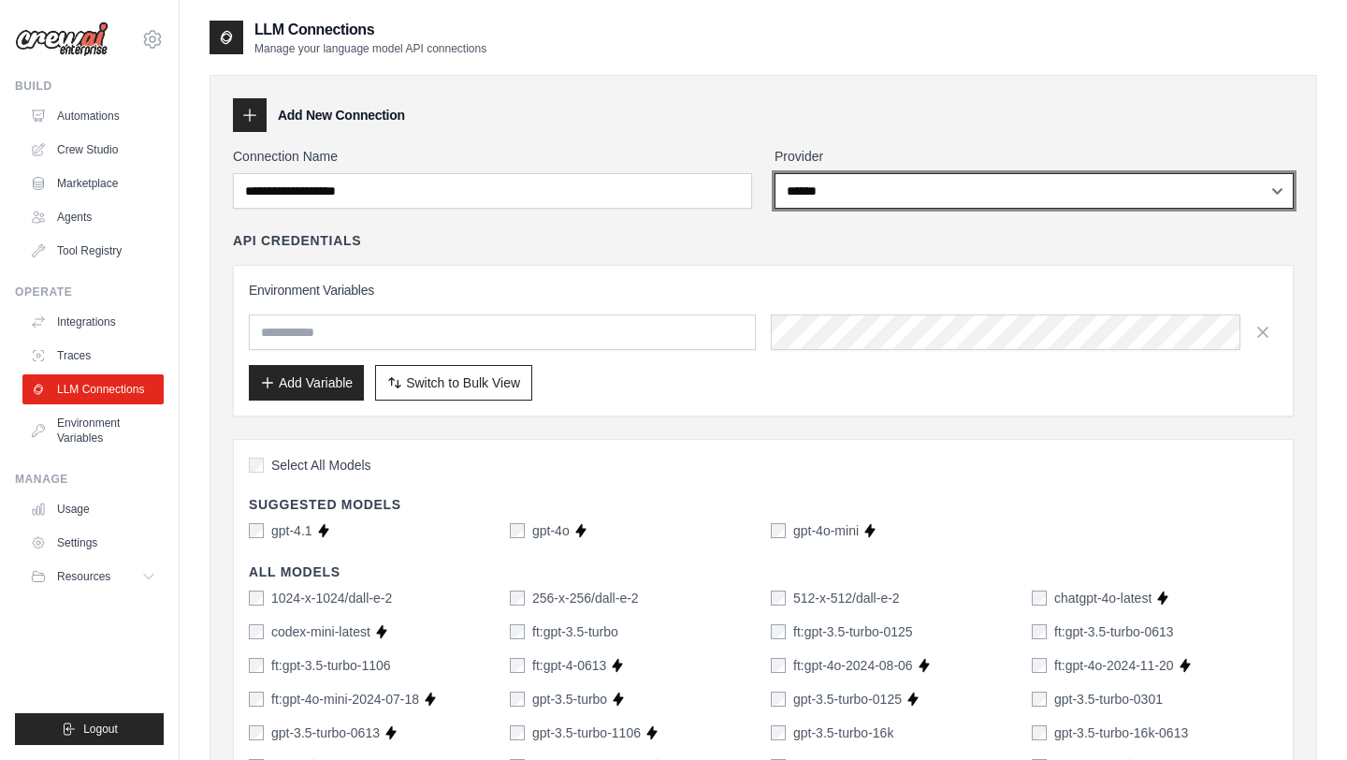
click at [835, 185] on select "**********" at bounding box center [1034, 191] width 519 height 36
click at [775, 173] on select "**********" at bounding box center [1034, 191] width 519 height 36
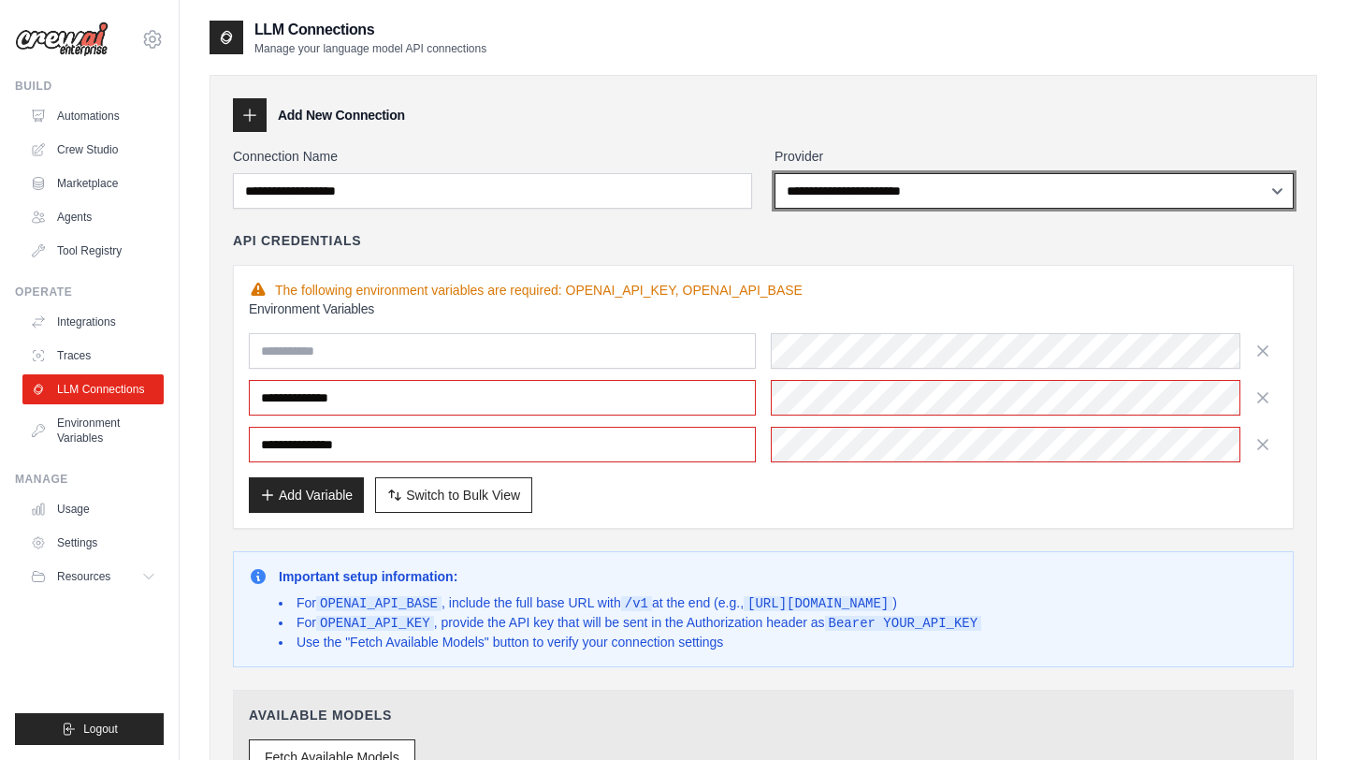
click at [838, 192] on select "**********" at bounding box center [1034, 191] width 519 height 36
click at [775, 173] on select "**********" at bounding box center [1034, 191] width 519 height 36
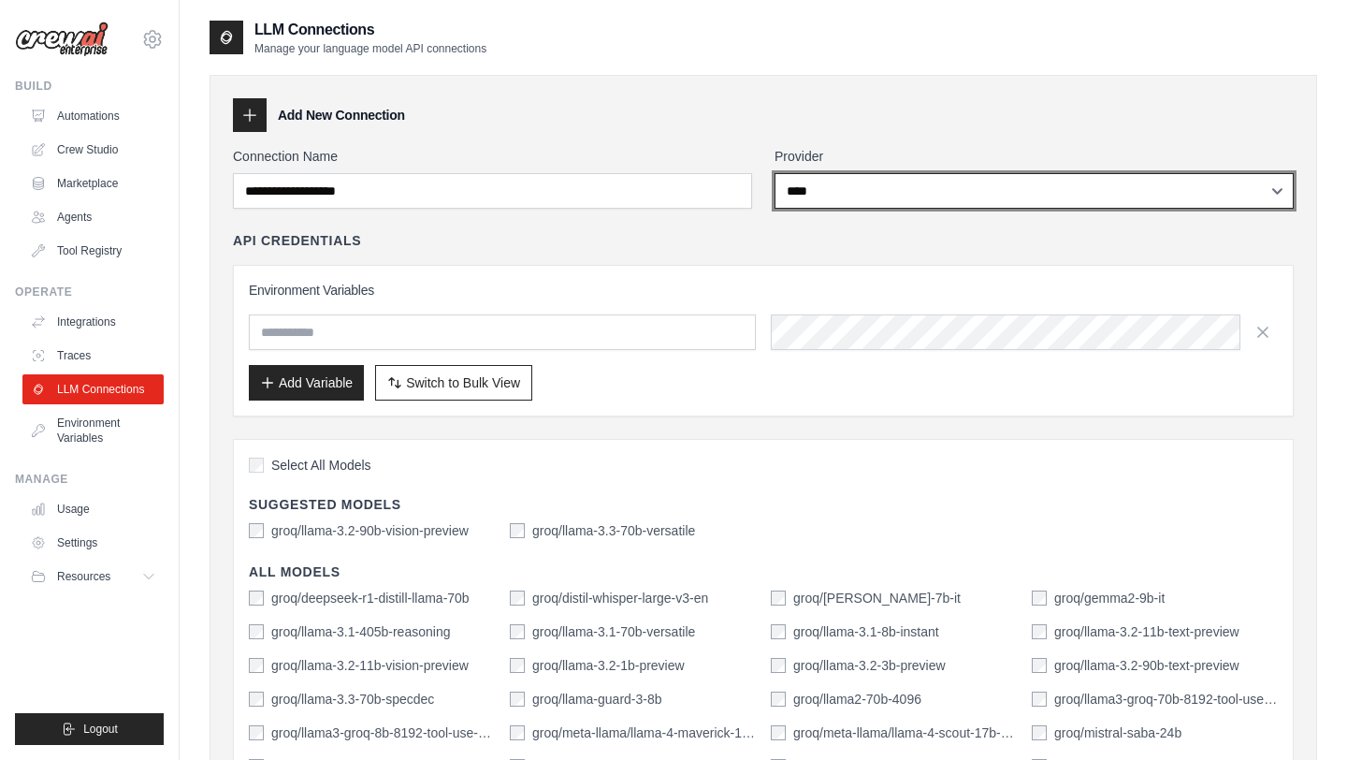
click at [867, 194] on select "**********" at bounding box center [1034, 191] width 519 height 36
select select "******"
click at [775, 173] on select "**********" at bounding box center [1034, 191] width 519 height 36
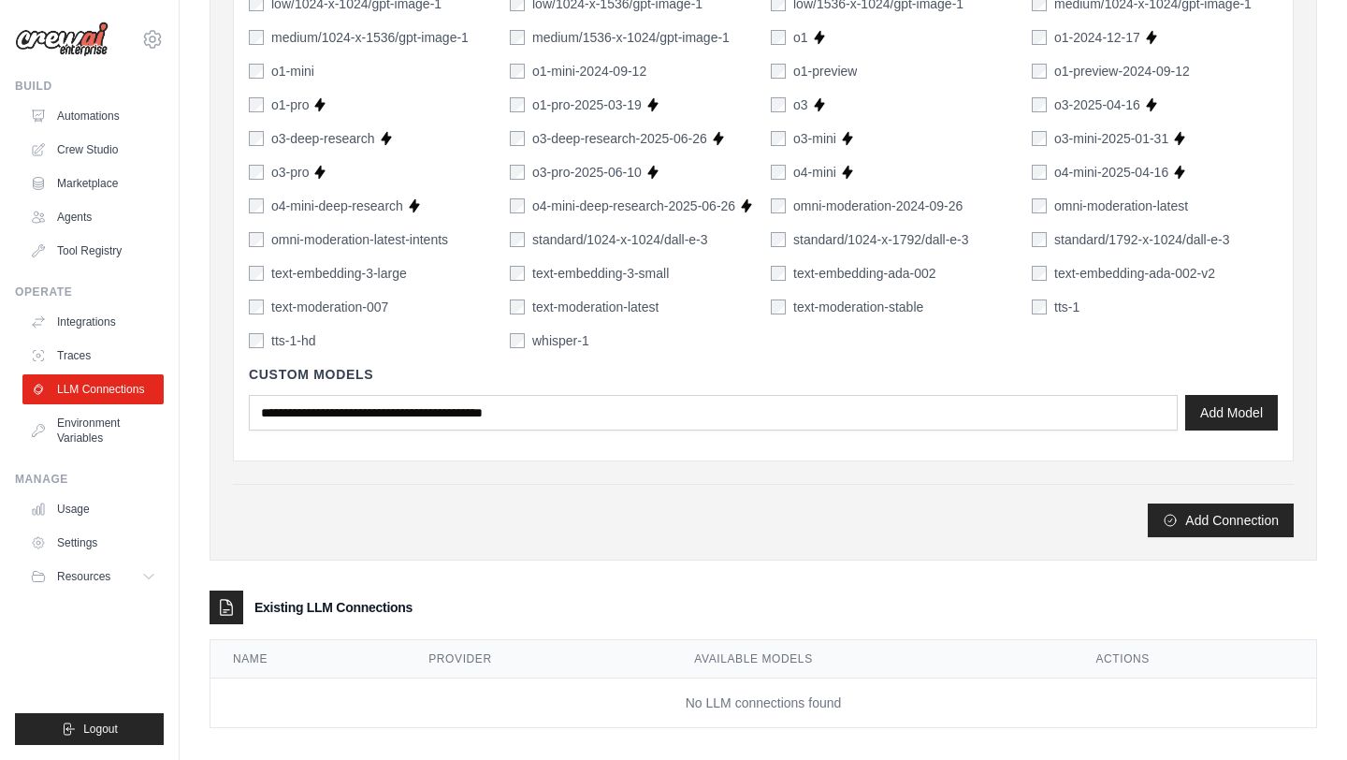
scroll to position [1259, 0]
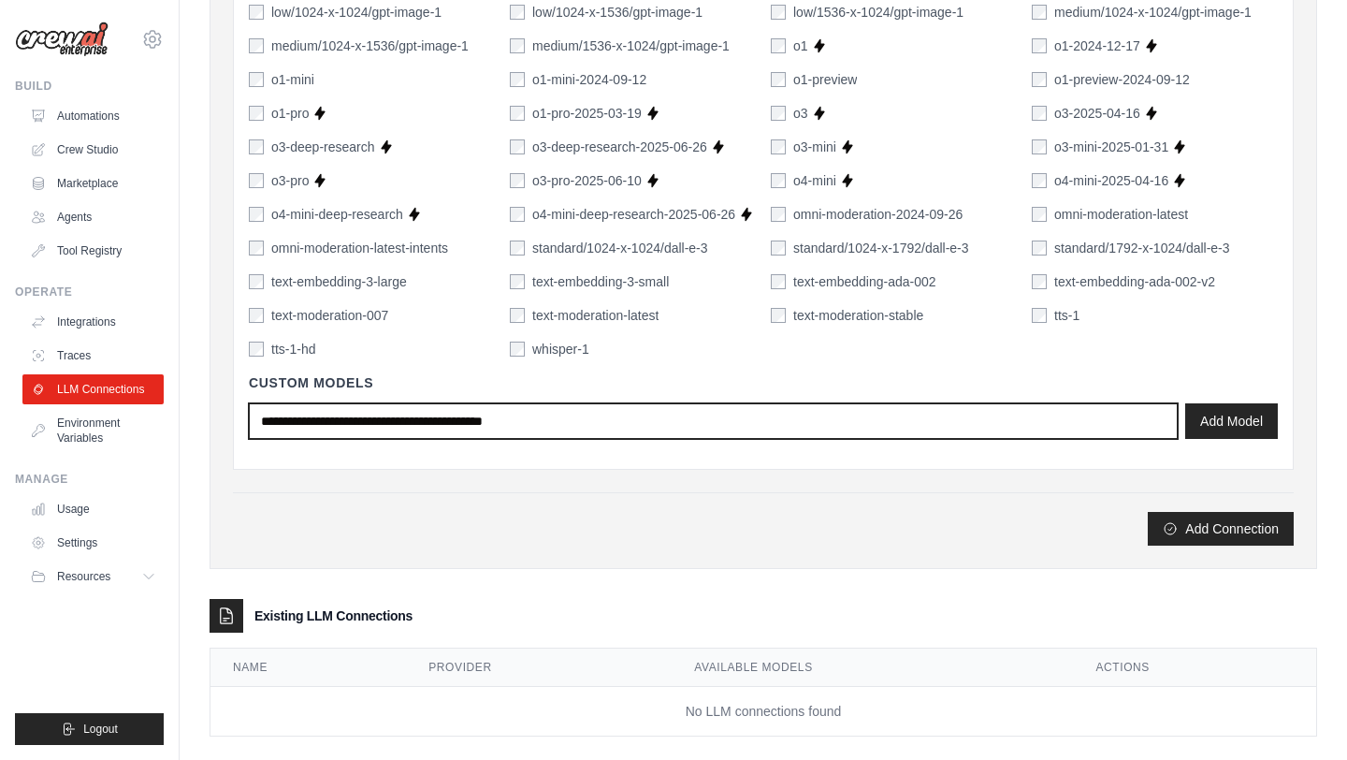
click at [543, 416] on input "text" at bounding box center [713, 421] width 929 height 36
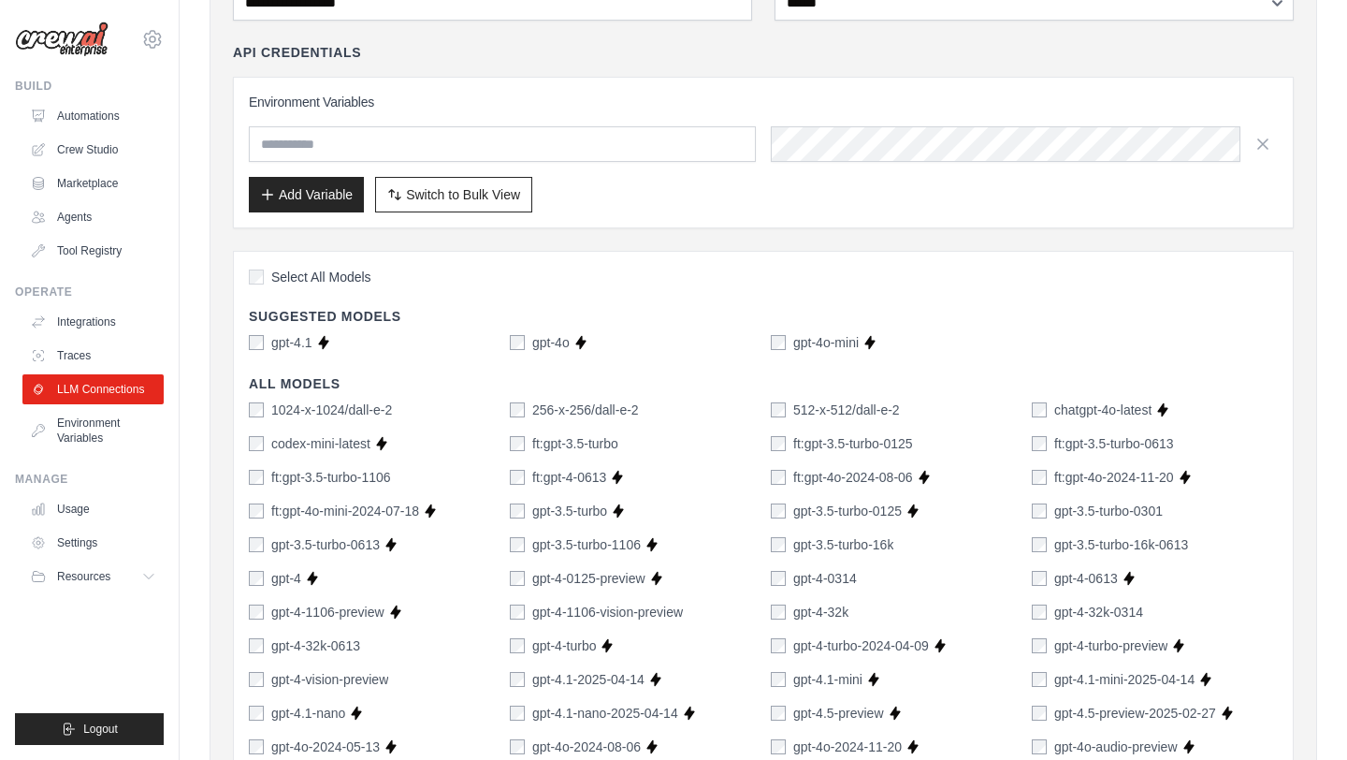
scroll to position [0, 0]
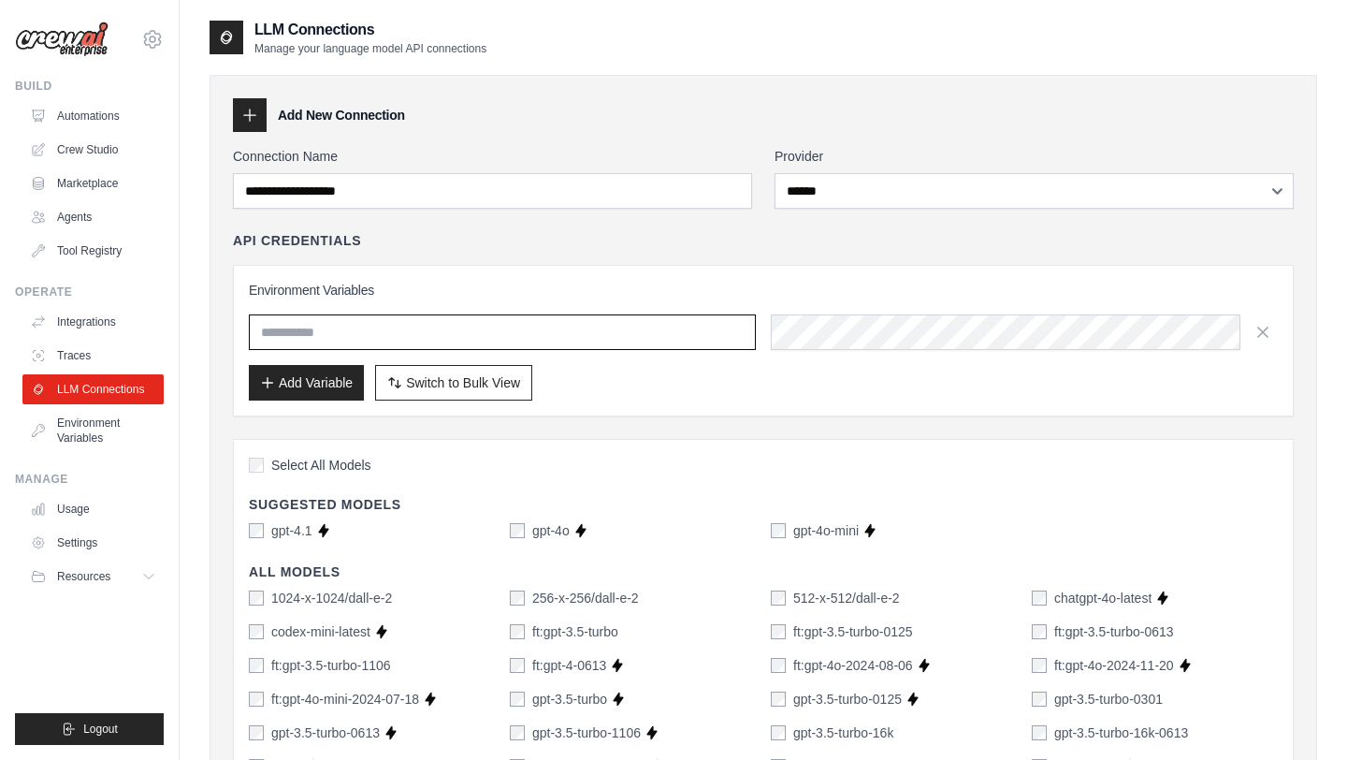
click at [539, 335] on input "text" at bounding box center [502, 332] width 507 height 36
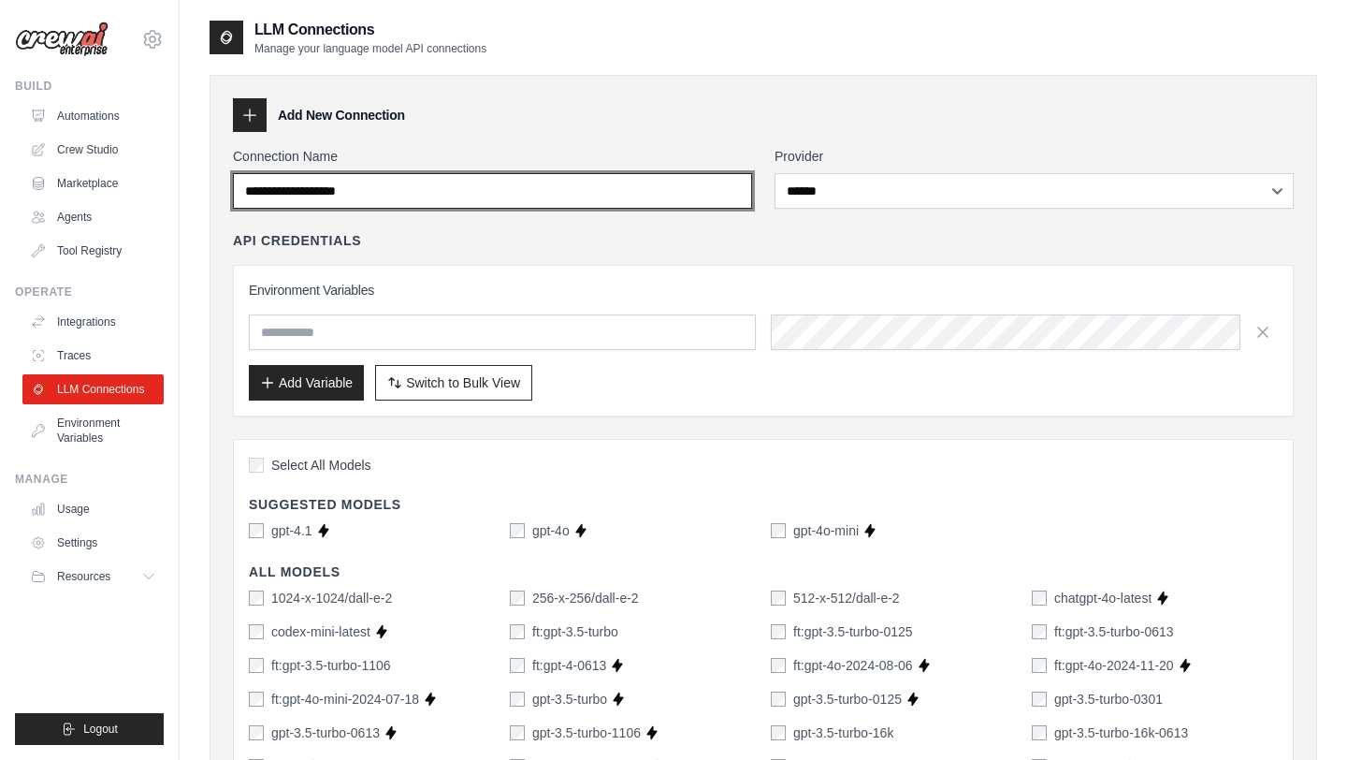
click at [340, 188] on input "Connection Name" at bounding box center [492, 191] width 519 height 36
type input "******"
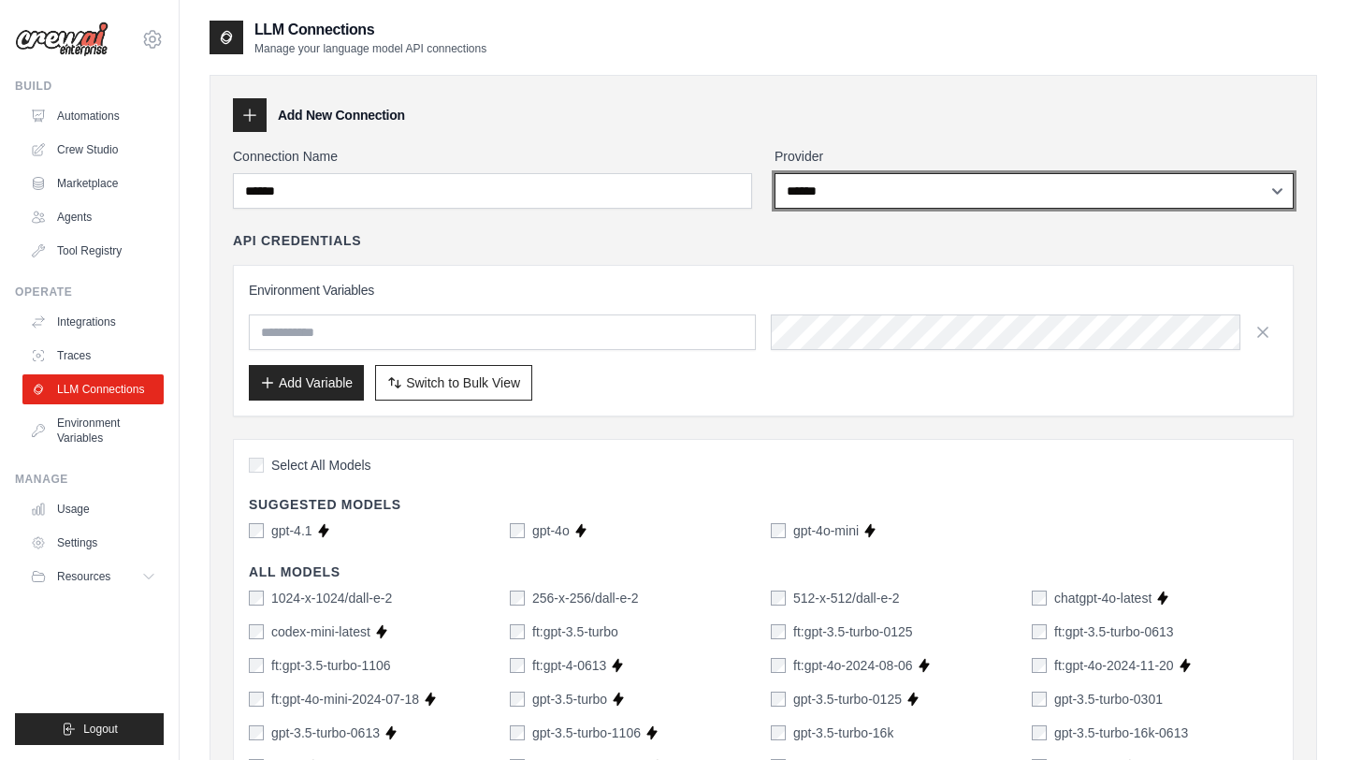
click at [848, 197] on select "**********" at bounding box center [1034, 191] width 519 height 36
click at [775, 173] on select "**********" at bounding box center [1034, 191] width 519 height 36
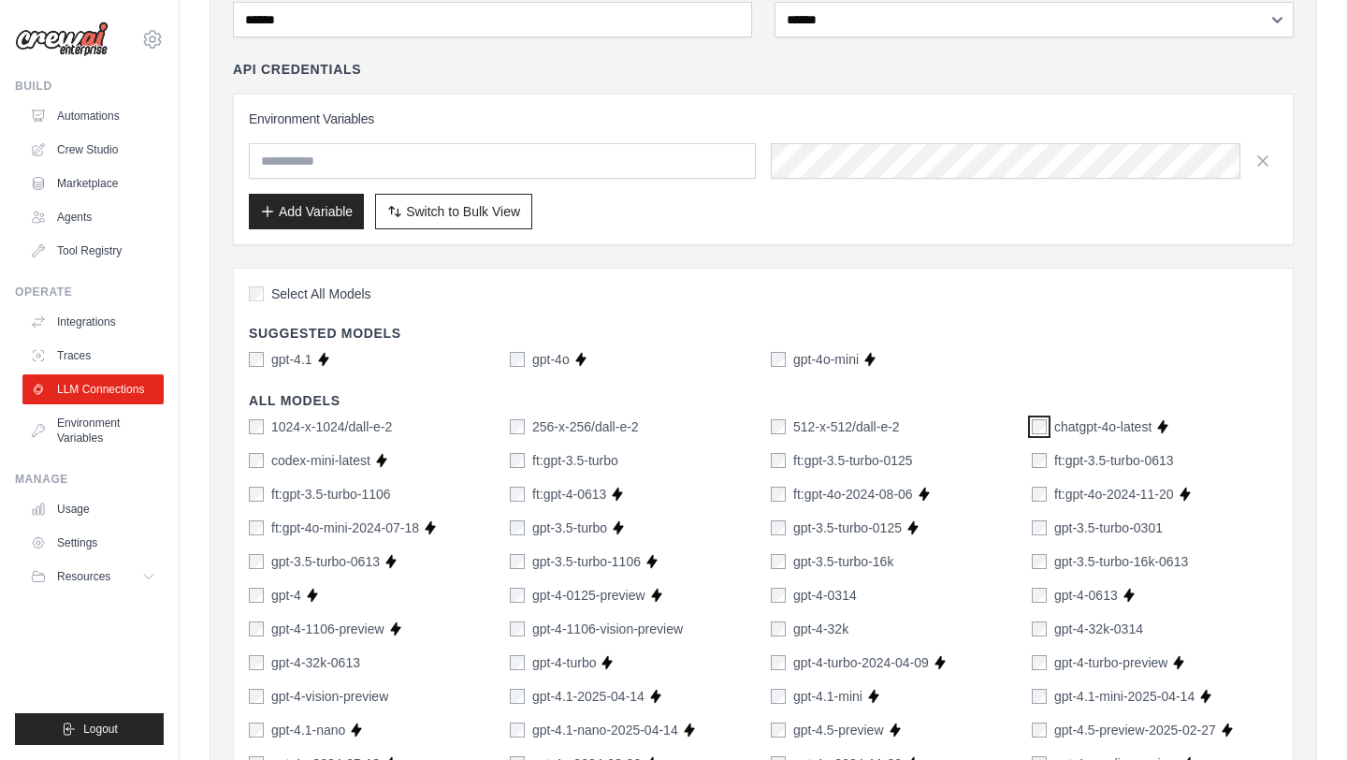
scroll to position [158, 0]
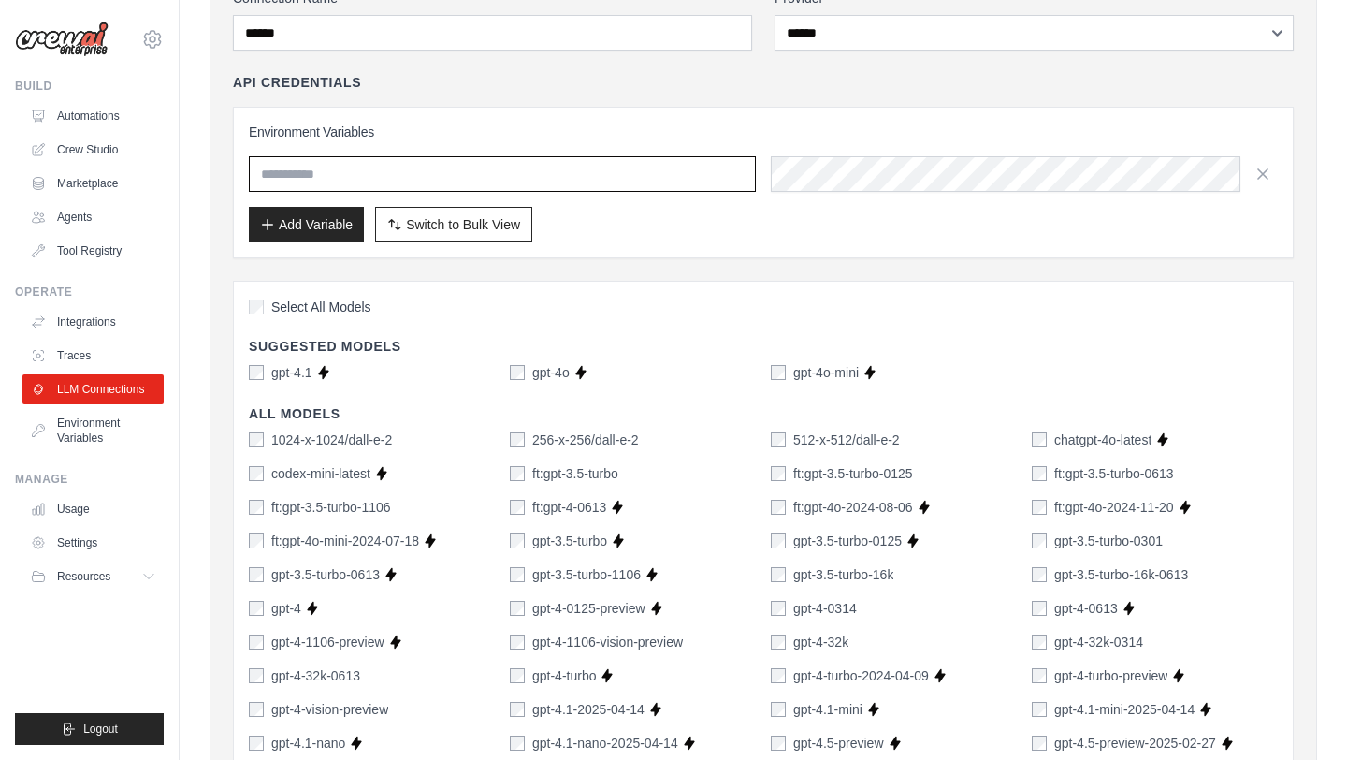
click at [498, 175] on input "text" at bounding box center [502, 174] width 507 height 36
click at [619, 183] on input "text" at bounding box center [502, 174] width 507 height 36
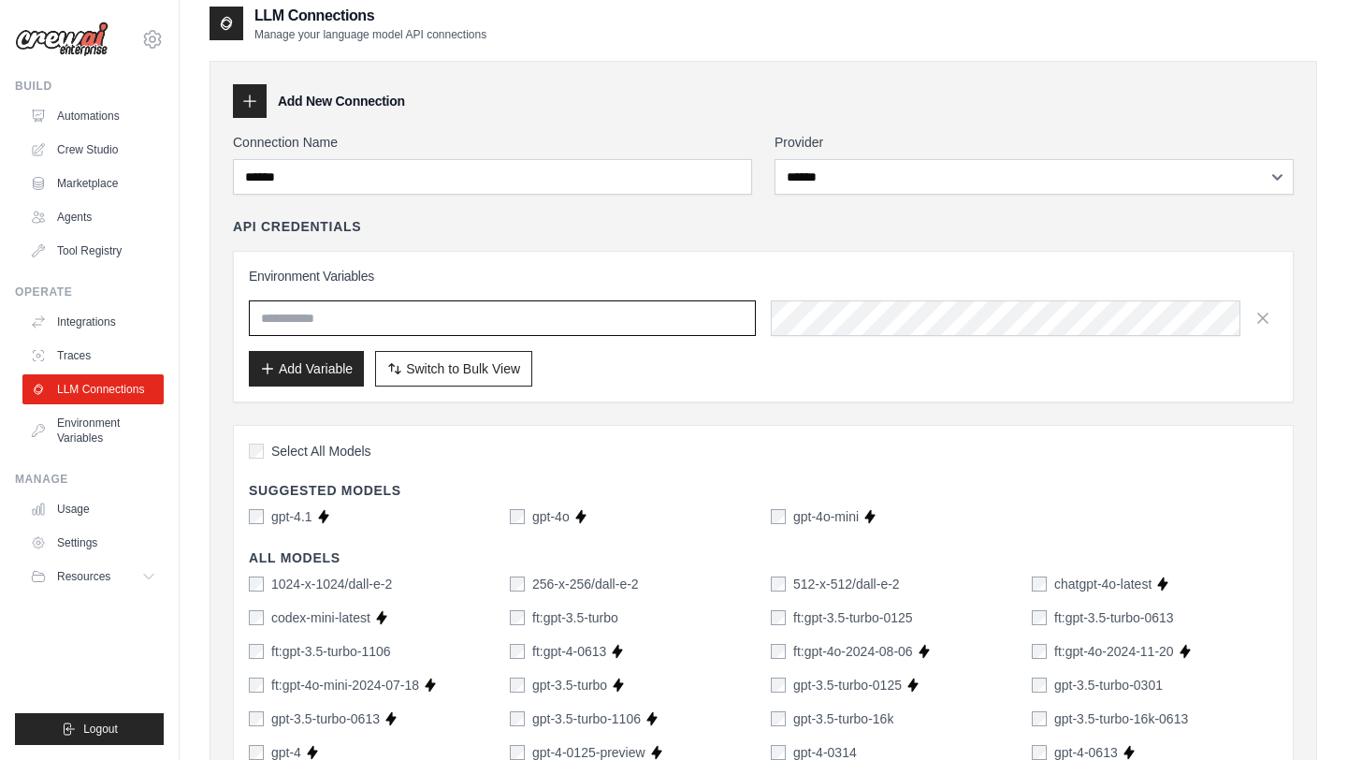
scroll to position [0, 0]
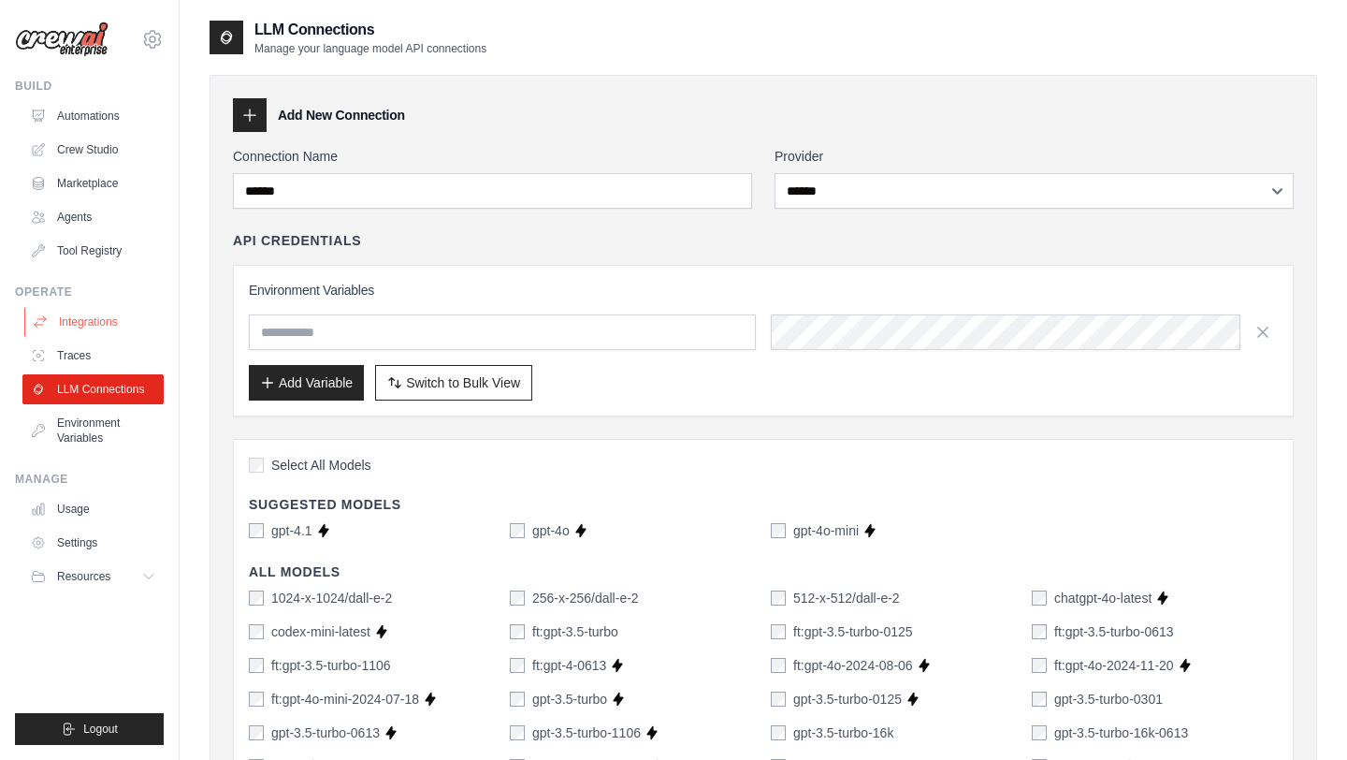
click at [83, 329] on link "Integrations" at bounding box center [94, 322] width 141 height 30
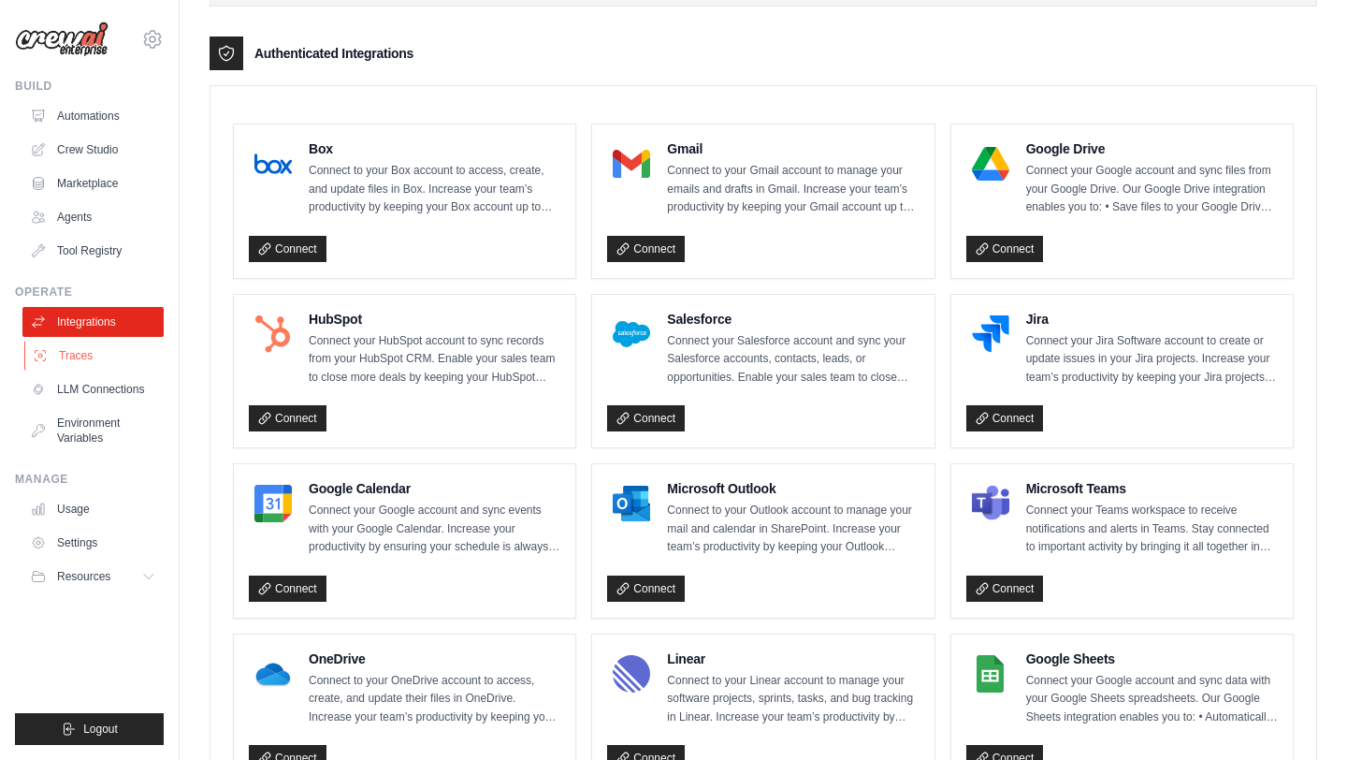
scroll to position [471, 0]
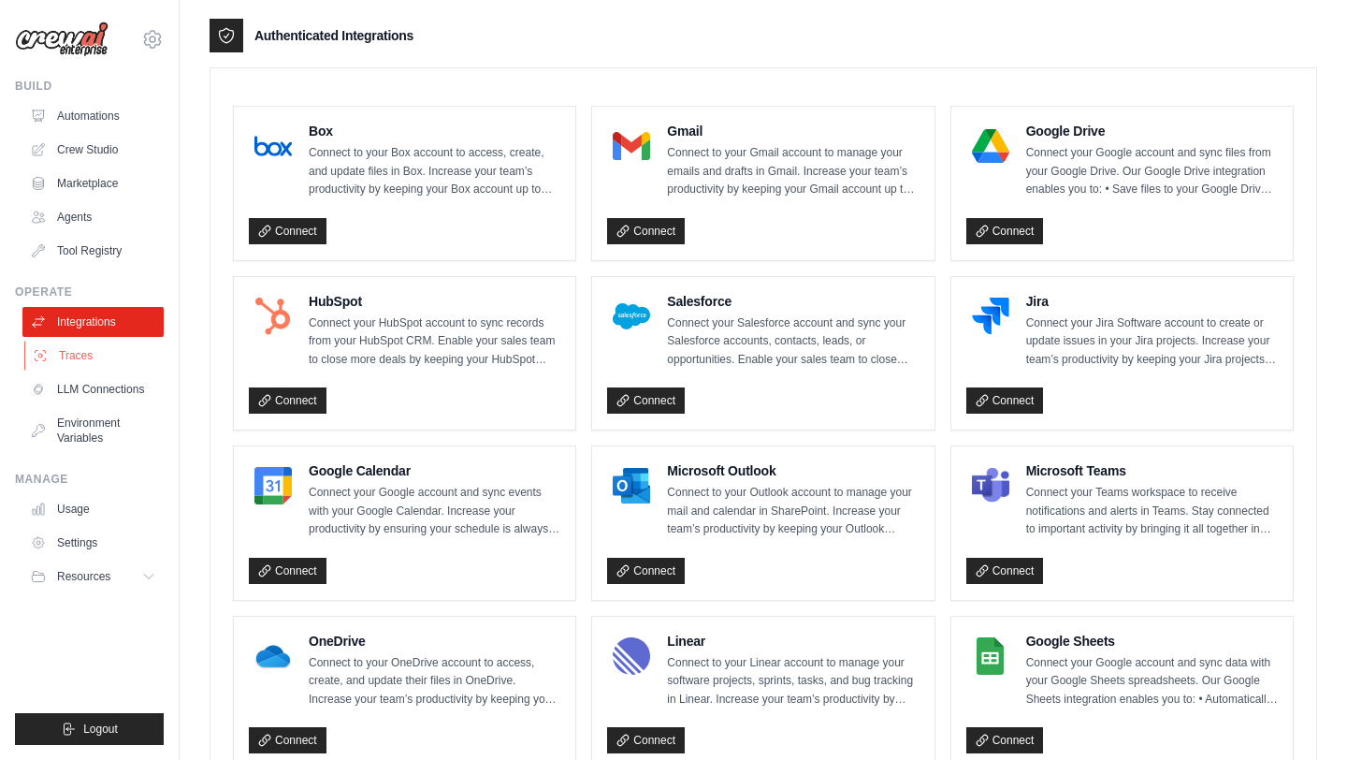
click at [79, 358] on link "Traces" at bounding box center [94, 356] width 141 height 30
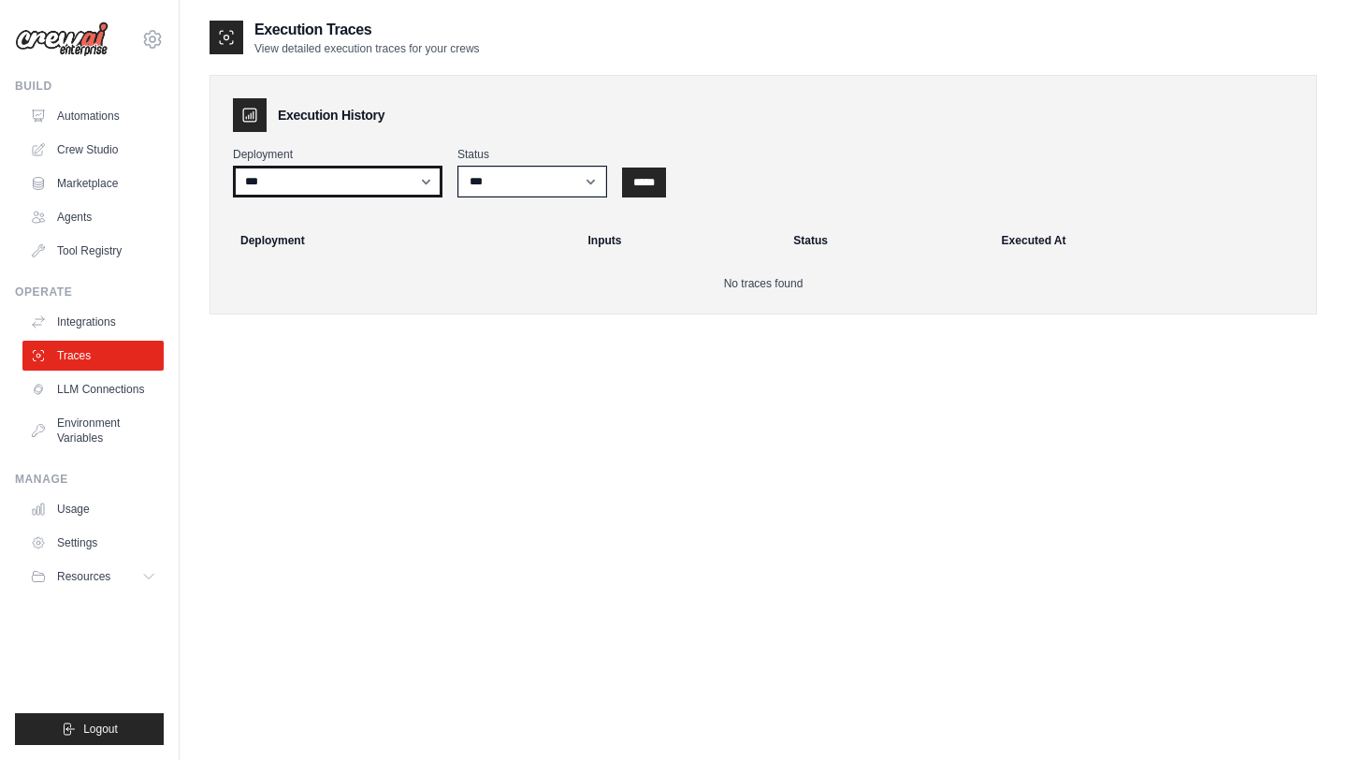
click at [428, 186] on select "***" at bounding box center [338, 182] width 210 height 32
click at [233, 166] on select "***" at bounding box center [338, 182] width 210 height 32
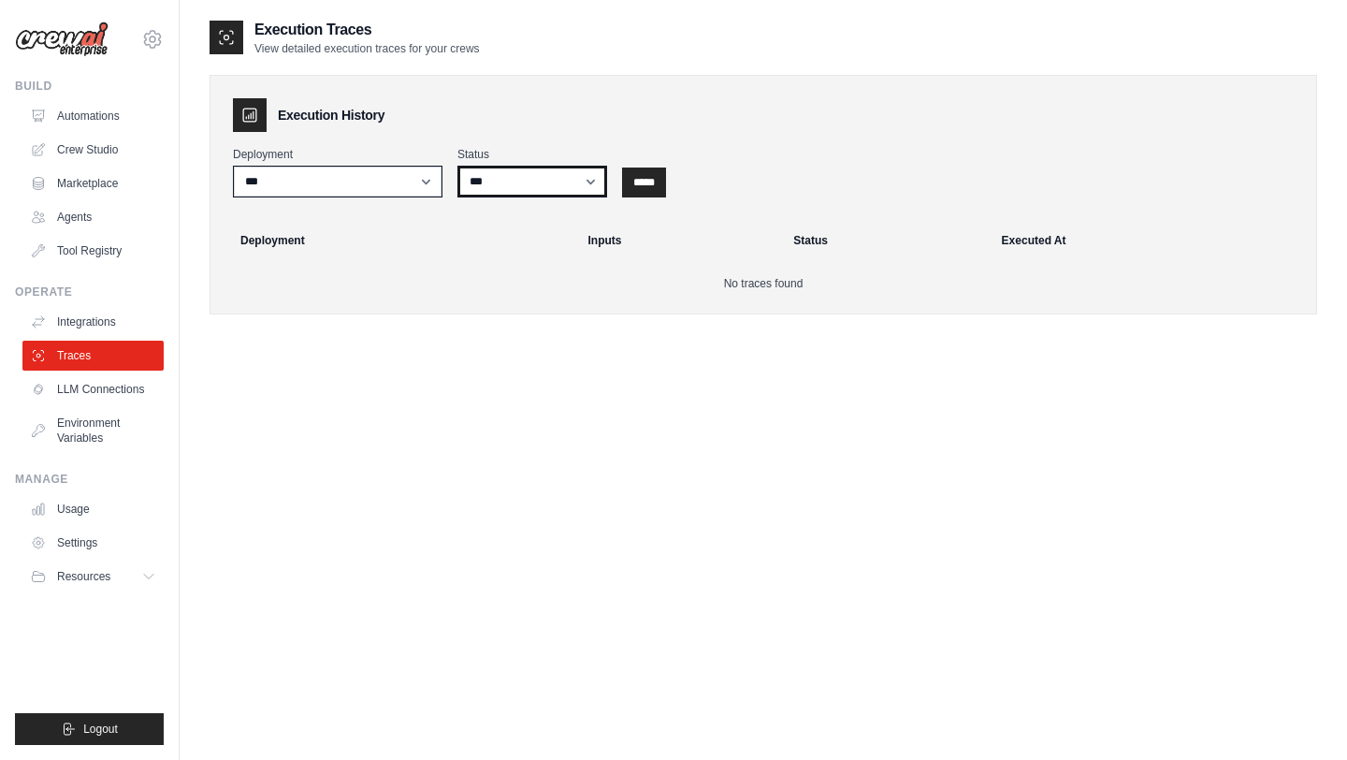
click at [510, 183] on select "*** ********* ******* *****" at bounding box center [533, 182] width 150 height 32
click at [81, 443] on link "Environment Variables" at bounding box center [94, 430] width 141 height 45
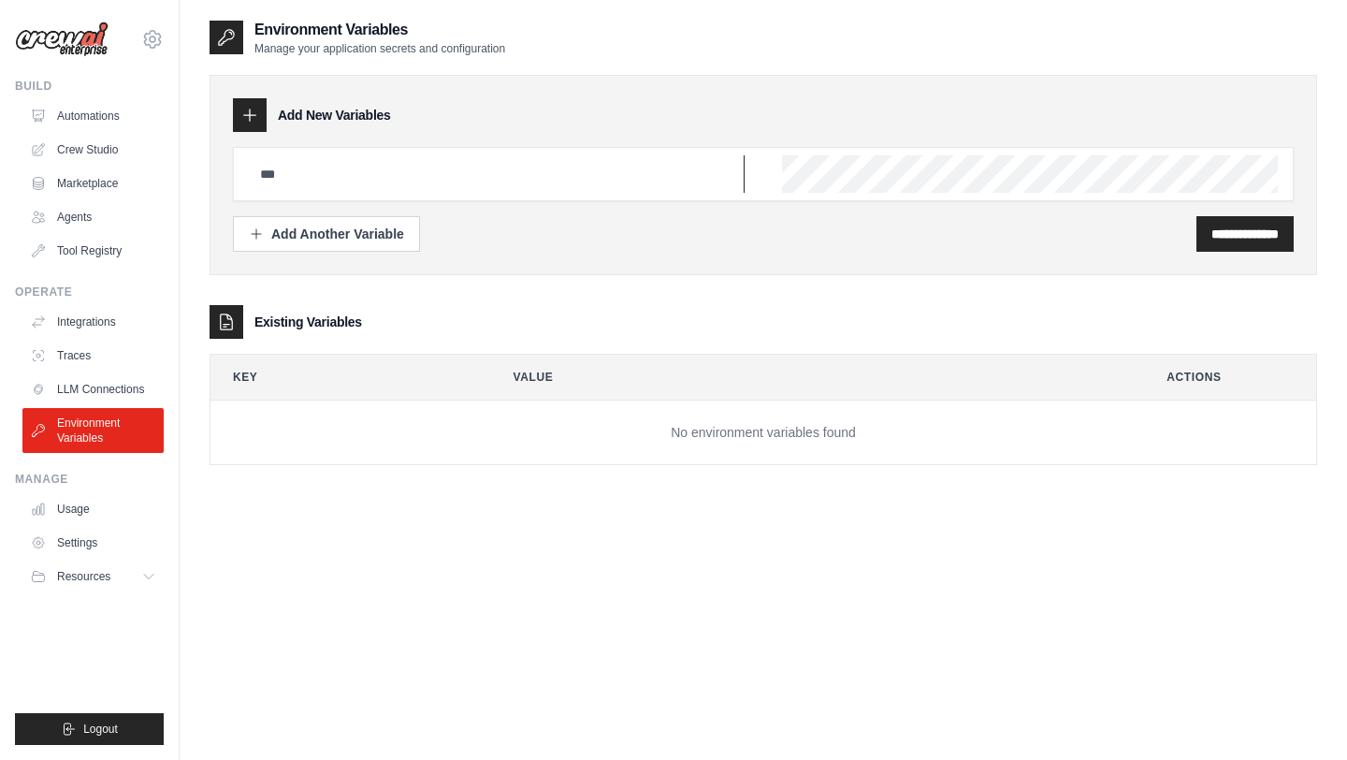
click at [642, 182] on input "text" at bounding box center [497, 173] width 496 height 37
click at [573, 181] on input "text" at bounding box center [497, 173] width 496 height 37
click at [278, 48] on p "Manage your application secrets and configuration" at bounding box center [379, 48] width 251 height 15
drag, startPoint x: 278, startPoint y: 48, endPoint x: 495, endPoint y: 46, distance: 217.1
click at [495, 46] on p "Manage your application secrets and configuration" at bounding box center [379, 48] width 251 height 15
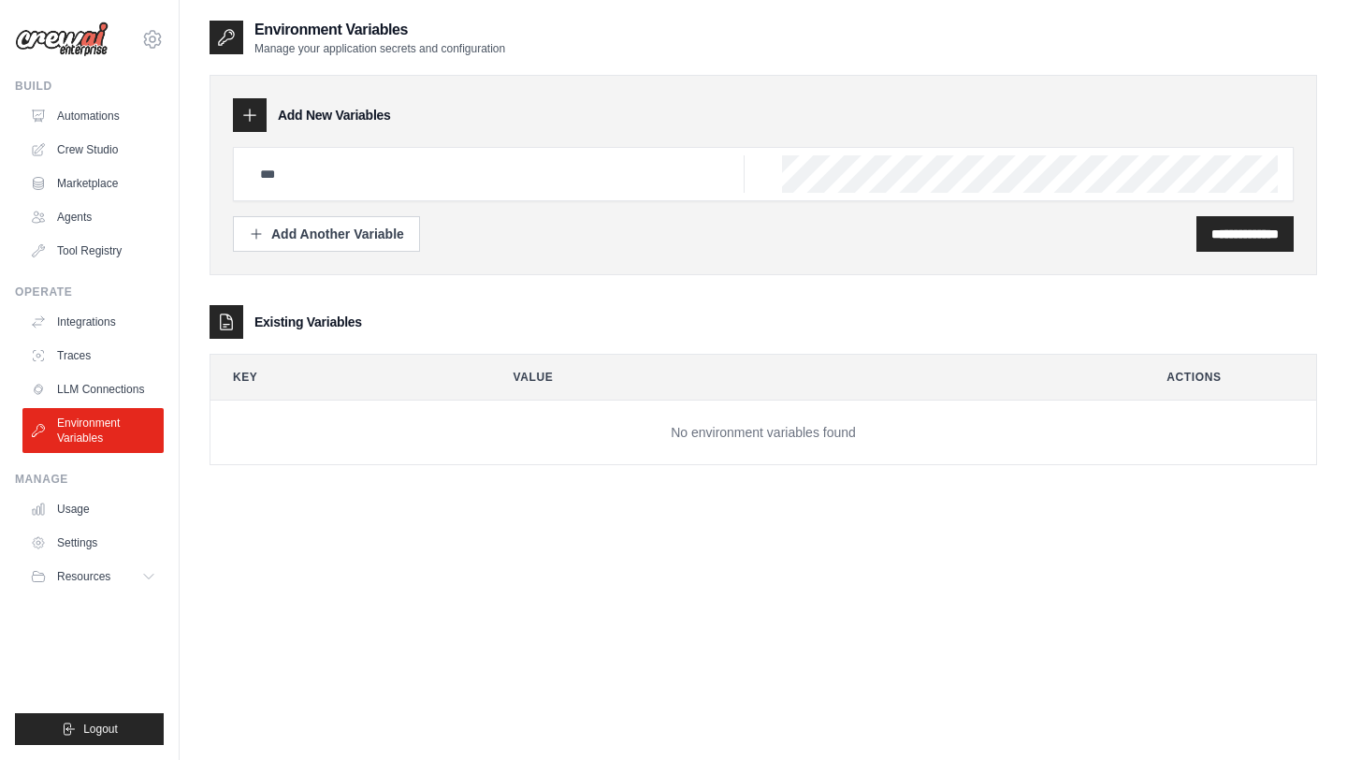
click at [495, 46] on p "Manage your application secrets and configuration" at bounding box center [379, 48] width 251 height 15
click at [151, 35] on icon at bounding box center [152, 39] width 22 height 22
click at [709, 428] on td "No environment variables found" at bounding box center [764, 432] width 1106 height 65
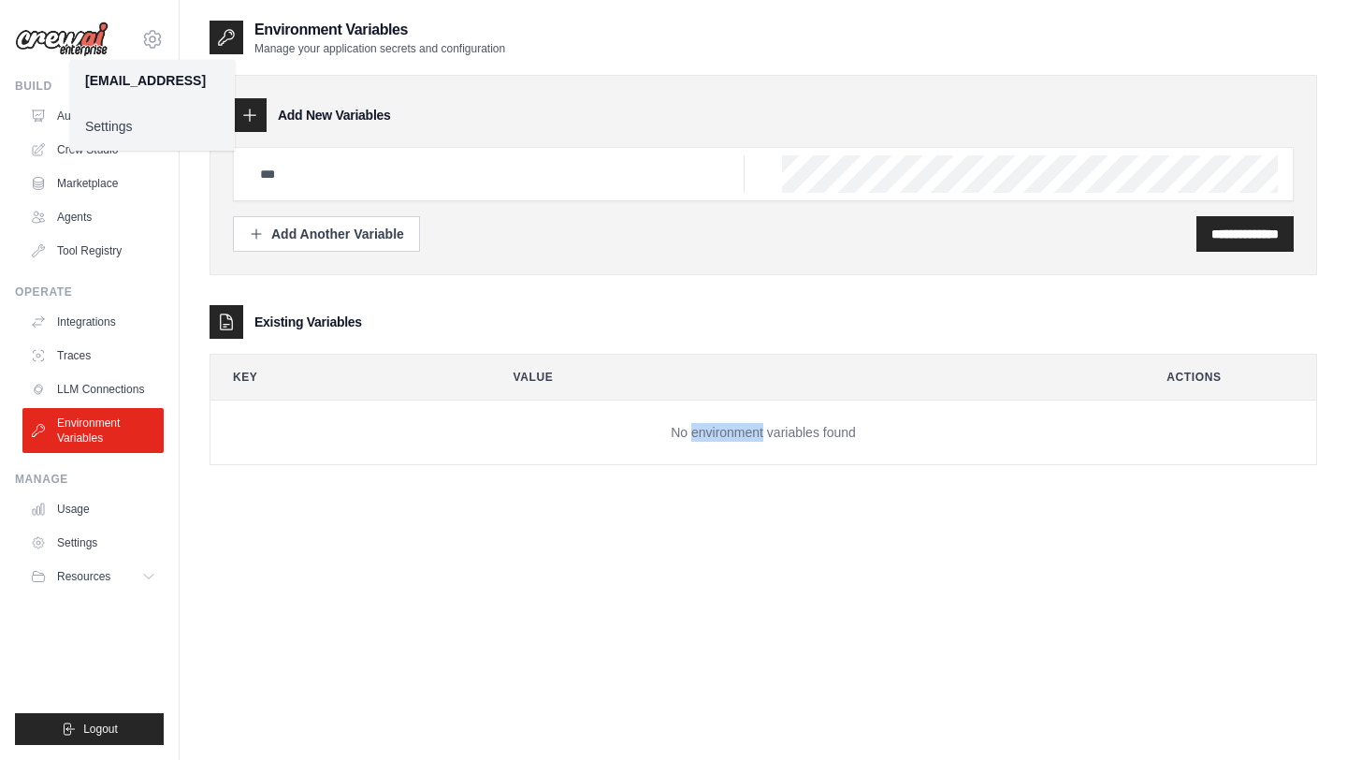
click at [709, 428] on td "No environment variables found" at bounding box center [764, 432] width 1106 height 65
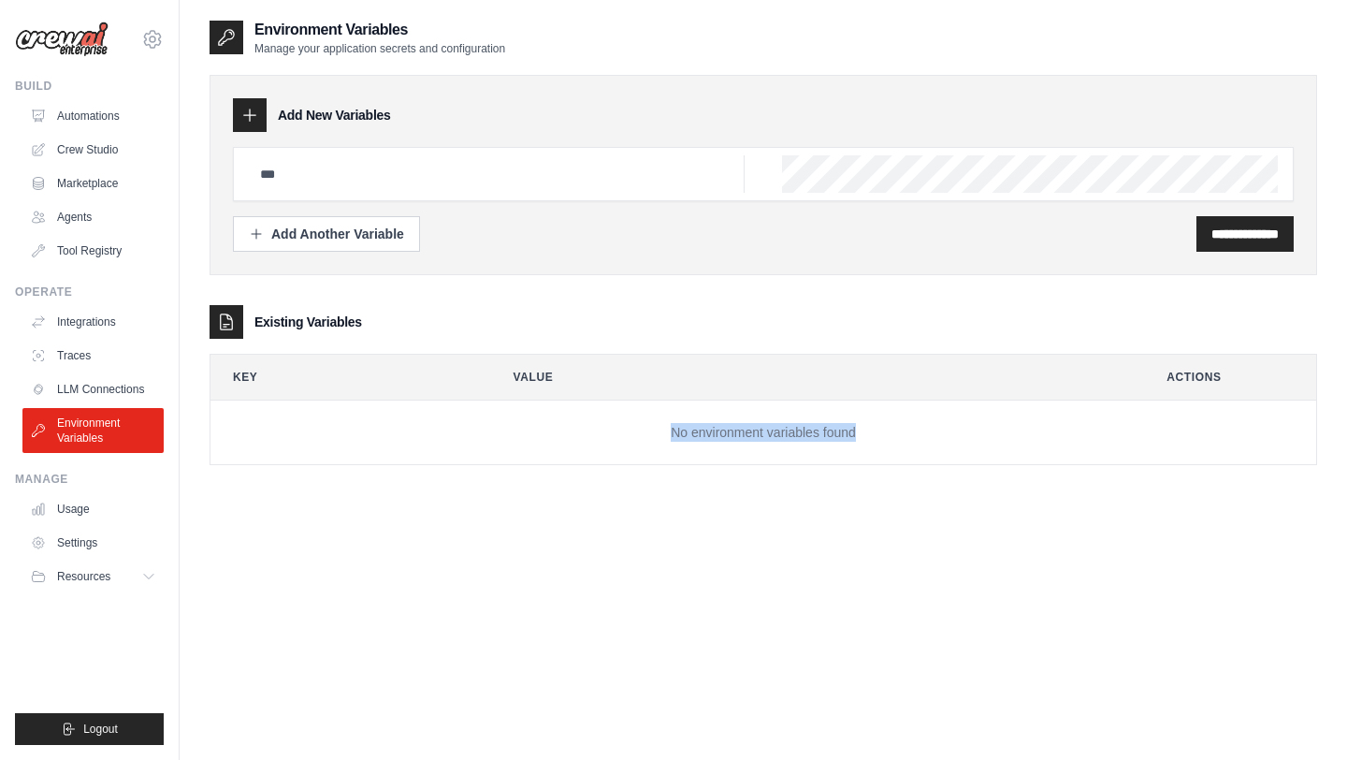
click at [709, 428] on td "No environment variables found" at bounding box center [764, 432] width 1106 height 65
